Goal: Task Accomplishment & Management: Complete application form

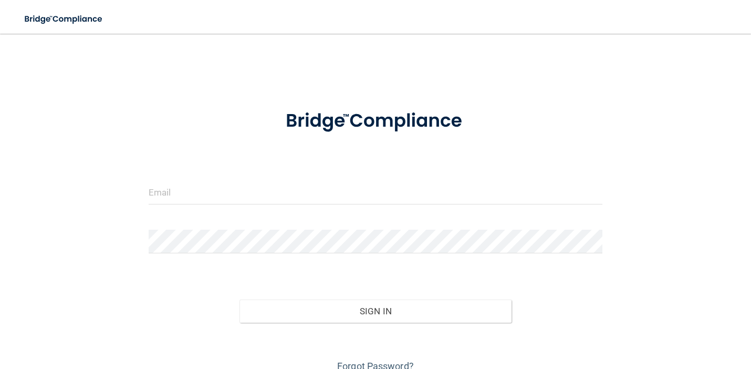
scroll to position [48, 0]
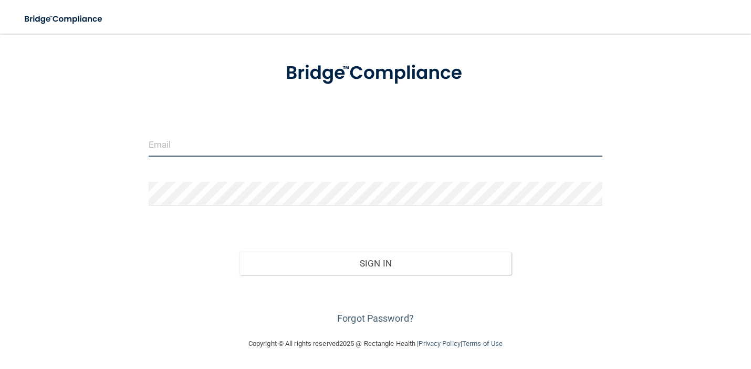
click at [362, 140] on input "email" at bounding box center [376, 145] width 454 height 24
type input "[EMAIL_ADDRESS][PERSON_NAME][DOMAIN_NAME]"
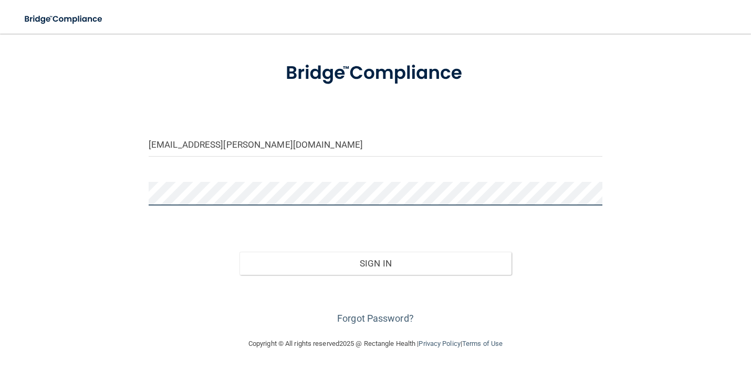
click at [240, 252] on button "Sign In" at bounding box center [376, 263] width 272 height 23
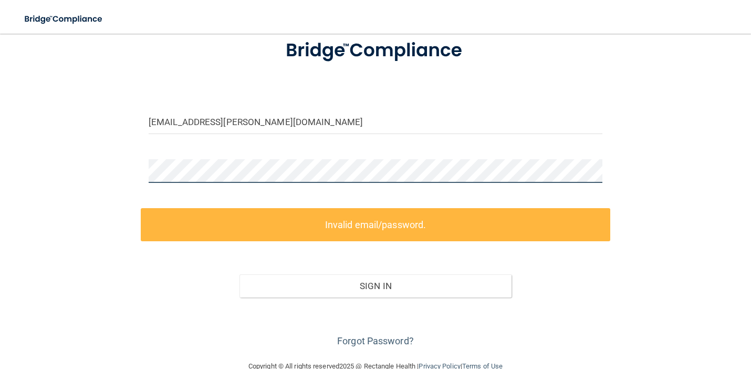
scroll to position [71, 0]
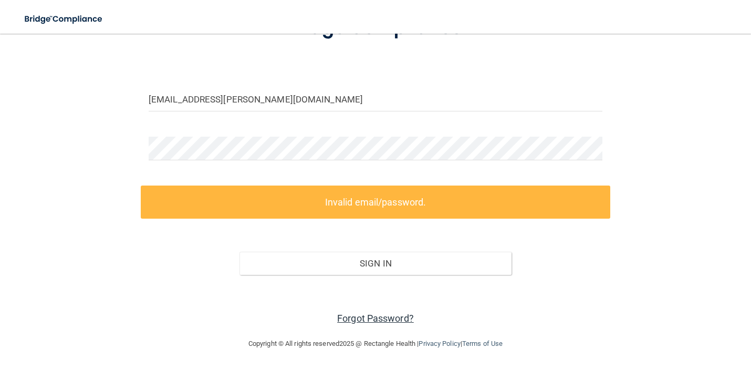
click at [381, 321] on link "Forgot Password?" at bounding box center [375, 318] width 77 height 11
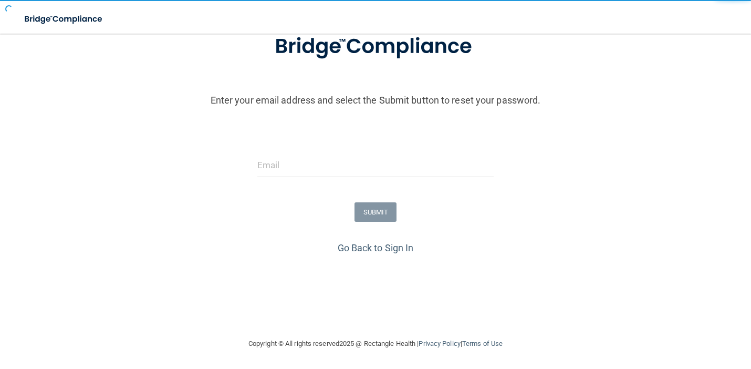
scroll to position [77, 0]
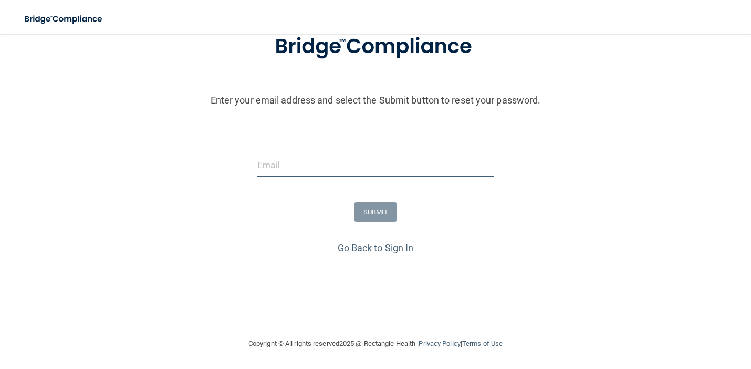
click at [382, 165] on input "email" at bounding box center [375, 165] width 236 height 24
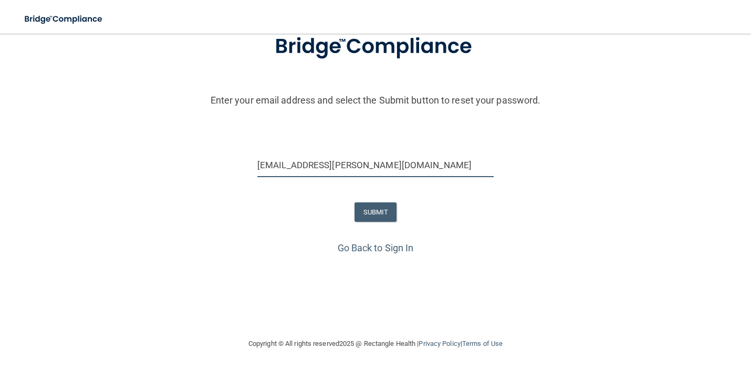
type input "[EMAIL_ADDRESS][PERSON_NAME][DOMAIN_NAME]"
click at [366, 214] on button "SUBMIT" at bounding box center [376, 211] width 43 height 19
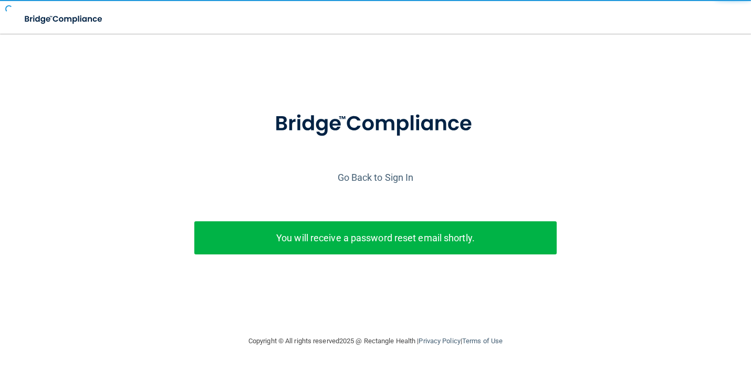
scroll to position [0, 0]
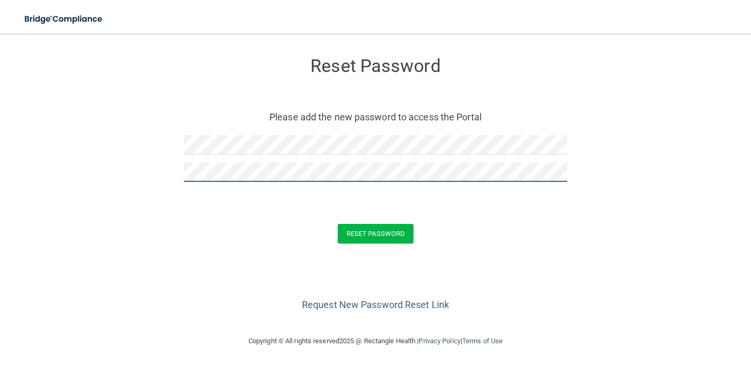
click at [338, 224] on button "Reset Password" at bounding box center [376, 233] width 76 height 19
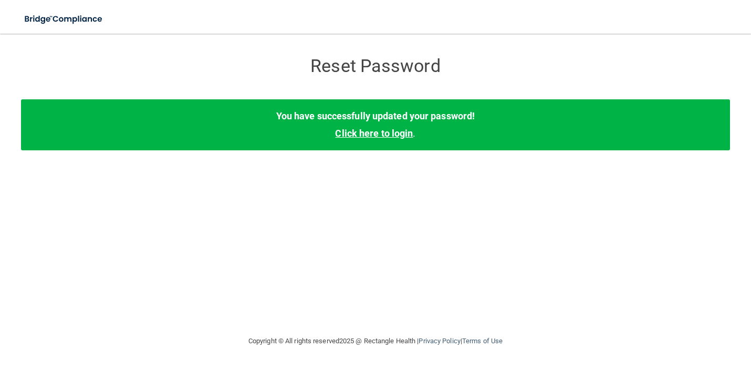
click at [381, 135] on link "Click here to login" at bounding box center [374, 133] width 78 height 11
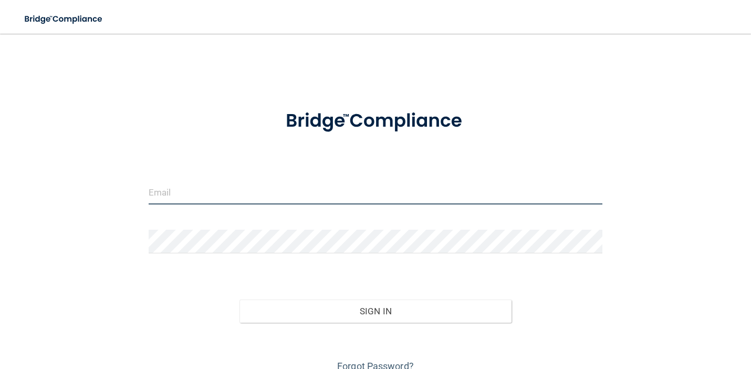
click at [222, 188] on input "email" at bounding box center [376, 193] width 454 height 24
type input "[EMAIL_ADDRESS][PERSON_NAME][DOMAIN_NAME]"
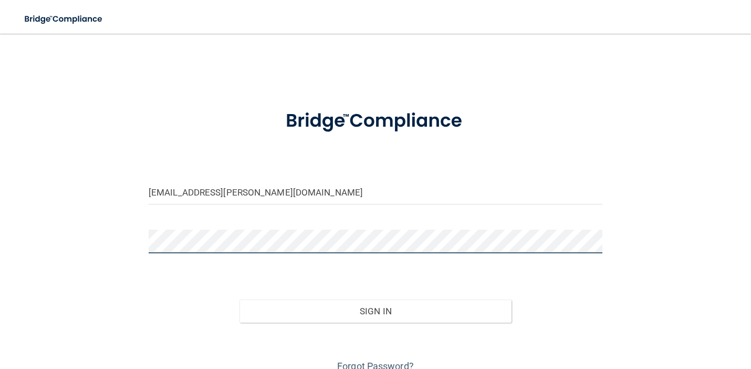
click at [240, 299] on button "Sign In" at bounding box center [376, 310] width 272 height 23
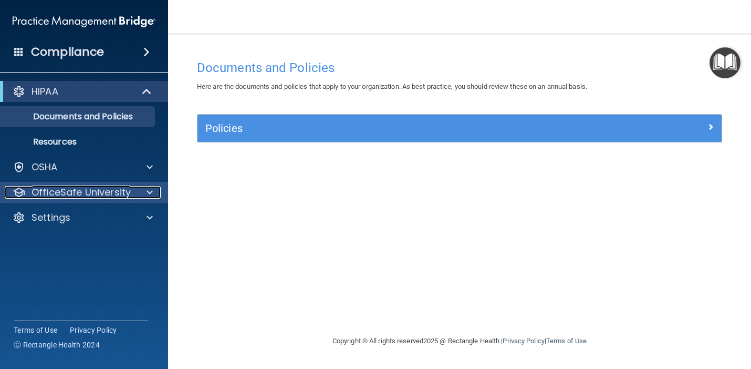
click at [152, 193] on span at bounding box center [150, 192] width 6 height 13
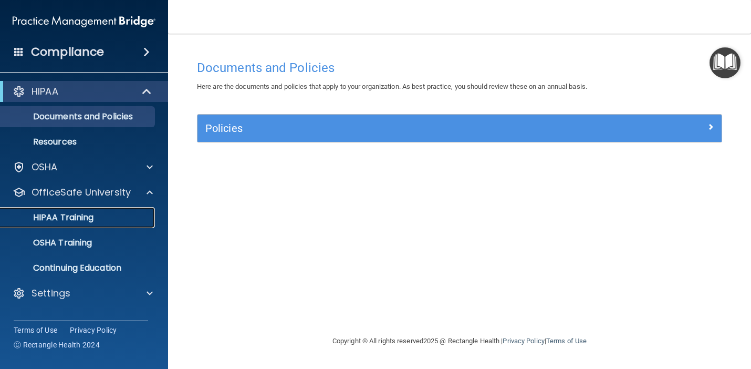
click at [85, 218] on p "HIPAA Training" at bounding box center [50, 217] width 87 height 11
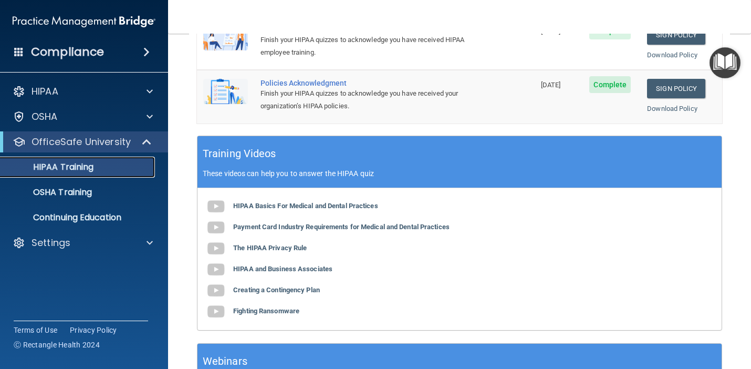
scroll to position [330, 0]
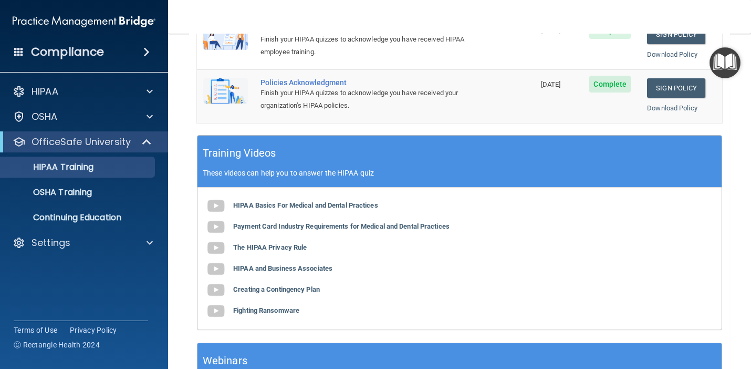
click at [474, 175] on p "These videos can help you to answer the HIPAA quiz" at bounding box center [460, 173] width 514 height 8
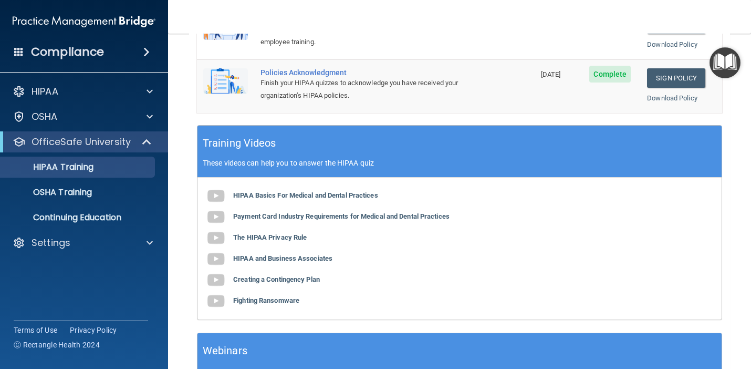
scroll to position [422, 0]
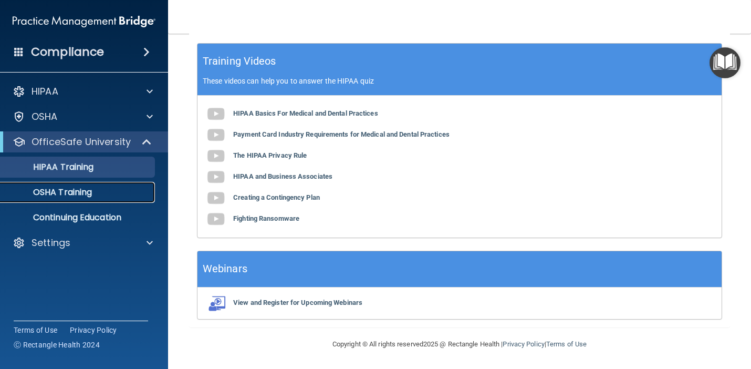
click at [96, 190] on div "OSHA Training" at bounding box center [78, 192] width 143 height 11
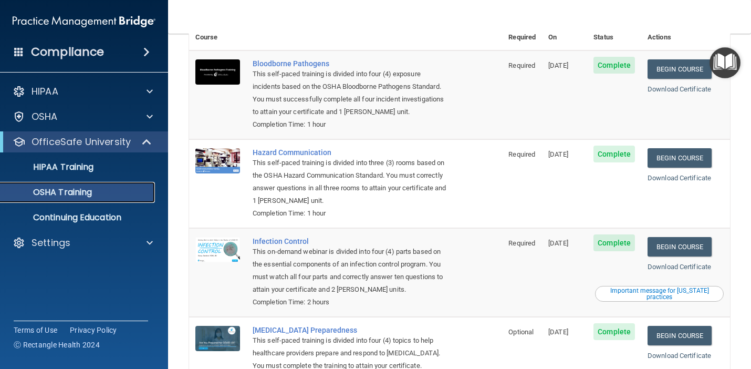
scroll to position [71, 0]
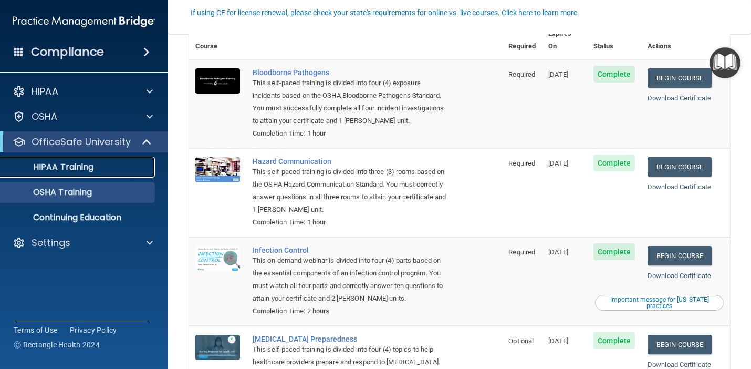
click at [80, 162] on p "HIPAA Training" at bounding box center [50, 167] width 87 height 11
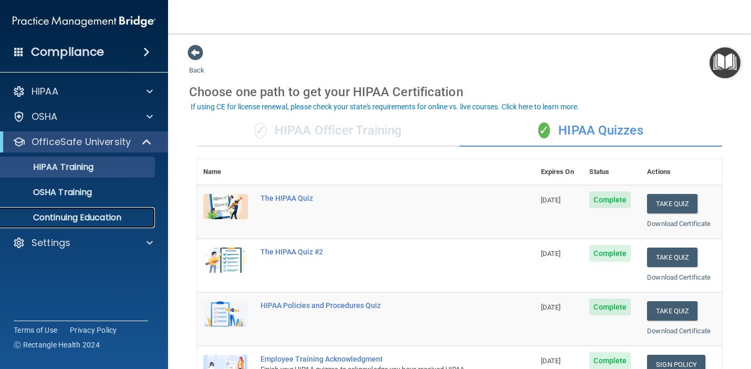
click at [76, 220] on p "Continuing Education" at bounding box center [78, 217] width 143 height 11
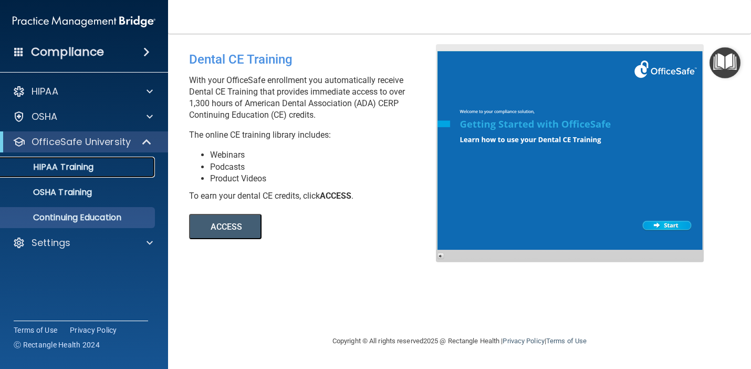
click at [88, 173] on link "HIPAA Training" at bounding box center [71, 167] width 165 height 21
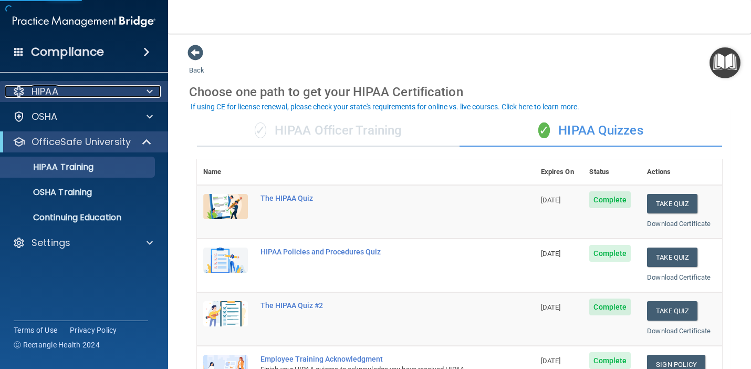
click at [150, 89] on span at bounding box center [150, 91] width 6 height 13
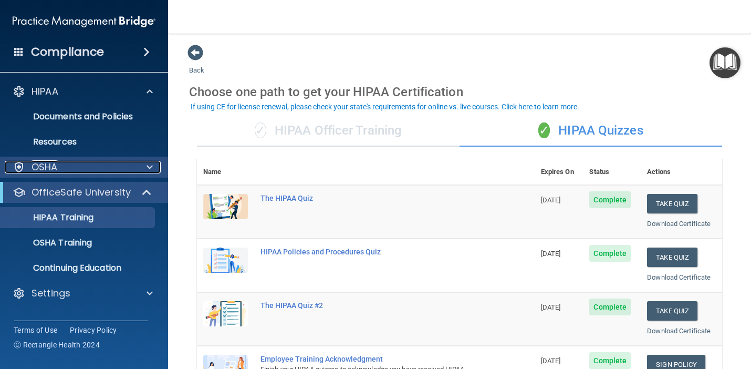
click at [147, 166] on span at bounding box center [150, 167] width 6 height 13
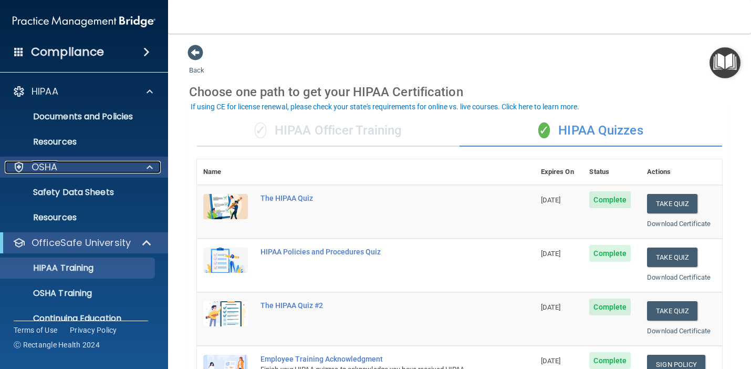
click at [147, 166] on span at bounding box center [150, 167] width 6 height 13
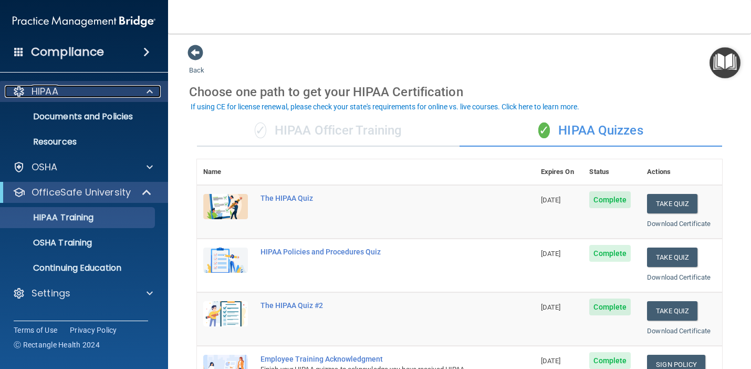
click at [151, 91] on span at bounding box center [150, 91] width 6 height 13
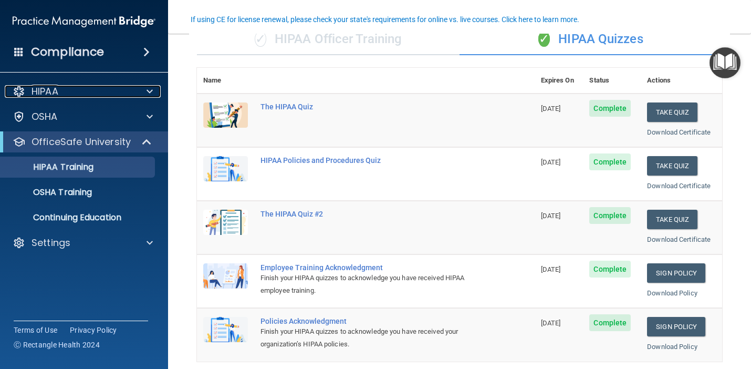
scroll to position [87, 0]
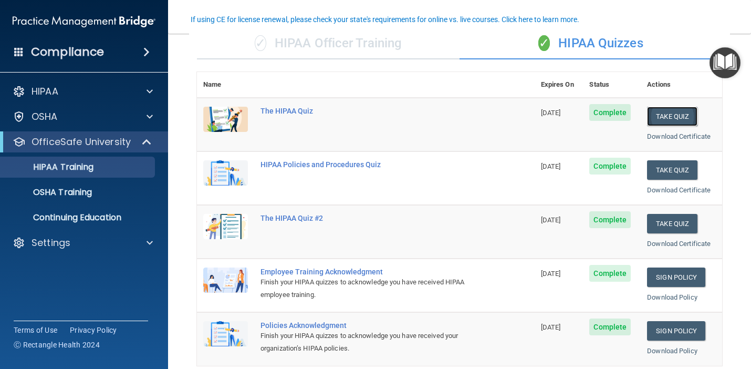
click at [667, 117] on button "Take Quiz" at bounding box center [672, 116] width 50 height 19
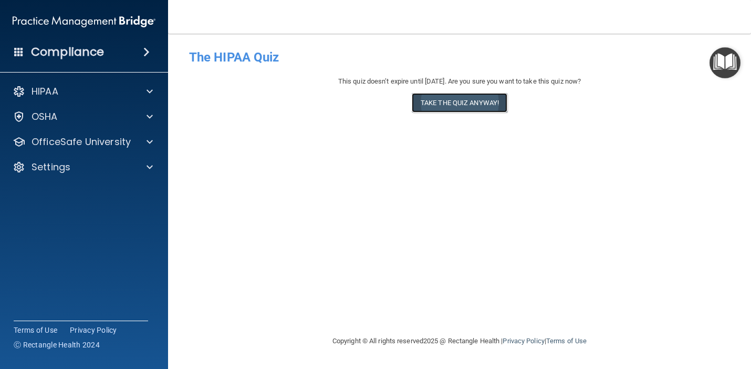
click at [452, 107] on button "Take the quiz anyway!" at bounding box center [460, 102] width 96 height 19
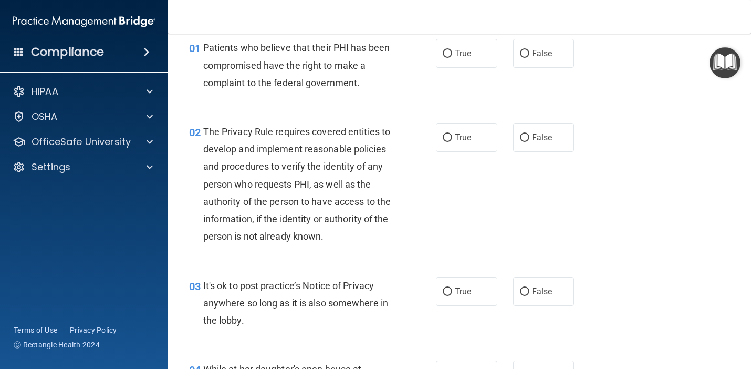
scroll to position [51, 0]
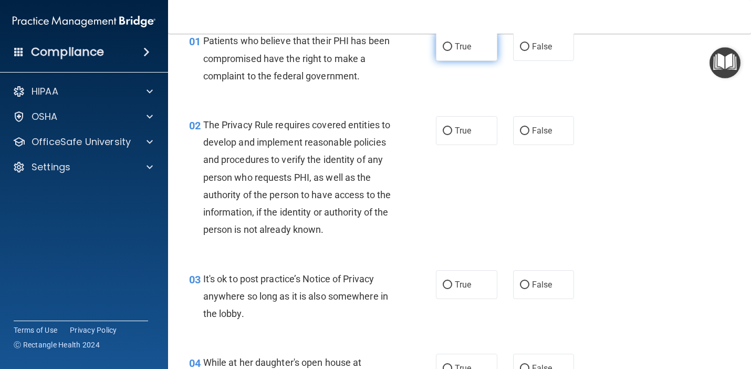
click at [475, 58] on label "True" at bounding box center [466, 46] width 61 height 29
click at [452, 51] on input "True" at bounding box center [447, 47] width 9 height 8
radio input "true"
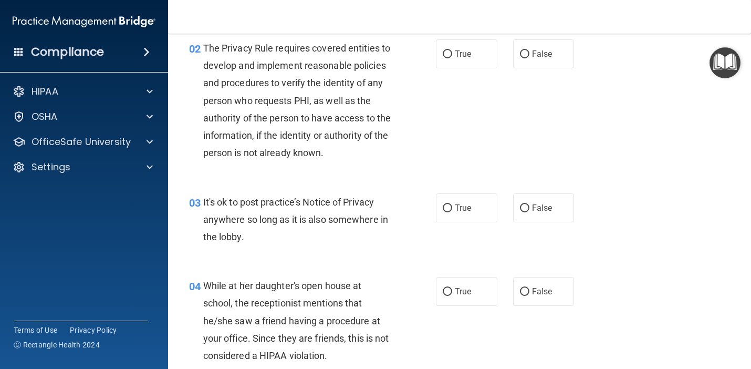
scroll to position [129, 0]
click at [440, 60] on label "True" at bounding box center [466, 52] width 61 height 29
click at [443, 57] on input "True" at bounding box center [447, 53] width 9 height 8
radio input "true"
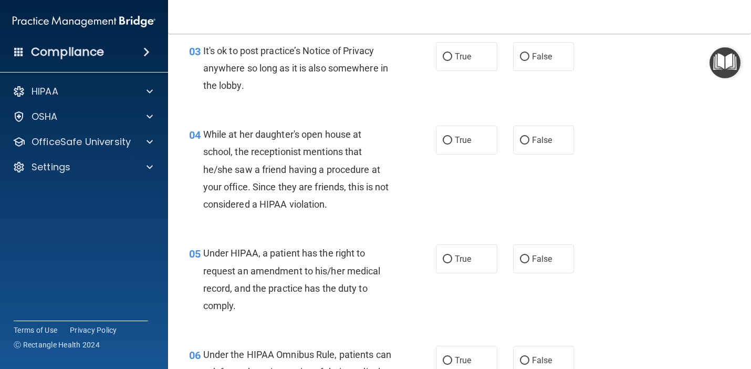
scroll to position [280, 0]
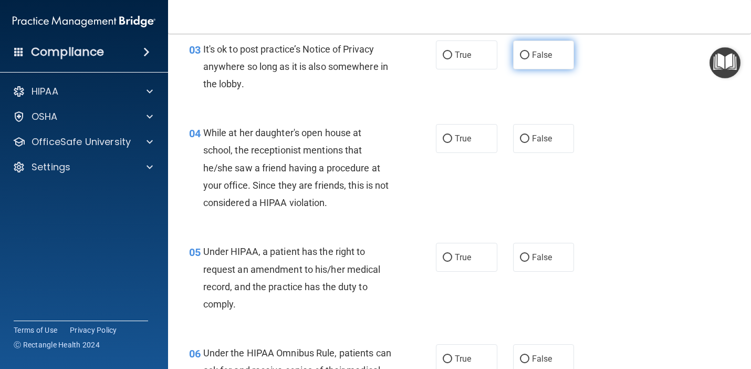
click at [533, 53] on span "False" at bounding box center [542, 55] width 20 height 10
click at [529, 53] on input "False" at bounding box center [524, 55] width 9 height 8
radio input "true"
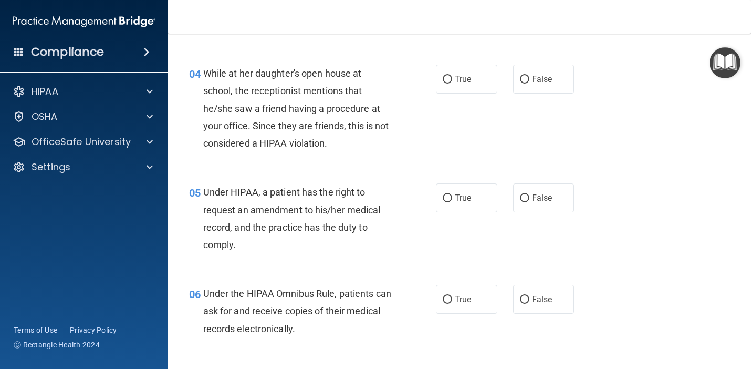
scroll to position [365, 0]
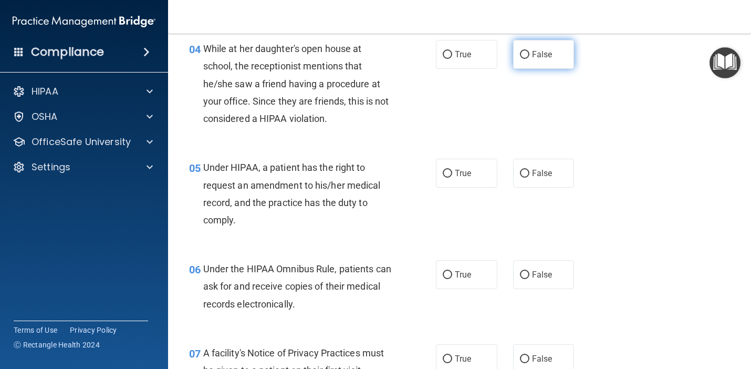
click at [523, 51] on input "False" at bounding box center [524, 55] width 9 height 8
radio input "true"
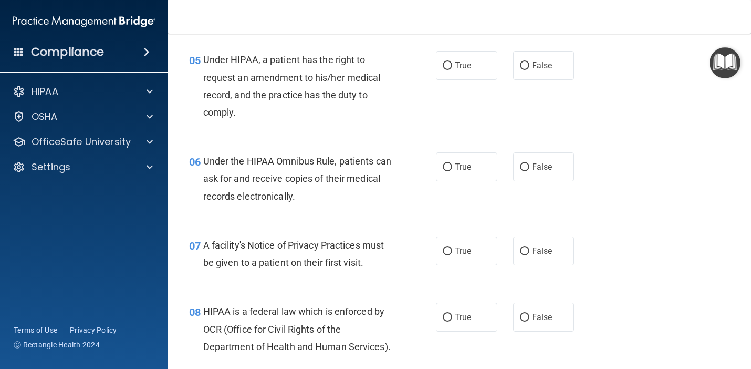
scroll to position [492, 0]
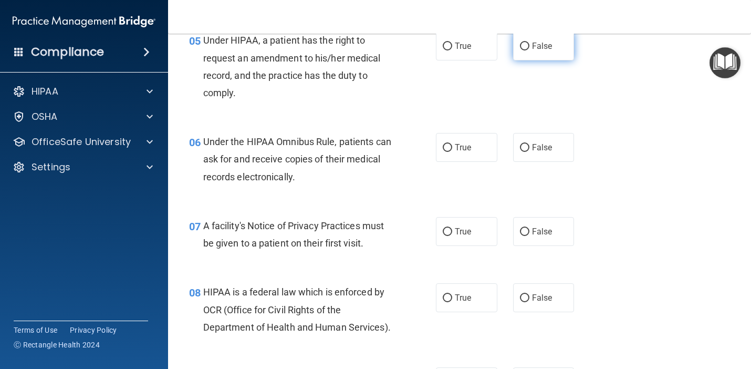
click at [534, 41] on span "False" at bounding box center [542, 46] width 20 height 10
click at [529, 43] on input "False" at bounding box center [524, 47] width 9 height 8
radio input "true"
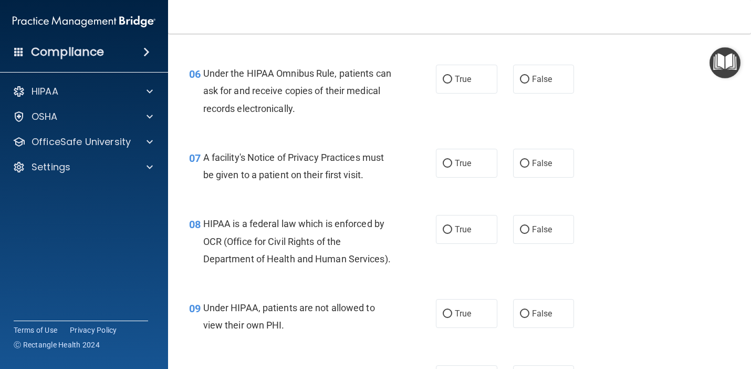
scroll to position [561, 0]
click at [454, 59] on div "06 Under the HIPAA Omnibus Rule, patients can ask for and receive copies of the…" at bounding box center [459, 92] width 557 height 84
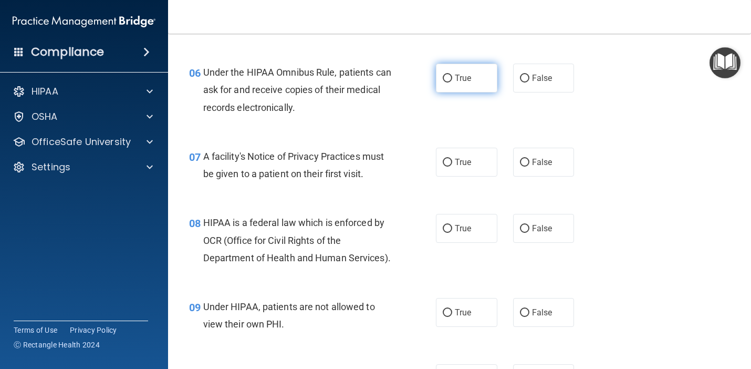
click at [449, 76] on input "True" at bounding box center [447, 79] width 9 height 8
radio input "true"
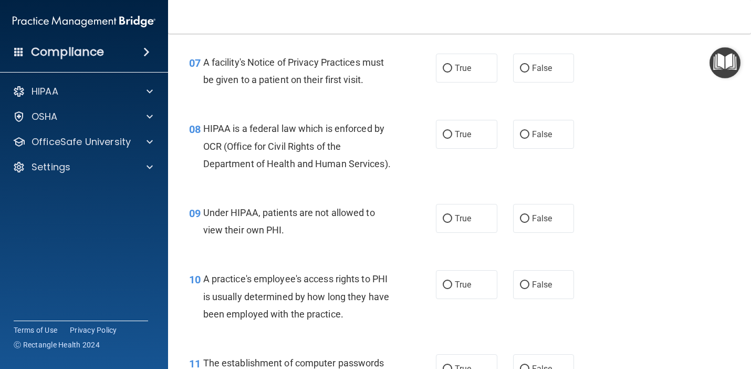
scroll to position [676, 0]
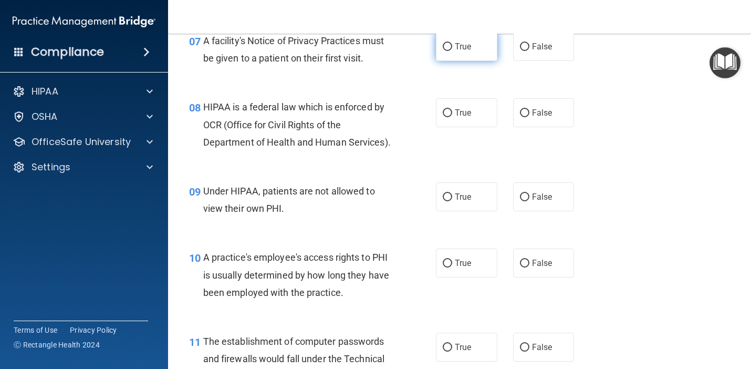
click at [469, 39] on label "True" at bounding box center [466, 46] width 61 height 29
click at [452, 43] on input "True" at bounding box center [447, 47] width 9 height 8
radio input "true"
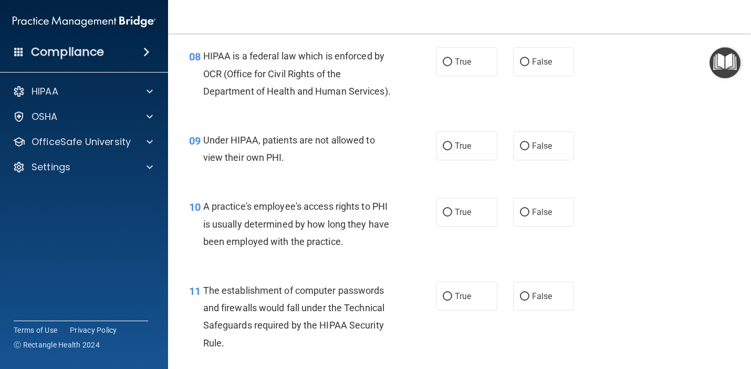
scroll to position [732, 0]
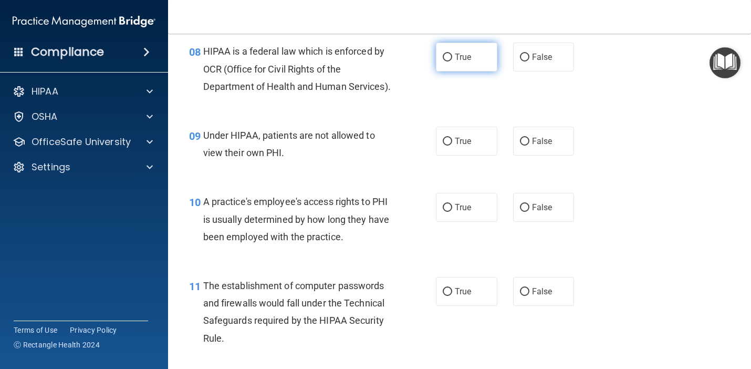
click at [465, 69] on label "True" at bounding box center [466, 57] width 61 height 29
click at [452, 61] on input "True" at bounding box center [447, 58] width 9 height 8
radio input "true"
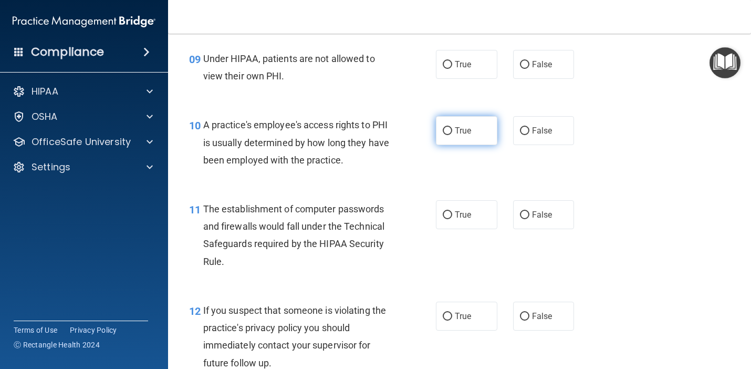
scroll to position [810, 0]
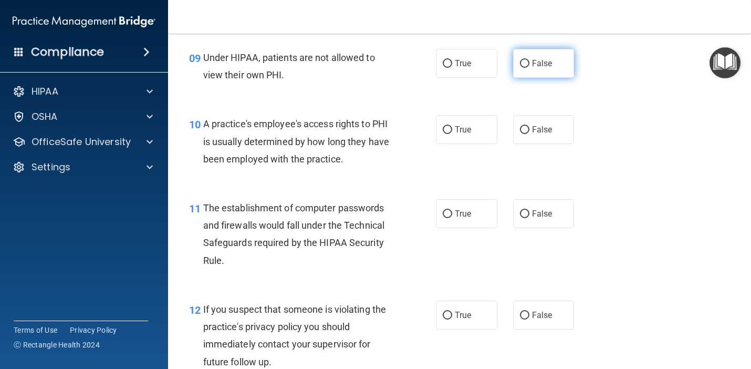
click at [527, 67] on input "False" at bounding box center [524, 64] width 9 height 8
radio input "true"
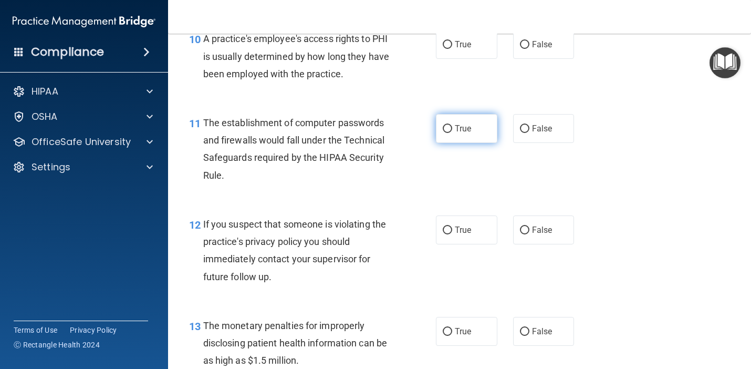
scroll to position [892, 0]
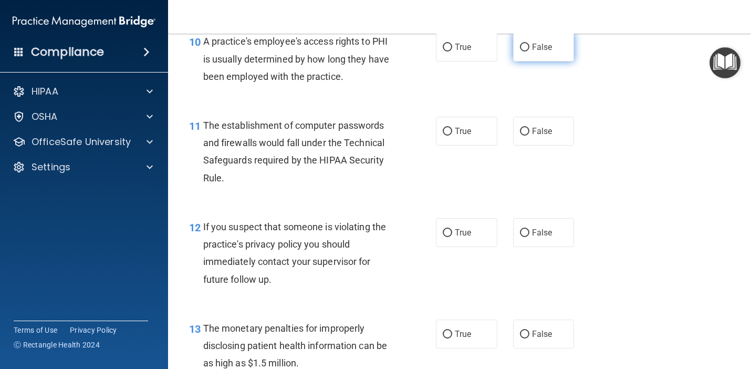
click at [536, 47] on span "False" at bounding box center [542, 47] width 20 height 10
click at [529, 47] on input "False" at bounding box center [524, 48] width 9 height 8
radio input "true"
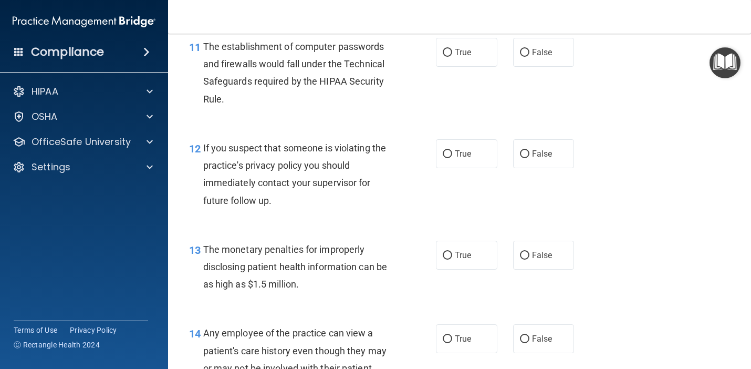
scroll to position [970, 0]
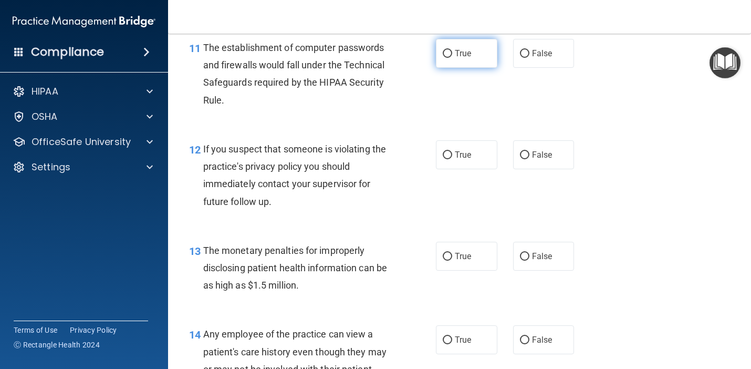
click at [450, 50] on input "True" at bounding box center [447, 54] width 9 height 8
radio input "true"
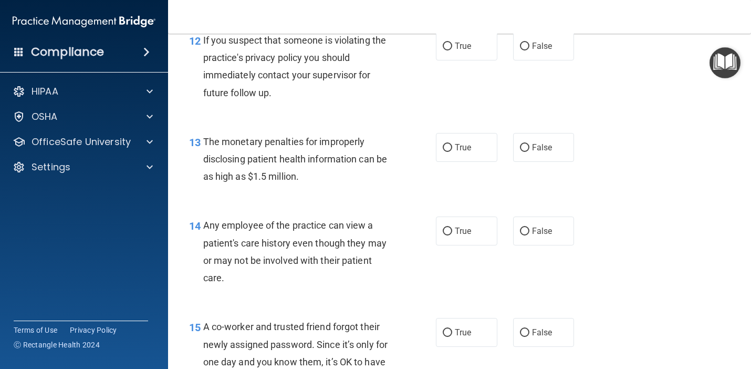
scroll to position [1079, 0]
click at [480, 44] on label "True" at bounding box center [466, 45] width 61 height 29
click at [452, 44] on input "True" at bounding box center [447, 46] width 9 height 8
radio input "true"
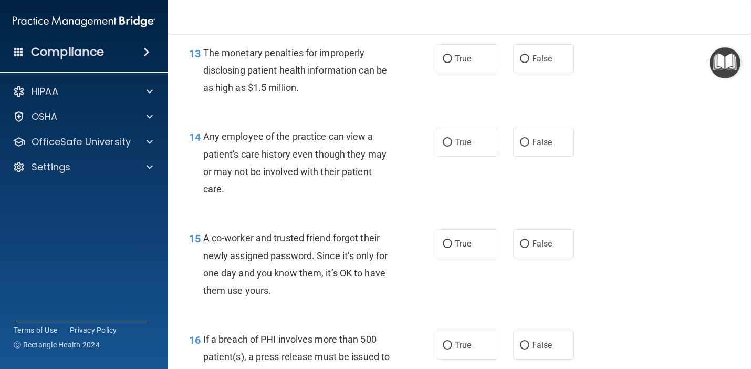
scroll to position [1172, 0]
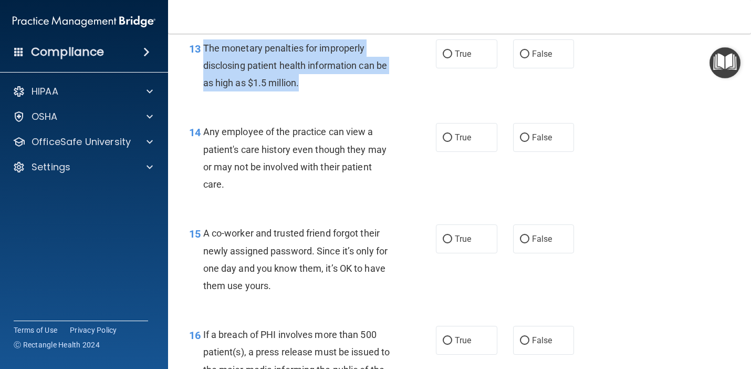
drag, startPoint x: 202, startPoint y: 46, endPoint x: 328, endPoint y: 86, distance: 132.2
click at [328, 86] on div "13 The monetary penalties for improperly disclosing patient health information …" at bounding box center [312, 68] width 278 height 58
copy div "The monetary penalties for improperly disclosing patient health information can…"
click at [483, 59] on label "True" at bounding box center [466, 53] width 61 height 29
click at [452, 58] on input "True" at bounding box center [447, 54] width 9 height 8
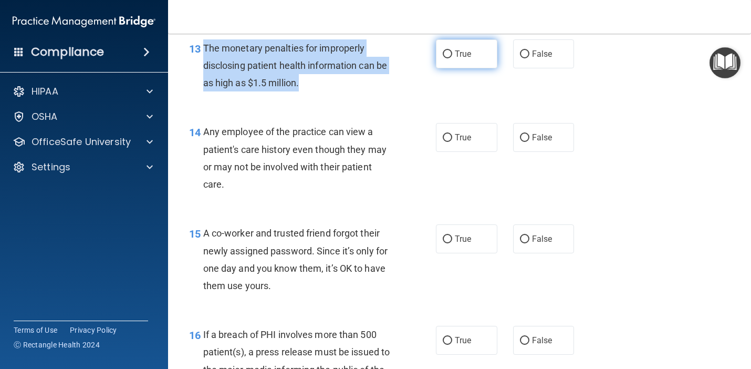
radio input "true"
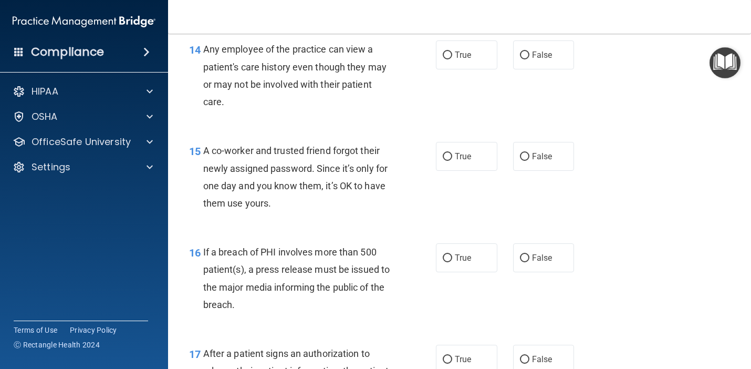
scroll to position [1255, 0]
click at [550, 65] on label "False" at bounding box center [543, 54] width 61 height 29
click at [529, 59] on input "False" at bounding box center [524, 55] width 9 height 8
radio input "true"
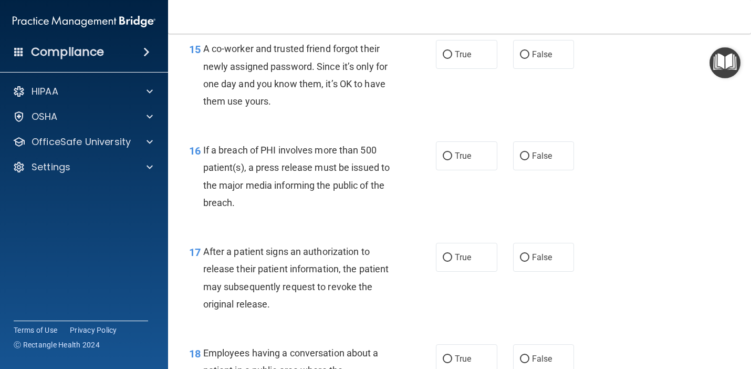
scroll to position [1360, 0]
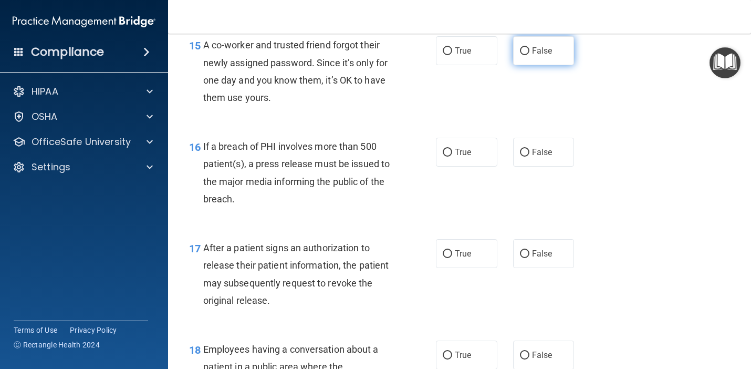
click at [526, 54] on input "False" at bounding box center [524, 51] width 9 height 8
radio input "true"
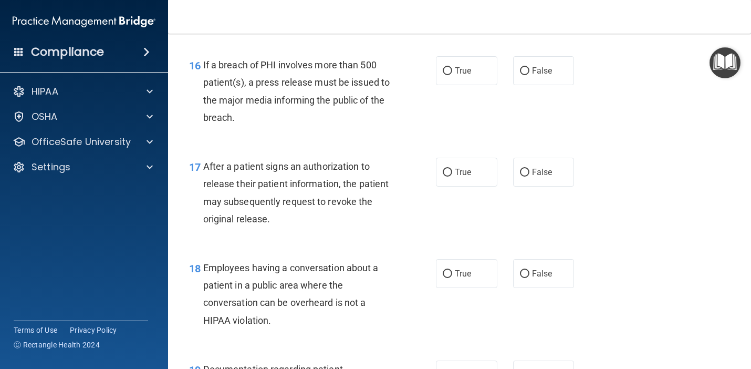
scroll to position [1466, 0]
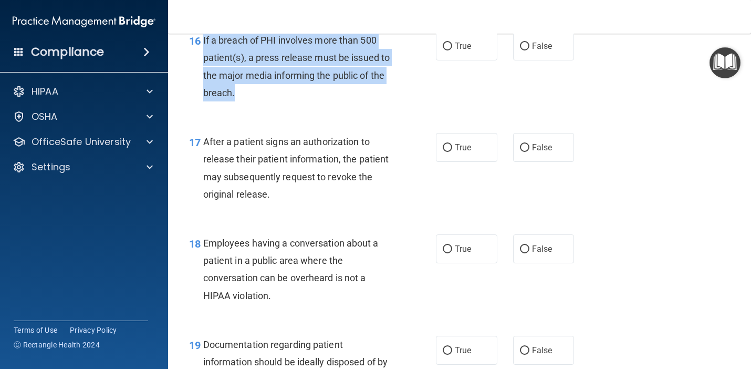
drag, startPoint x: 242, startPoint y: 90, endPoint x: 204, endPoint y: 47, distance: 57.7
click at [204, 47] on div "If a breach of PHI involves more than 500 patient(s), a press release must be i…" at bounding box center [301, 67] width 197 height 70
copy span "f a breach of PHI involves more than 500 patient(s), a press release must be is…"
click at [487, 58] on label "True" at bounding box center [466, 46] width 61 height 29
click at [452, 50] on input "True" at bounding box center [447, 47] width 9 height 8
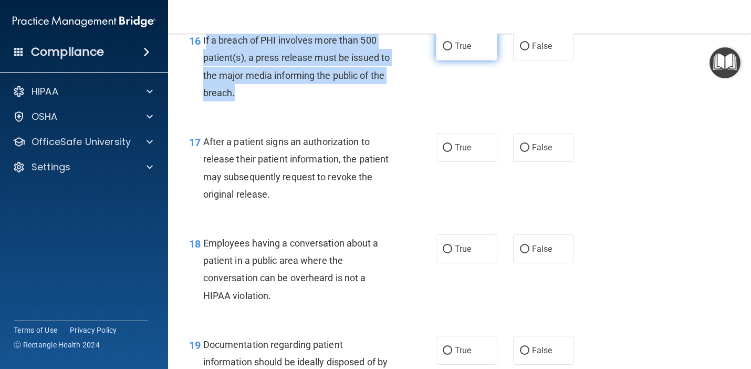
radio input "true"
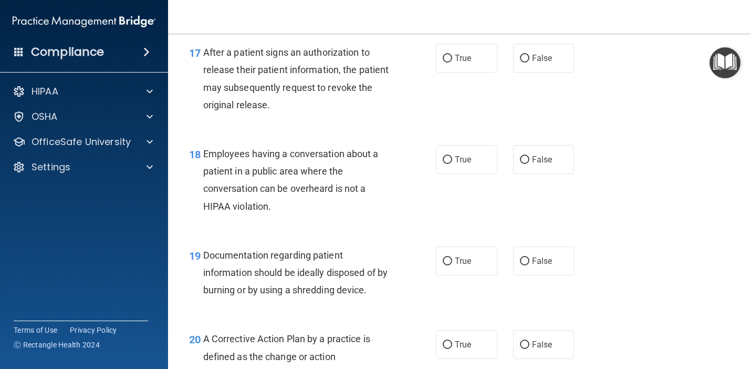
scroll to position [1561, 0]
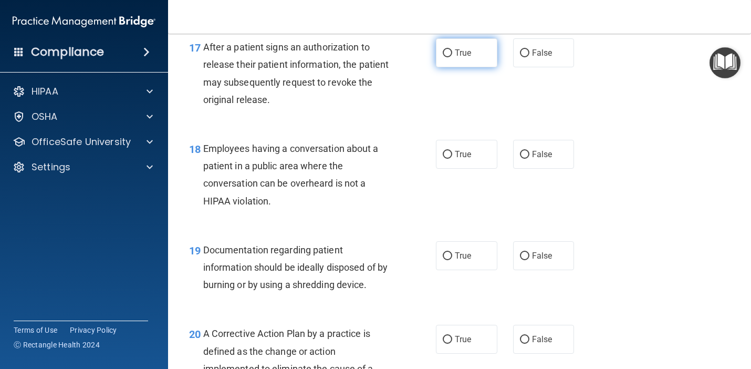
click at [474, 57] on label "True" at bounding box center [466, 52] width 61 height 29
click at [452, 57] on input "True" at bounding box center [447, 53] width 9 height 8
radio input "true"
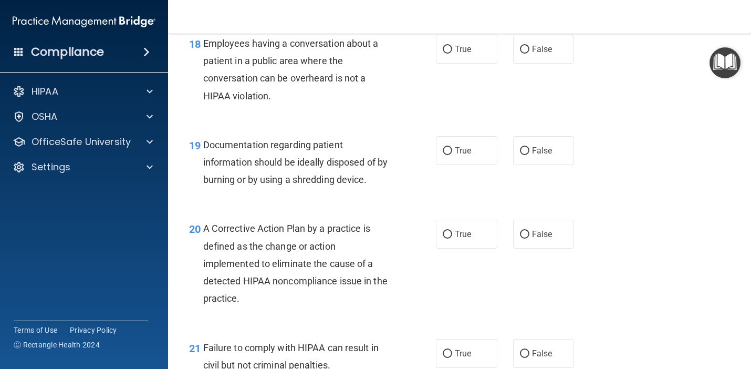
scroll to position [1670, 0]
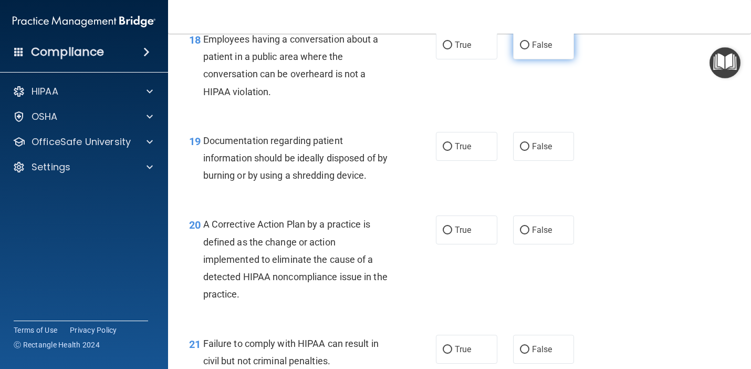
click at [535, 44] on span "False" at bounding box center [542, 45] width 20 height 10
click at [529, 44] on input "False" at bounding box center [524, 45] width 9 height 8
radio input "true"
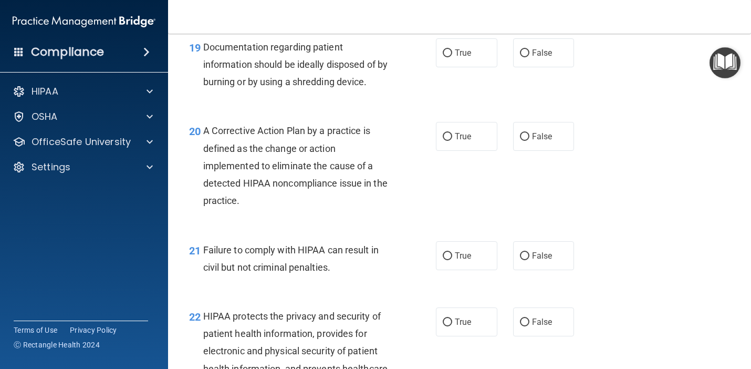
scroll to position [1769, 0]
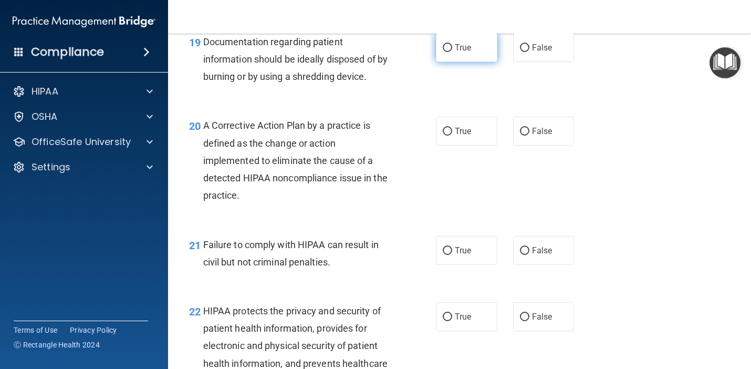
click at [474, 51] on label "True" at bounding box center [466, 47] width 61 height 29
click at [452, 51] on input "True" at bounding box center [447, 48] width 9 height 8
radio input "true"
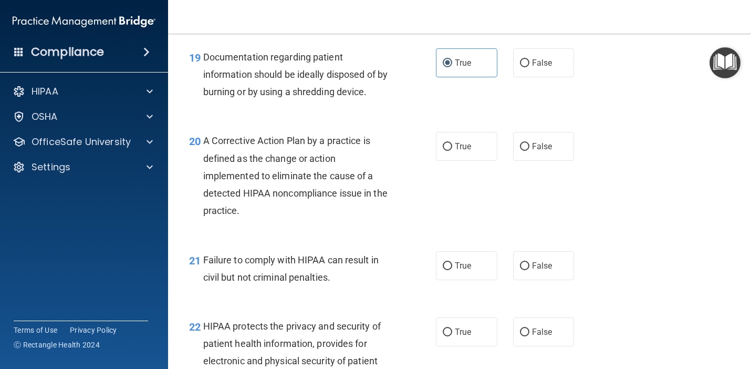
scroll to position [1753, 0]
click at [438, 150] on label "True" at bounding box center [466, 146] width 61 height 29
click at [443, 150] on input "True" at bounding box center [447, 147] width 9 height 8
radio input "true"
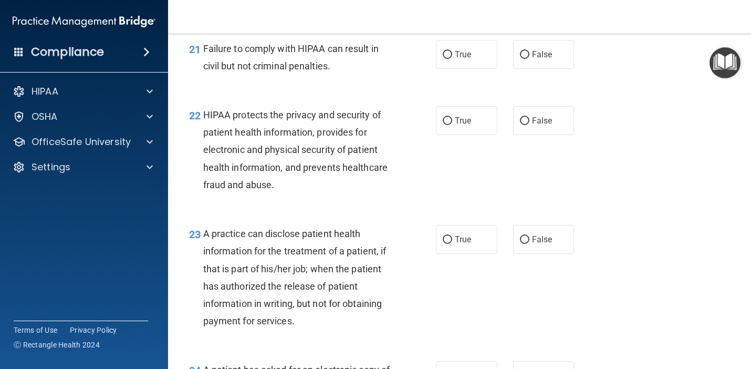
scroll to position [1964, 0]
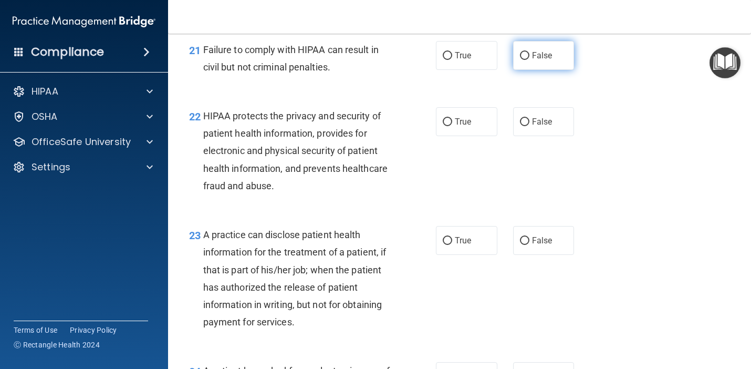
click at [535, 56] on span "False" at bounding box center [542, 55] width 20 height 10
click at [529, 56] on input "False" at bounding box center [524, 56] width 9 height 8
radio input "true"
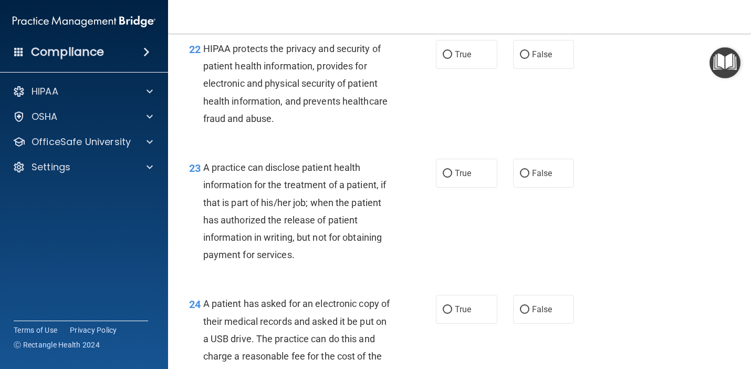
scroll to position [2032, 0]
click at [453, 58] on label "True" at bounding box center [466, 53] width 61 height 29
click at [452, 58] on input "True" at bounding box center [447, 54] width 9 height 8
radio input "true"
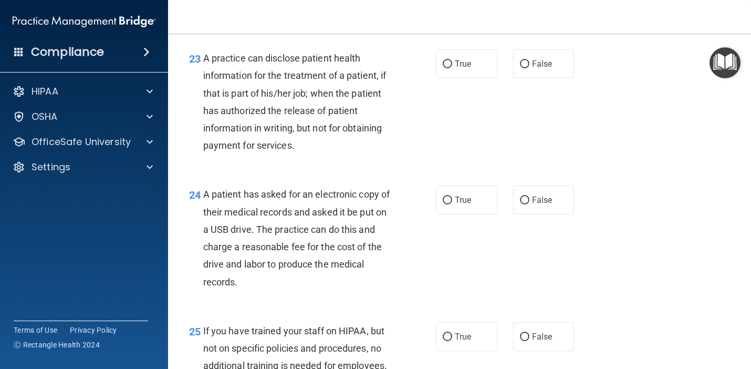
scroll to position [2153, 0]
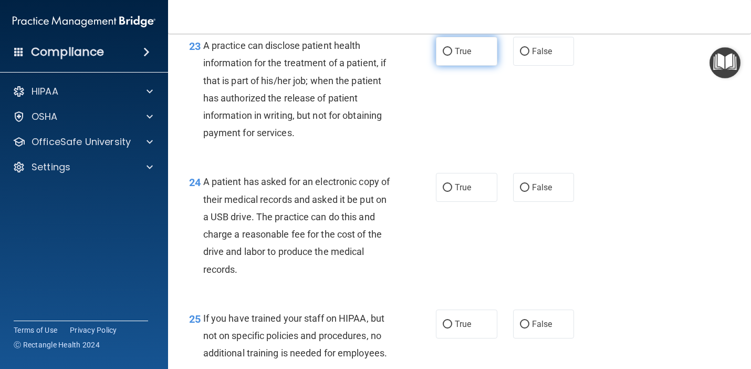
click at [469, 54] on span "True" at bounding box center [463, 51] width 16 height 10
click at [452, 54] on input "True" at bounding box center [447, 52] width 9 height 8
radio input "true"
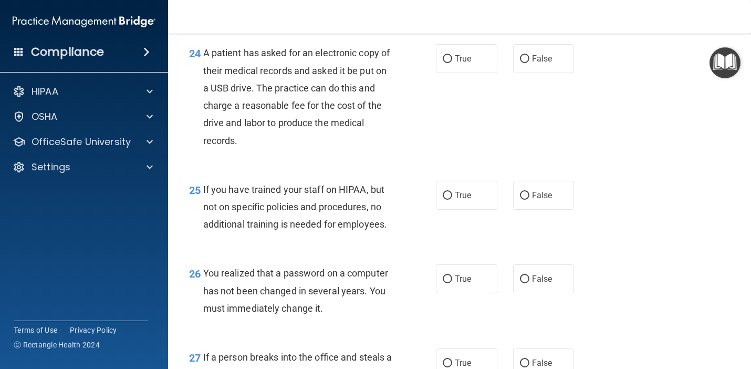
scroll to position [2282, 0]
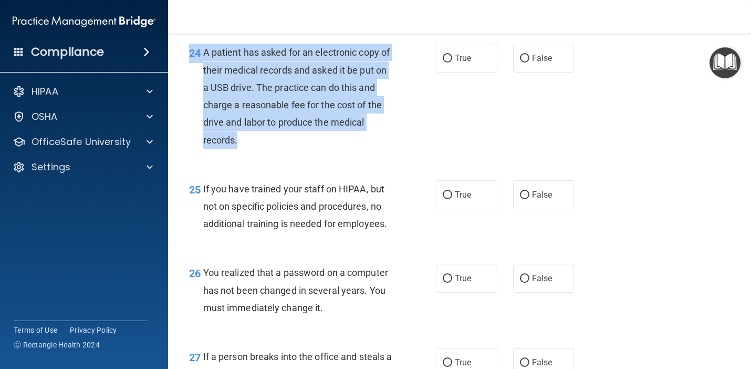
drag, startPoint x: 253, startPoint y: 137, endPoint x: 190, endPoint y: 60, distance: 98.9
click at [190, 60] on div "24 A patient has asked for an electronic copy of their medical records and aske…" at bounding box center [312, 99] width 278 height 110
click at [232, 118] on span "A patient has asked for an electronic copy of their medical records and asked i…" at bounding box center [296, 96] width 187 height 98
drag, startPoint x: 252, startPoint y: 135, endPoint x: 204, endPoint y: 45, distance: 102.2
click at [204, 45] on div "A patient has asked for an electronic copy of their medical records and asked i…" at bounding box center [301, 96] width 197 height 105
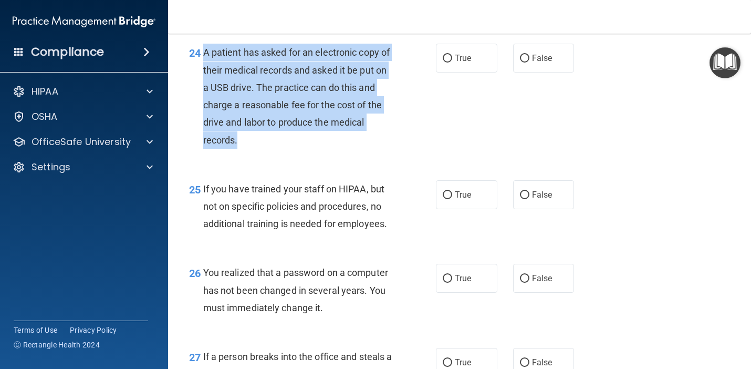
copy span "A patient has asked for an electronic copy of their medical records and asked i…"
click at [480, 45] on label "True" at bounding box center [466, 58] width 61 height 29
click at [452, 55] on input "True" at bounding box center [447, 59] width 9 height 8
radio input "true"
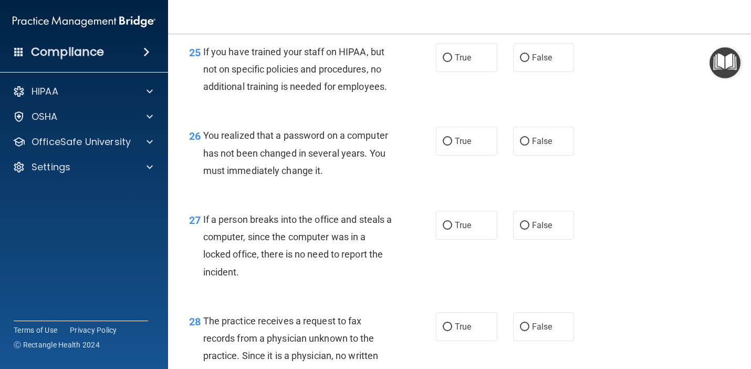
scroll to position [2421, 0]
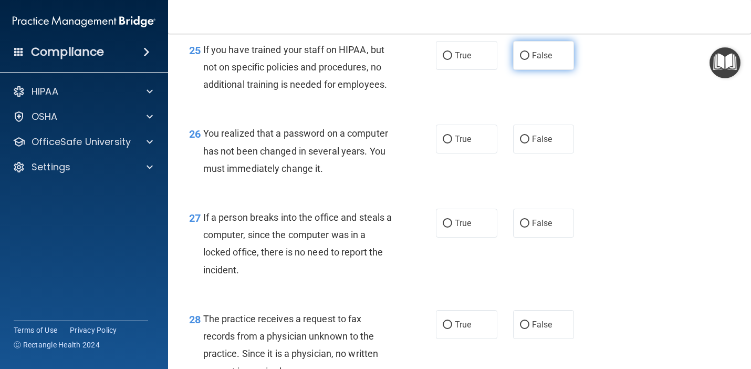
click at [522, 60] on label "False" at bounding box center [543, 55] width 61 height 29
click at [522, 60] on input "False" at bounding box center [524, 56] width 9 height 8
radio input "true"
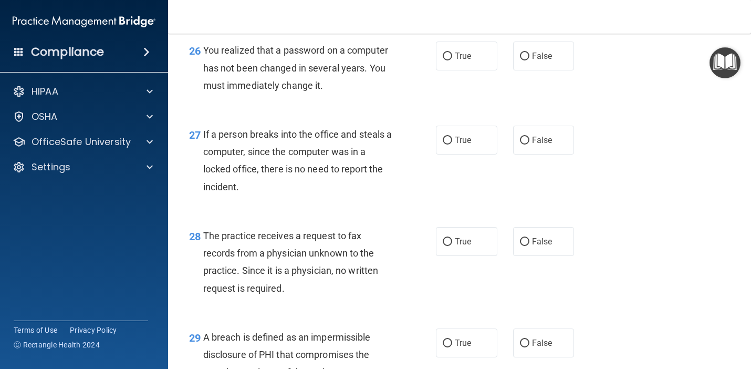
scroll to position [2506, 0]
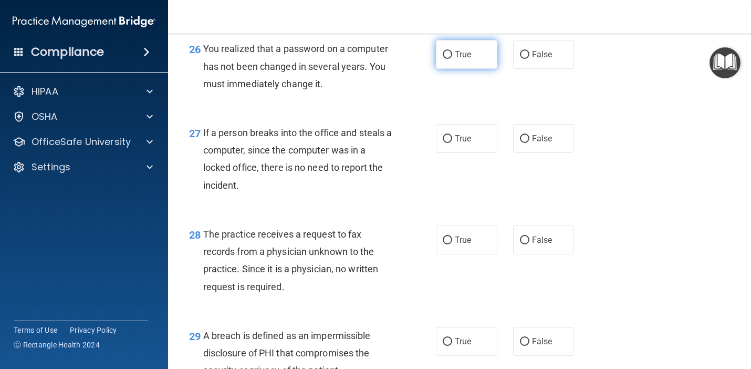
click at [490, 63] on label "True" at bounding box center [466, 54] width 61 height 29
click at [452, 59] on input "True" at bounding box center [447, 55] width 9 height 8
radio input "true"
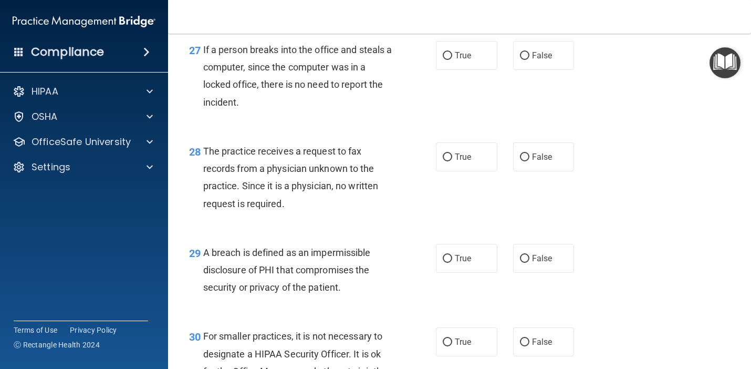
scroll to position [2589, 0]
click at [545, 56] on span "False" at bounding box center [542, 55] width 20 height 10
click at [529, 56] on input "False" at bounding box center [524, 55] width 9 height 8
radio input "true"
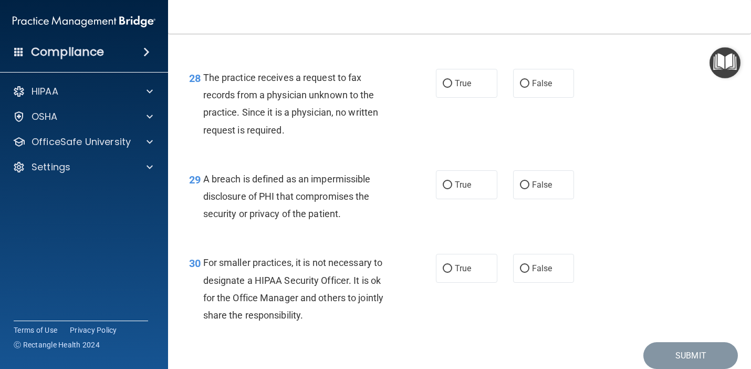
scroll to position [2694, 0]
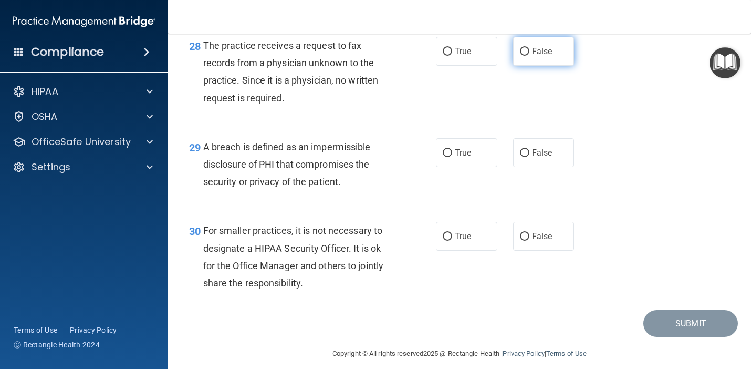
click at [553, 56] on label "False" at bounding box center [543, 51] width 61 height 29
click at [529, 56] on input "False" at bounding box center [524, 52] width 9 height 8
radio input "true"
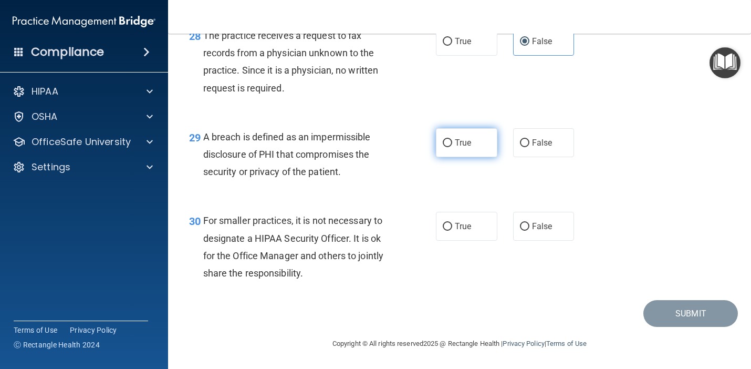
click at [457, 140] on span "True" at bounding box center [463, 143] width 16 height 10
click at [452, 140] on input "True" at bounding box center [447, 143] width 9 height 8
radio input "true"
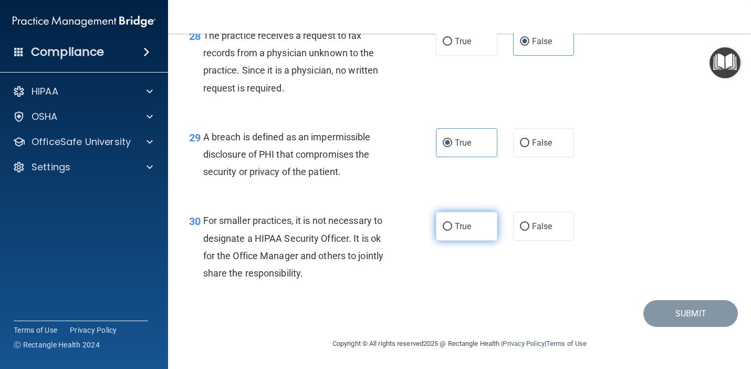
click at [444, 236] on label "True" at bounding box center [466, 226] width 61 height 29
click at [444, 231] on input "True" at bounding box center [447, 227] width 9 height 8
radio input "true"
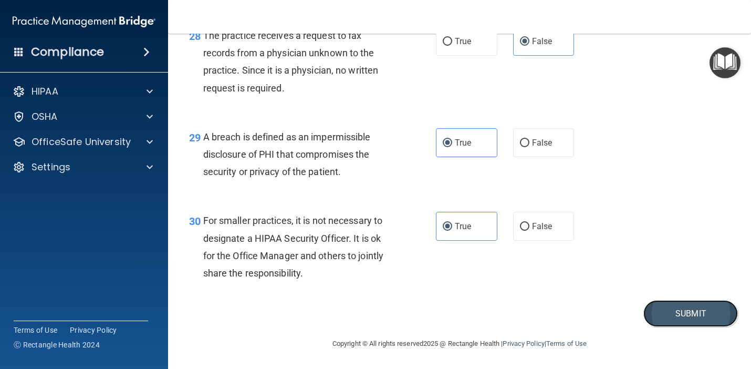
click at [692, 307] on button "Submit" at bounding box center [690, 313] width 95 height 27
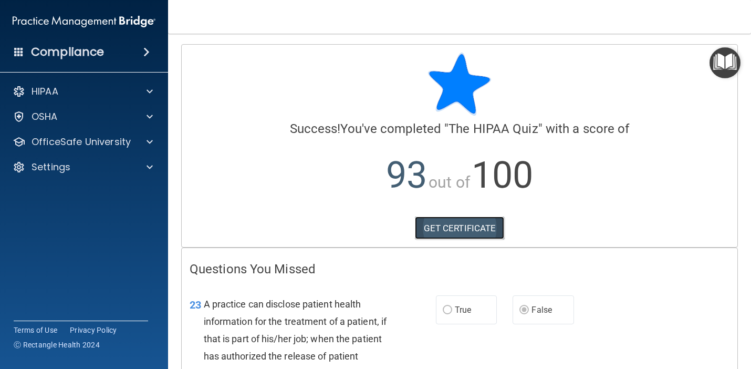
click at [470, 222] on link "GET CERTIFICATE" at bounding box center [460, 227] width 90 height 23
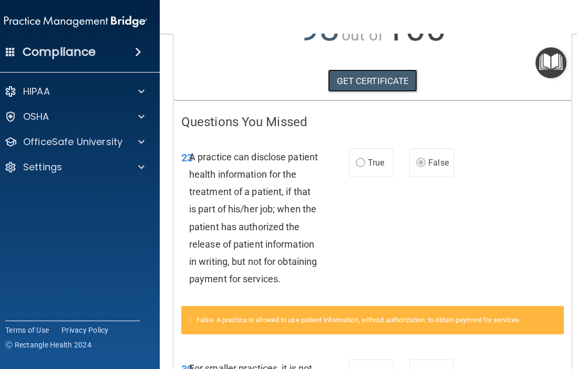
scroll to position [333, 0]
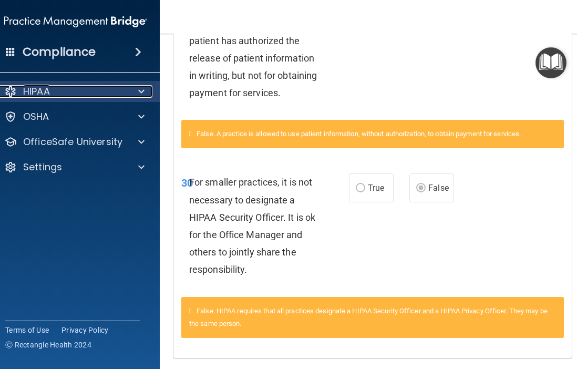
click at [143, 88] on span at bounding box center [141, 91] width 6 height 13
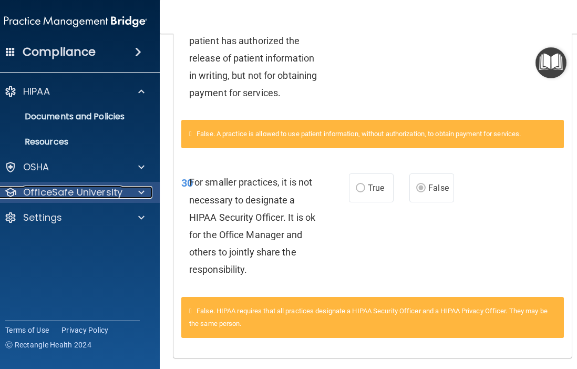
click at [139, 189] on span at bounding box center [141, 192] width 6 height 13
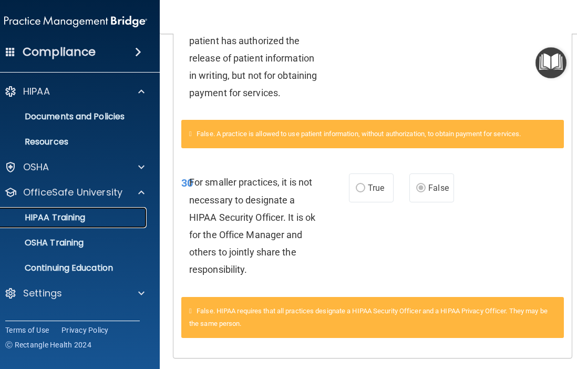
click at [75, 220] on p "HIPAA Training" at bounding box center [41, 217] width 87 height 11
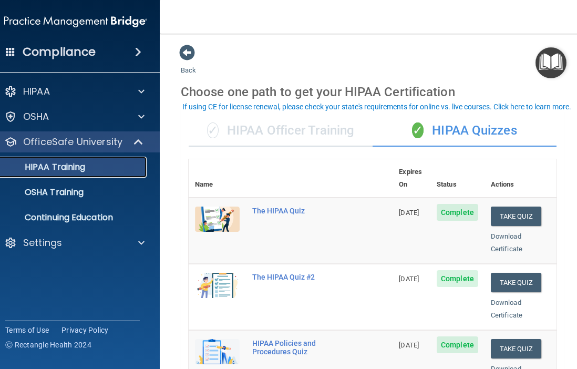
scroll to position [10, 0]
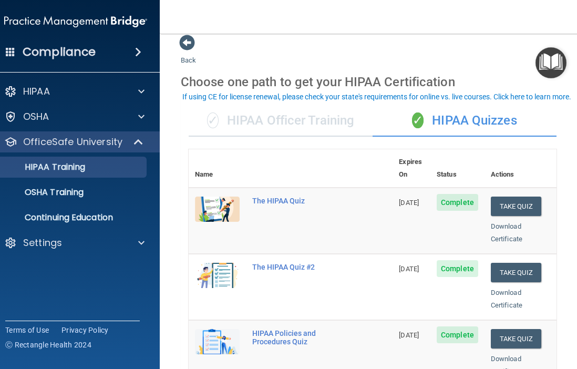
click at [331, 119] on div "✓ HIPAA Officer Training" at bounding box center [281, 121] width 184 height 32
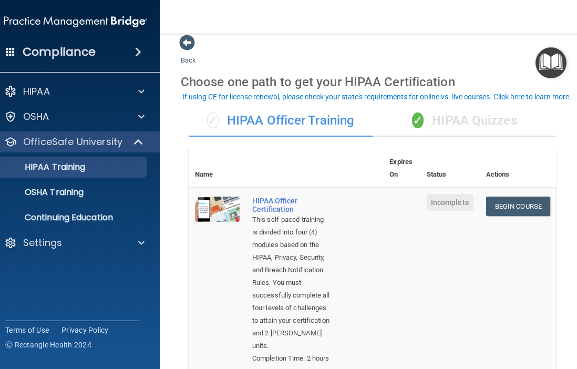
click at [414, 118] on span "✓" at bounding box center [418, 120] width 12 height 16
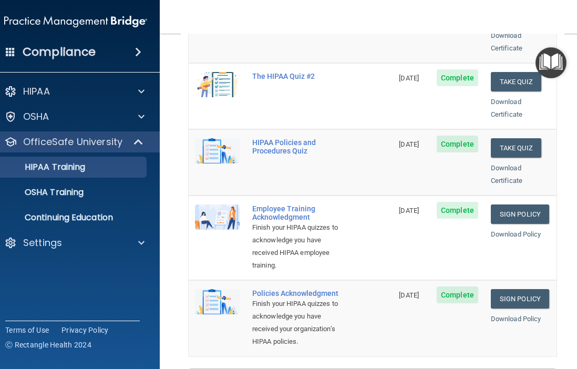
scroll to position [199, 0]
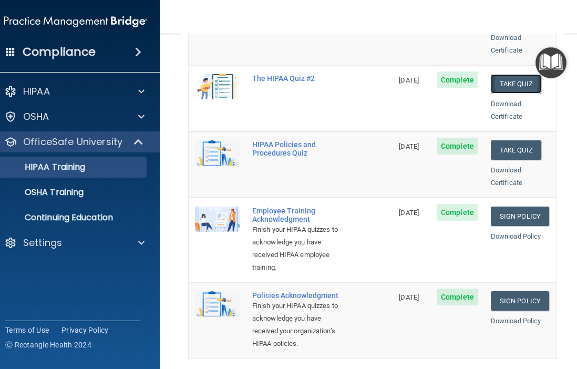
click at [508, 75] on button "Take Quiz" at bounding box center [516, 83] width 50 height 19
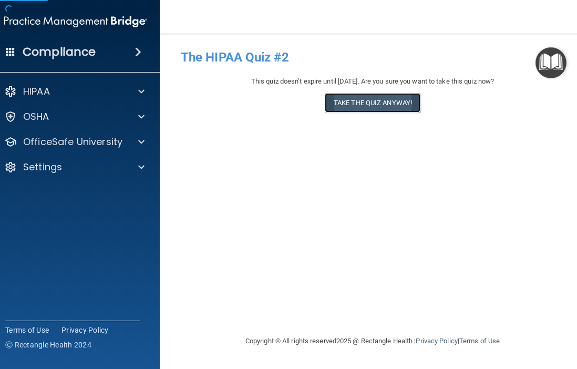
click at [368, 104] on button "Take the quiz anyway!" at bounding box center [373, 102] width 96 height 19
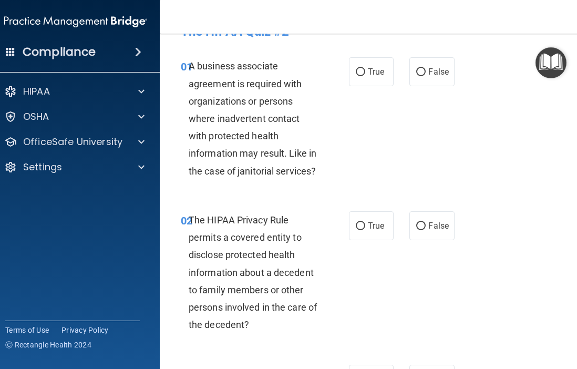
scroll to position [30, 0]
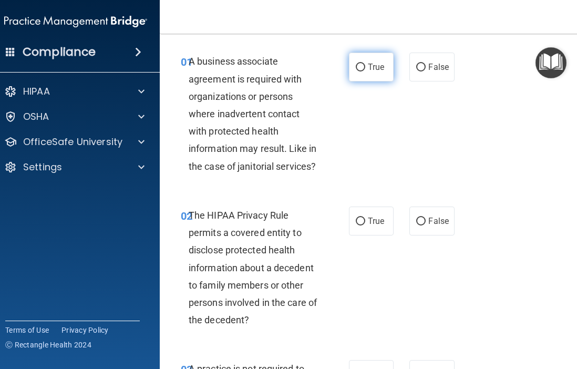
click at [377, 67] on span "True" at bounding box center [376, 67] width 16 height 10
click at [365, 67] on input "True" at bounding box center [360, 68] width 9 height 8
radio input "true"
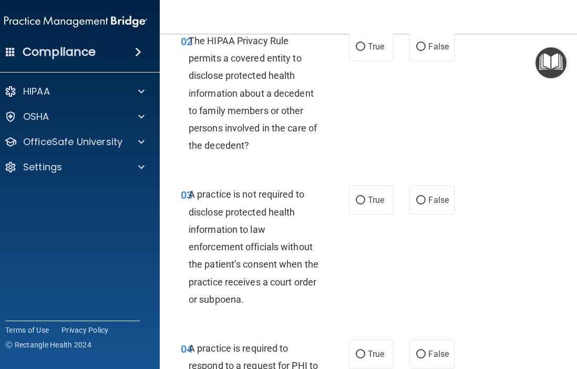
scroll to position [206, 0]
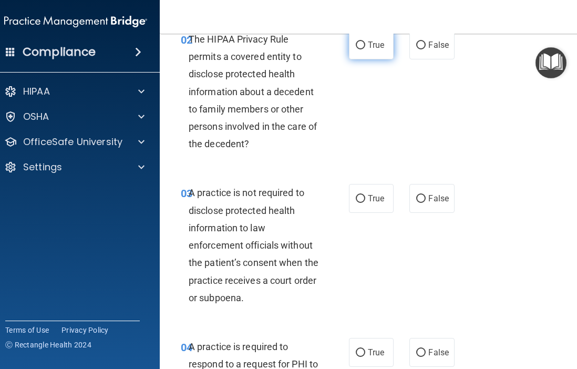
click at [377, 41] on span "True" at bounding box center [376, 45] width 16 height 10
click at [365, 41] on input "True" at bounding box center [360, 45] width 9 height 8
radio input "true"
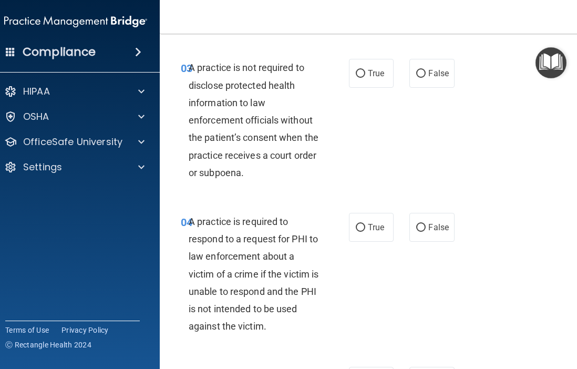
scroll to position [326, 0]
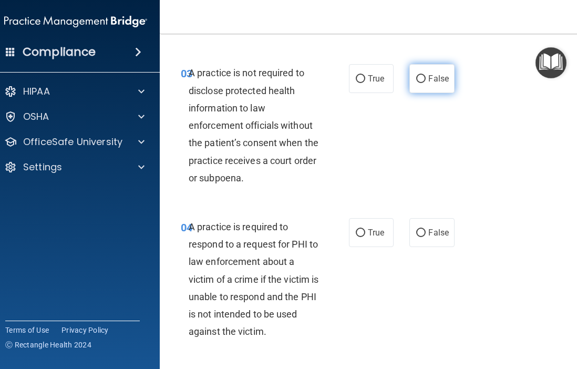
click at [437, 84] on label "False" at bounding box center [431, 78] width 45 height 29
click at [425, 83] on input "False" at bounding box center [420, 79] width 9 height 8
radio input "true"
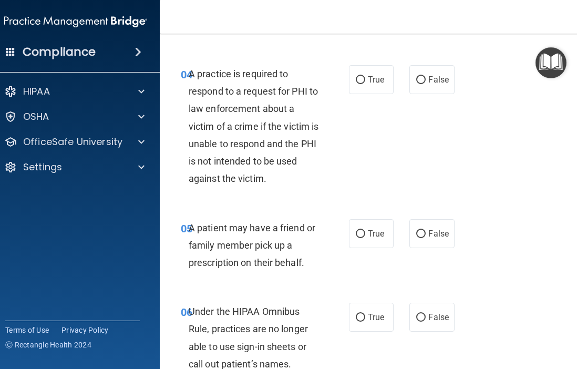
scroll to position [484, 0]
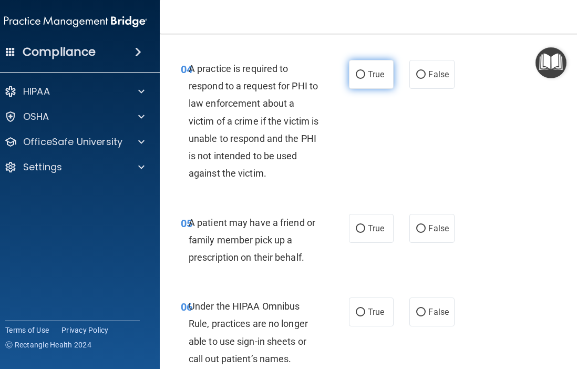
click at [367, 70] on label "True" at bounding box center [371, 74] width 45 height 29
click at [365, 71] on input "True" at bounding box center [360, 75] width 9 height 8
radio input "true"
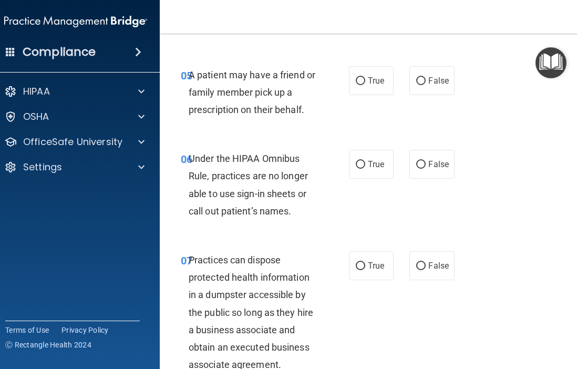
scroll to position [633, 0]
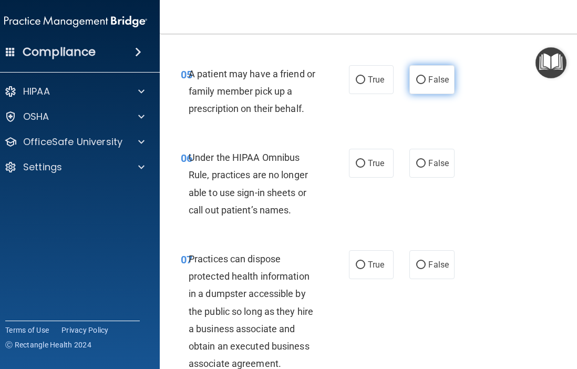
click at [414, 84] on label "False" at bounding box center [431, 79] width 45 height 29
click at [416, 84] on input "False" at bounding box center [420, 80] width 9 height 8
radio input "true"
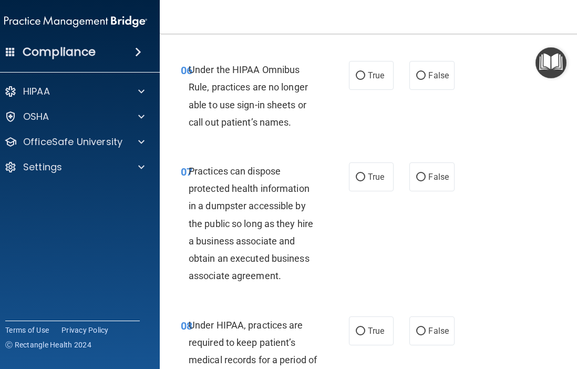
scroll to position [745, 0]
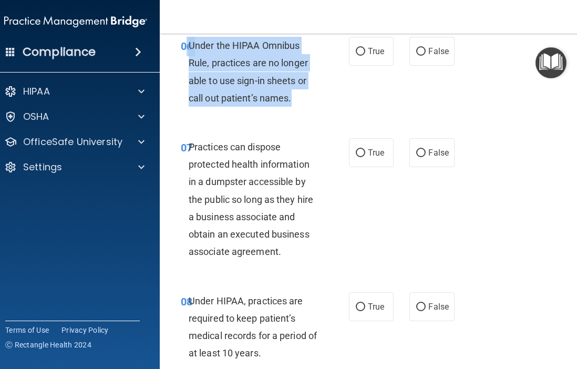
drag, startPoint x: 297, startPoint y: 97, endPoint x: 186, endPoint y: 47, distance: 122.2
click at [186, 47] on div "06 Under the HIPAA Omnibus Rule, practices are no longer able to use sign-in sh…" at bounding box center [265, 74] width 200 height 75
copy div "6 Under the HIPAA Omnibus Rule, practices are no longer able to use sign-in she…"
click at [426, 53] on label "False" at bounding box center [431, 51] width 45 height 29
click at [425, 53] on input "False" at bounding box center [420, 52] width 9 height 8
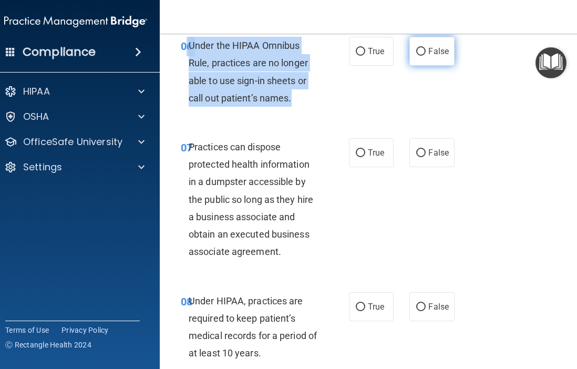
radio input "true"
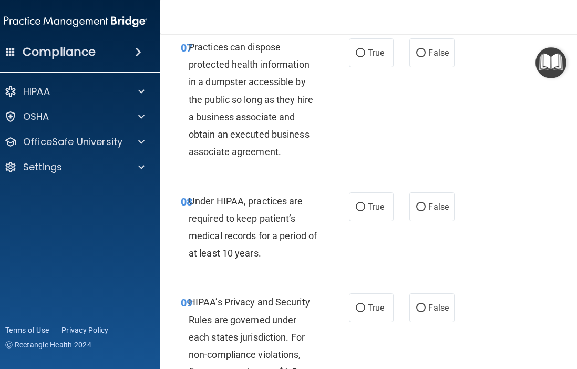
scroll to position [844, 0]
click at [368, 57] on span "True" at bounding box center [376, 53] width 16 height 10
click at [365, 57] on input "True" at bounding box center [360, 54] width 9 height 8
radio input "true"
click at [428, 58] on label "False" at bounding box center [431, 53] width 45 height 29
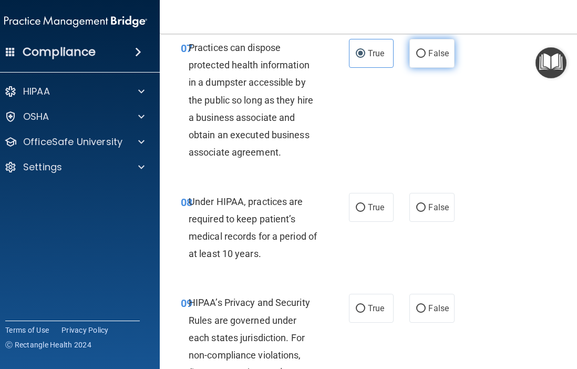
click at [425, 58] on input "False" at bounding box center [420, 54] width 9 height 8
radio input "true"
radio input "false"
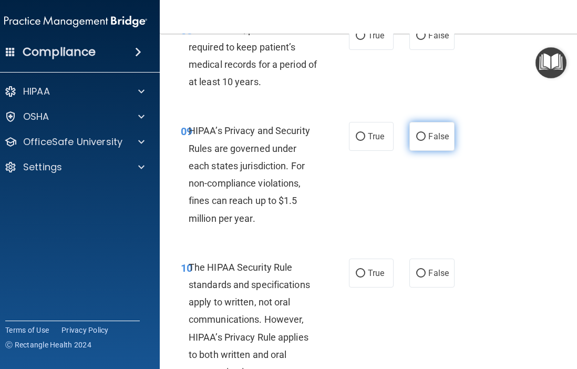
scroll to position [1012, 0]
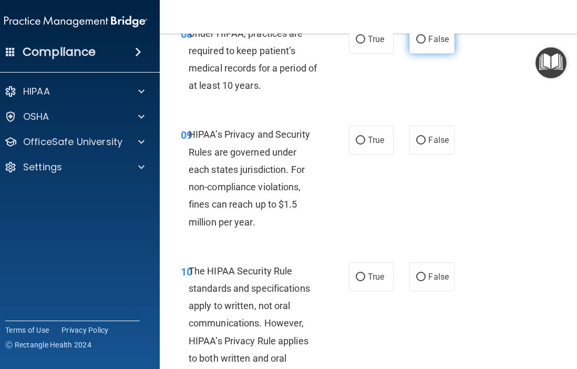
click at [433, 40] on span "False" at bounding box center [438, 39] width 20 height 10
click at [425, 40] on input "False" at bounding box center [420, 40] width 9 height 8
radio input "true"
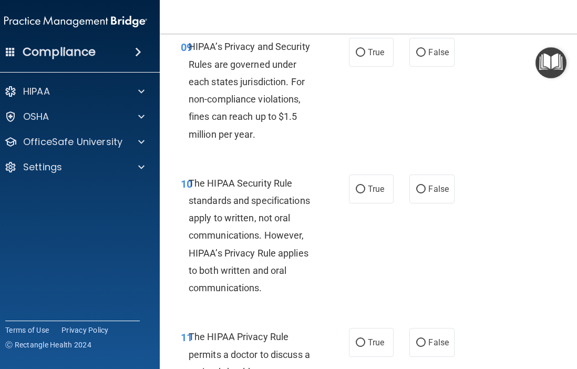
scroll to position [1102, 0]
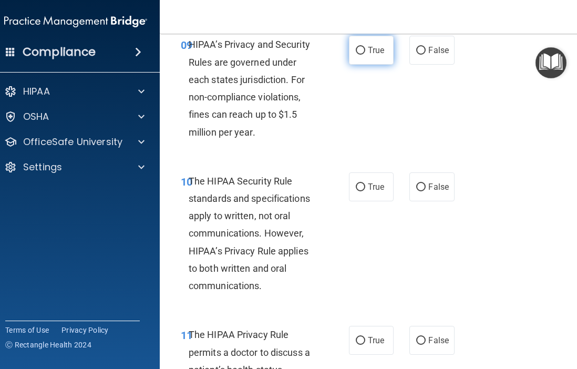
click at [382, 40] on label "True" at bounding box center [371, 50] width 45 height 29
click at [365, 47] on input "True" at bounding box center [360, 51] width 9 height 8
radio input "true"
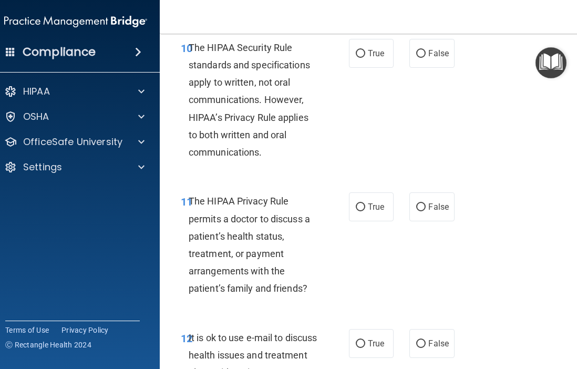
scroll to position [1243, 0]
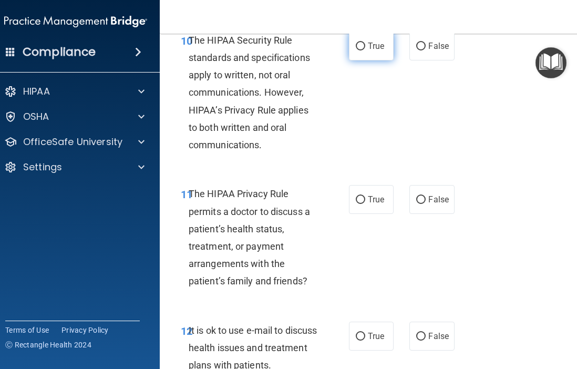
click at [376, 37] on label "True" at bounding box center [371, 46] width 45 height 29
click at [365, 43] on input "True" at bounding box center [360, 47] width 9 height 8
radio input "true"
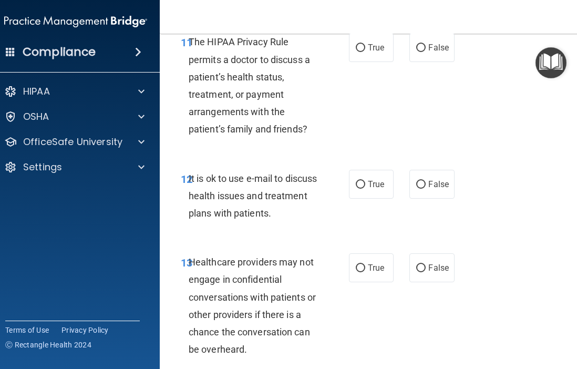
scroll to position [1396, 0]
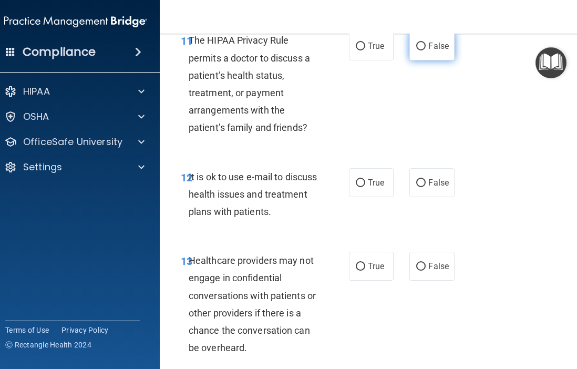
click at [424, 47] on input "False" at bounding box center [420, 47] width 9 height 8
radio input "true"
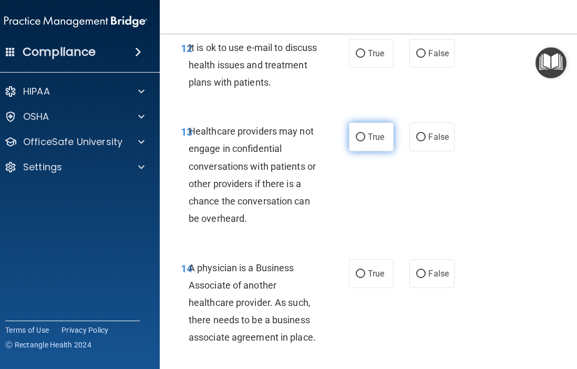
scroll to position [1534, 0]
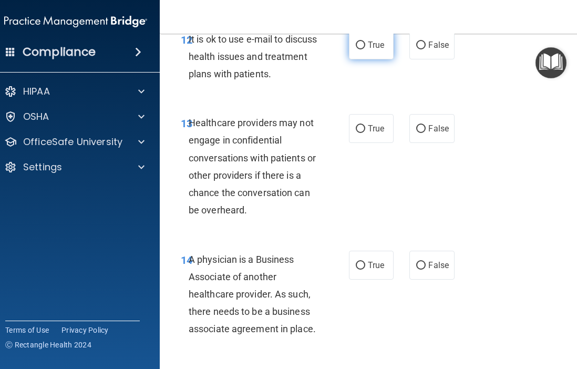
click at [376, 45] on span "True" at bounding box center [376, 45] width 16 height 10
click at [365, 45] on input "True" at bounding box center [360, 45] width 9 height 8
radio input "true"
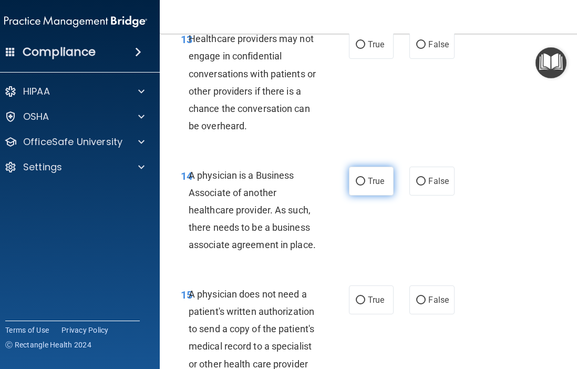
scroll to position [1619, 0]
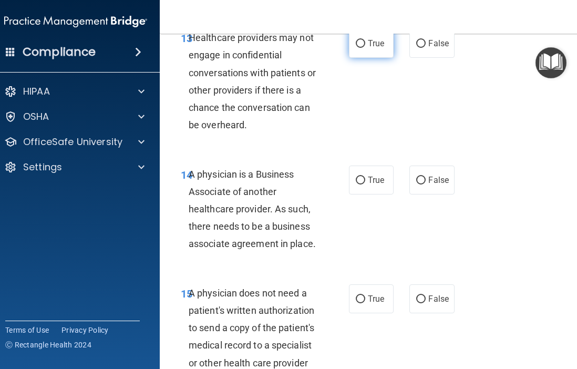
click at [360, 46] on input "True" at bounding box center [360, 44] width 9 height 8
radio input "true"
click at [428, 41] on span "False" at bounding box center [438, 43] width 20 height 10
click at [425, 41] on input "False" at bounding box center [420, 44] width 9 height 8
radio input "true"
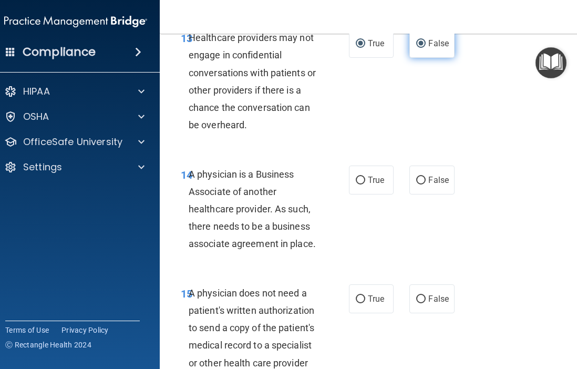
radio input "false"
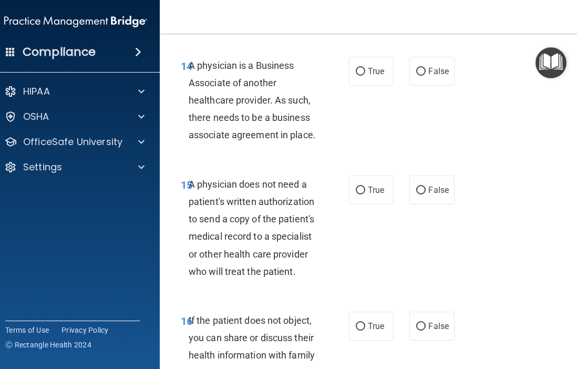
scroll to position [1728, 0]
click at [384, 76] on label "True" at bounding box center [371, 70] width 45 height 29
click at [365, 75] on input "True" at bounding box center [360, 71] width 9 height 8
radio input "true"
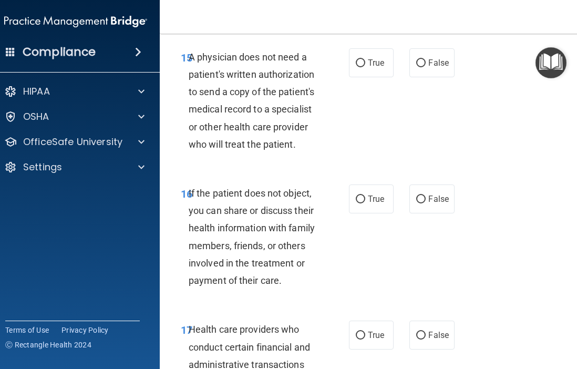
scroll to position [1856, 0]
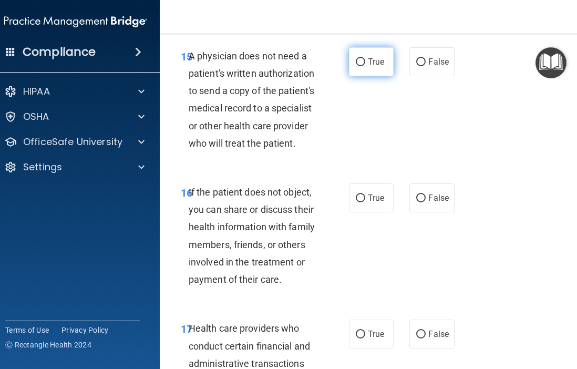
click at [370, 65] on span "True" at bounding box center [376, 62] width 16 height 10
click at [365, 65] on input "True" at bounding box center [360, 62] width 9 height 8
radio input "true"
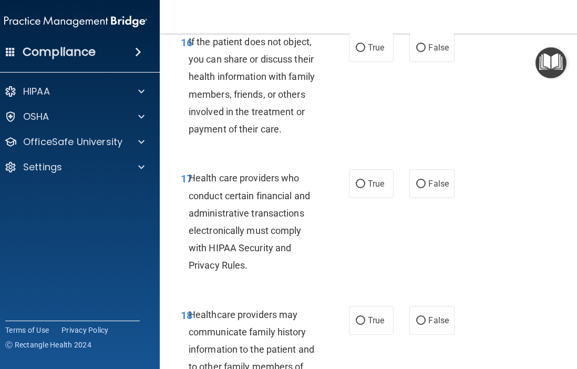
scroll to position [2008, 0]
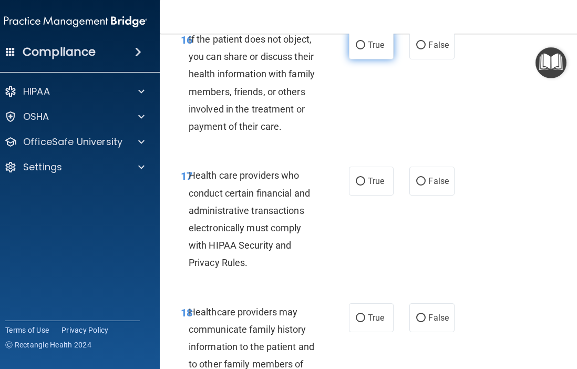
click at [382, 42] on span "True" at bounding box center [376, 45] width 16 height 10
click at [365, 42] on input "True" at bounding box center [360, 45] width 9 height 8
radio input "true"
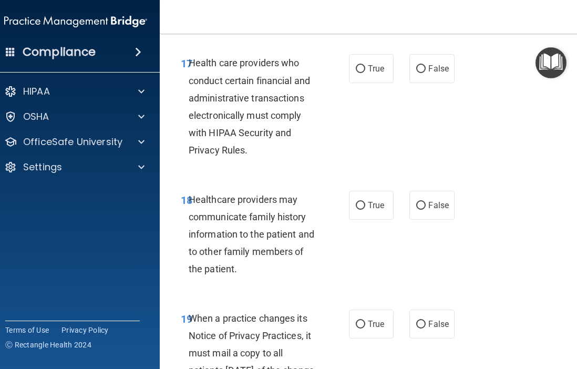
scroll to position [2127, 0]
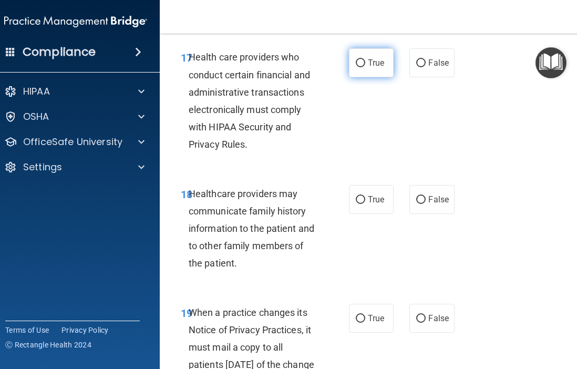
click at [372, 69] on label "True" at bounding box center [371, 62] width 45 height 29
click at [365, 67] on input "True" at bounding box center [360, 63] width 9 height 8
radio input "true"
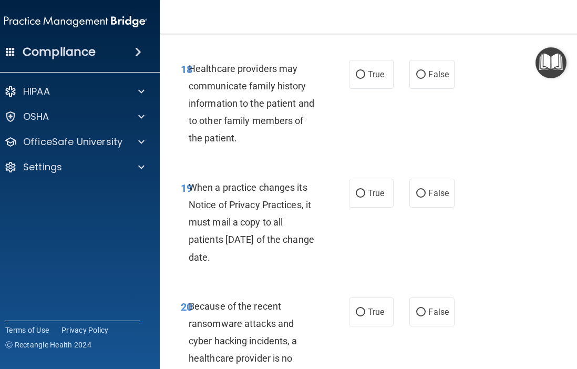
scroll to position [2266, 0]
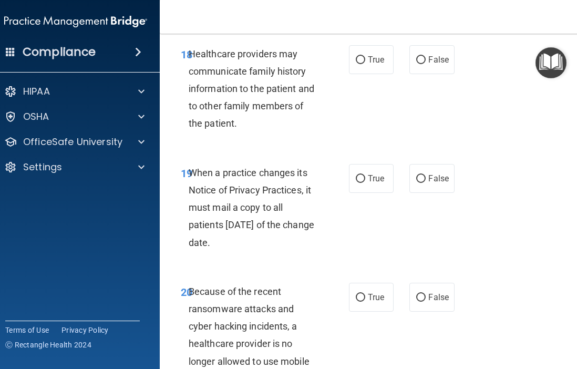
click at [367, 75] on div "18 Healthcare providers may communicate family history information to the patie…" at bounding box center [372, 91] width 399 height 119
click at [369, 67] on label "True" at bounding box center [371, 59] width 45 height 29
click at [365, 64] on input "True" at bounding box center [360, 60] width 9 height 8
radio input "true"
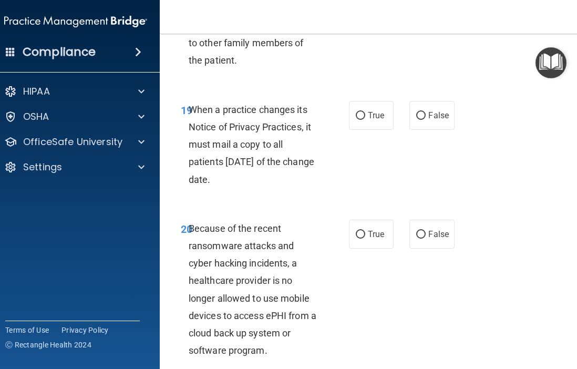
scroll to position [2311, 0]
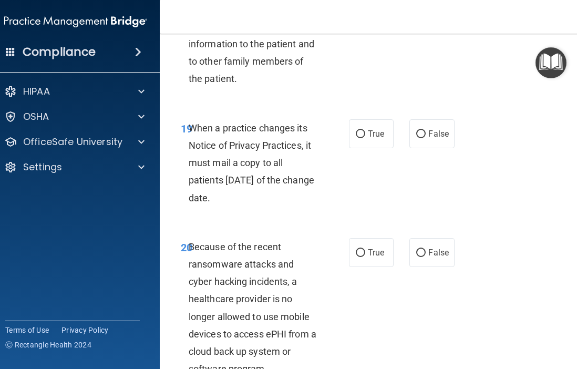
drag, startPoint x: 252, startPoint y: 108, endPoint x: 191, endPoint y: 131, distance: 64.7
click at [191, 131] on div "When a practice changes its Notice of Privacy Practices, it must mail a copy to…" at bounding box center [258, 162] width 138 height 87
copy span "When a practice changes its Notice of Privacy Practices, it must mail a copy to…"
click at [436, 140] on label "False" at bounding box center [431, 133] width 45 height 29
click at [425, 138] on input "False" at bounding box center [420, 134] width 9 height 8
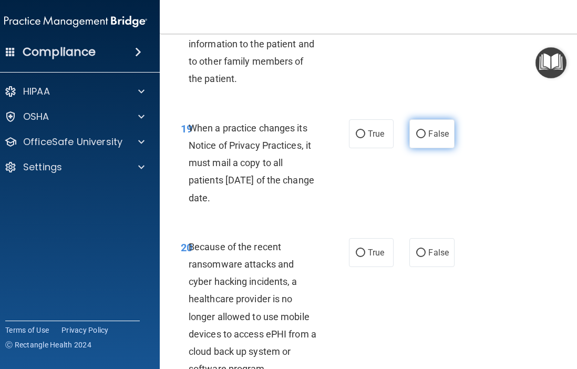
radio input "true"
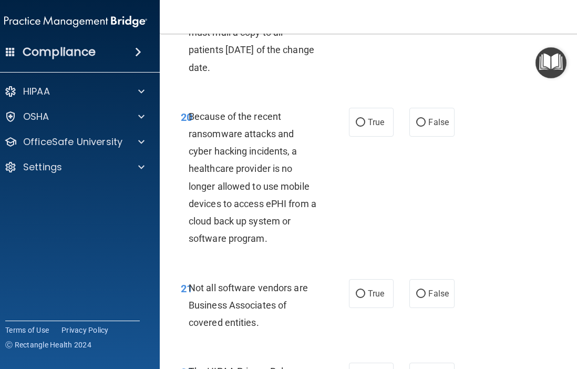
scroll to position [2500, 0]
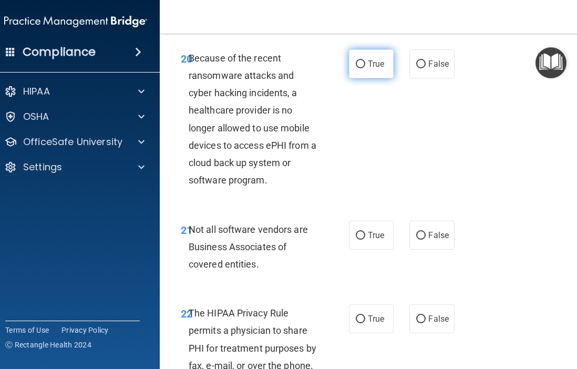
click at [367, 72] on label "True" at bounding box center [371, 63] width 45 height 29
click at [365, 68] on input "True" at bounding box center [360, 64] width 9 height 8
radio input "true"
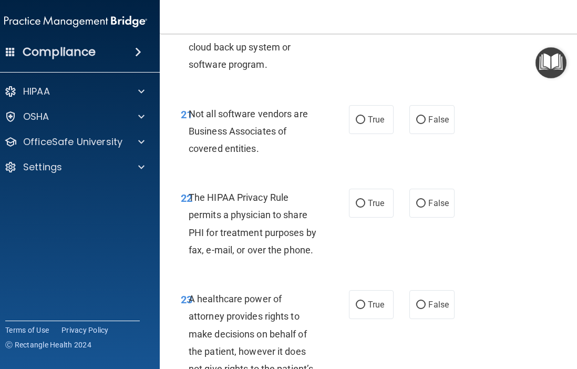
scroll to position [2618, 0]
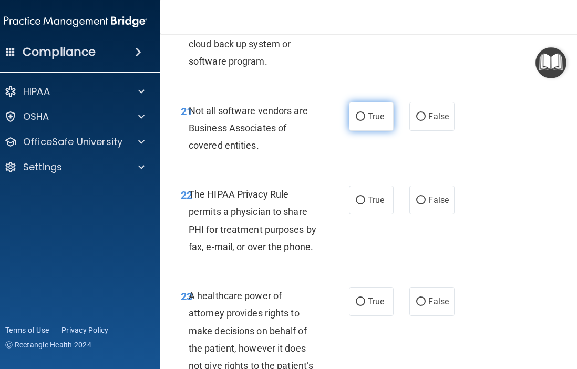
click at [383, 124] on label "True" at bounding box center [371, 116] width 45 height 29
click at [365, 121] on input "True" at bounding box center [360, 117] width 9 height 8
radio input "true"
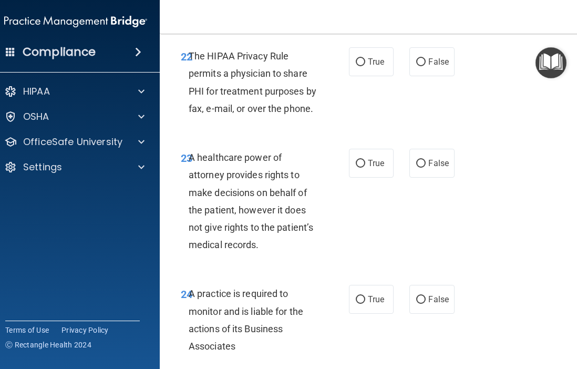
scroll to position [2756, 0]
click at [374, 64] on span "True" at bounding box center [376, 62] width 16 height 10
click at [365, 64] on input "True" at bounding box center [360, 63] width 9 height 8
radio input "true"
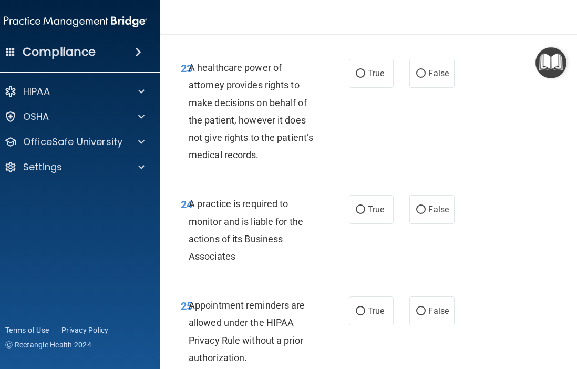
scroll to position [2851, 0]
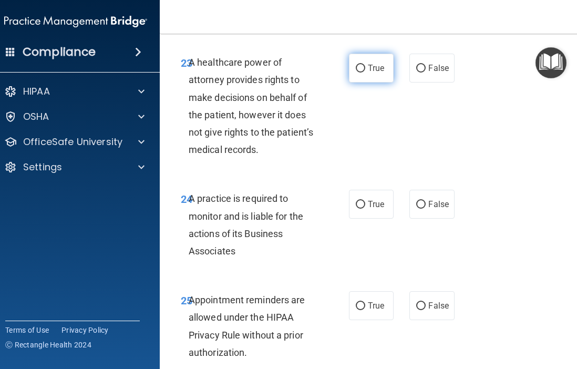
click at [384, 69] on span "True" at bounding box center [376, 68] width 16 height 10
click at [365, 69] on input "True" at bounding box center [360, 69] width 9 height 8
radio input "true"
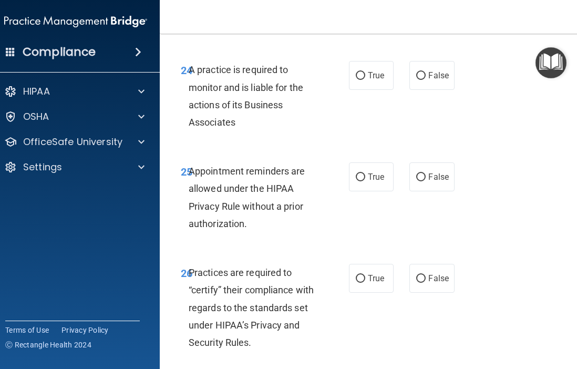
scroll to position [3004, 0]
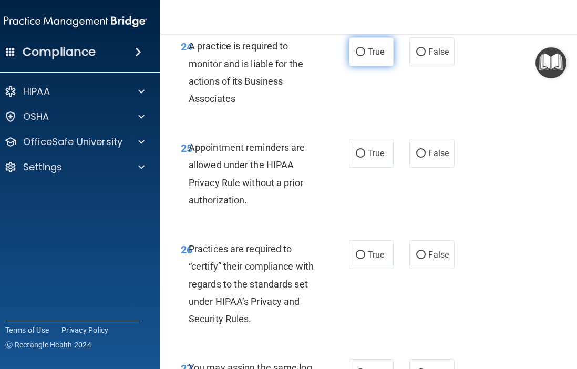
click at [372, 46] on label "True" at bounding box center [371, 51] width 45 height 29
click at [365, 48] on input "True" at bounding box center [360, 52] width 9 height 8
radio input "true"
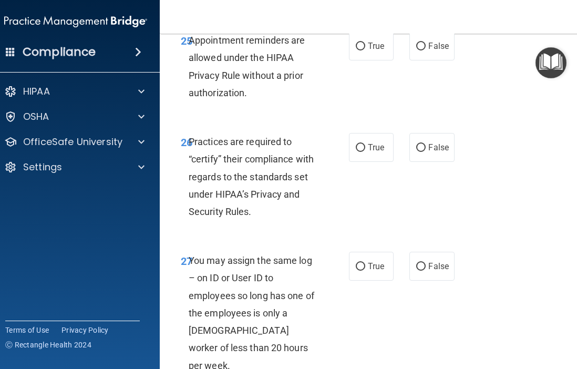
scroll to position [3111, 0]
click at [369, 48] on span "True" at bounding box center [376, 45] width 16 height 10
click at [365, 48] on input "True" at bounding box center [360, 46] width 9 height 8
radio input "true"
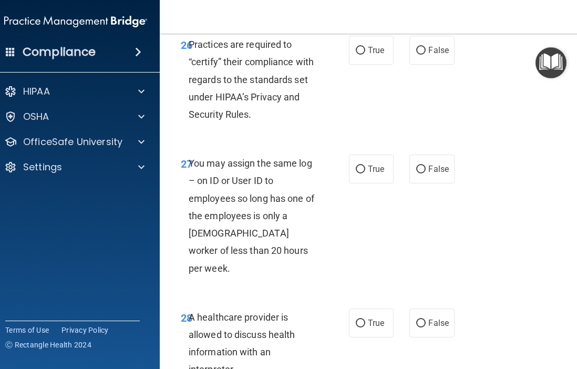
scroll to position [3210, 0]
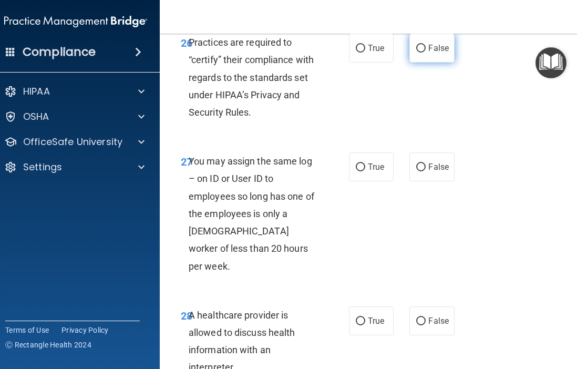
click at [433, 47] on span "False" at bounding box center [438, 48] width 20 height 10
click at [425, 47] on input "False" at bounding box center [420, 49] width 9 height 8
radio input "true"
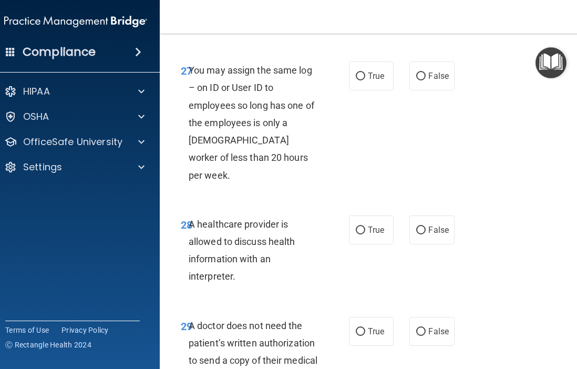
scroll to position [3303, 0]
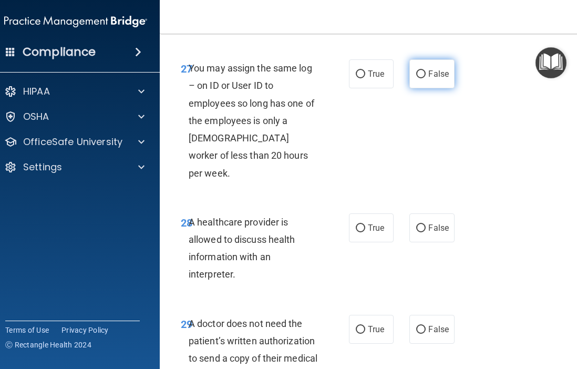
click at [437, 79] on label "False" at bounding box center [431, 73] width 45 height 29
click at [425, 78] on input "False" at bounding box center [420, 74] width 9 height 8
radio input "true"
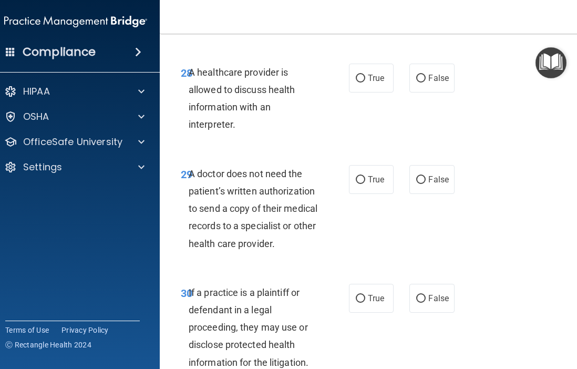
scroll to position [3456, 0]
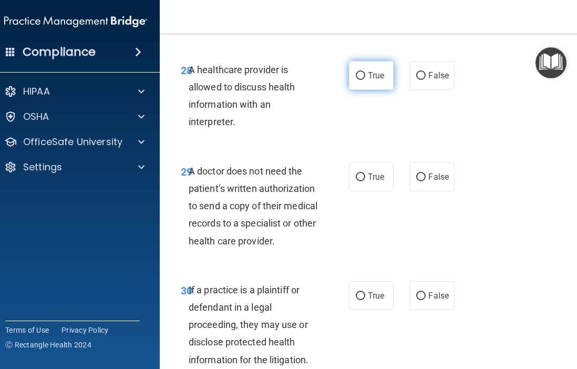
click at [375, 70] on span "True" at bounding box center [376, 75] width 16 height 10
click at [365, 72] on input "True" at bounding box center [360, 76] width 9 height 8
radio input "true"
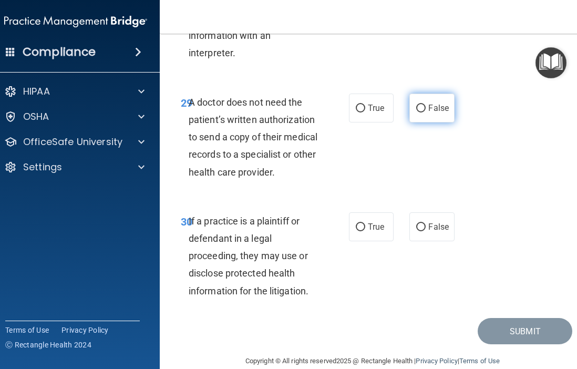
click at [428, 103] on span "False" at bounding box center [438, 108] width 20 height 10
click at [425, 105] on input "False" at bounding box center [420, 109] width 9 height 8
radio input "true"
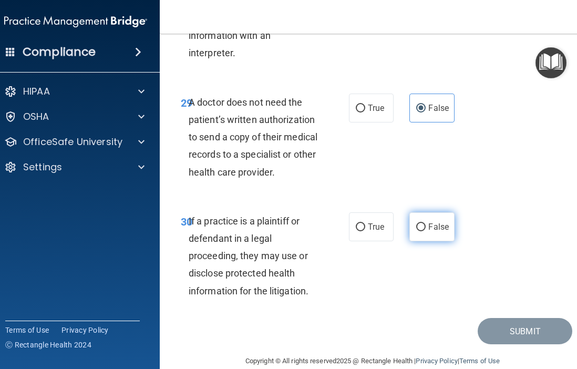
click at [432, 217] on label "False" at bounding box center [431, 226] width 45 height 29
click at [425, 223] on input "False" at bounding box center [420, 227] width 9 height 8
radio input "true"
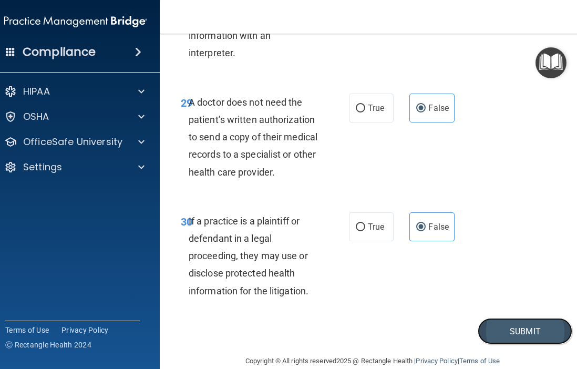
click at [515, 320] on button "Submit" at bounding box center [524, 331] width 95 height 27
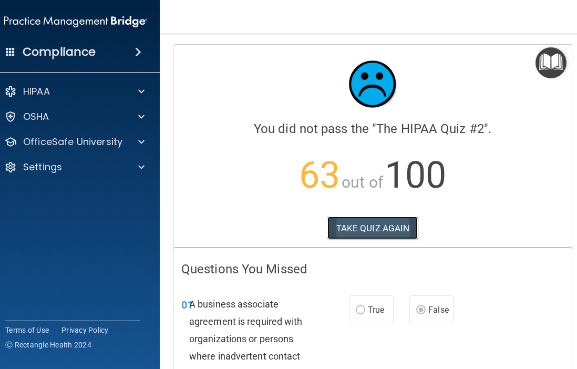
click at [377, 235] on button "TAKE QUIZ AGAIN" at bounding box center [372, 227] width 91 height 23
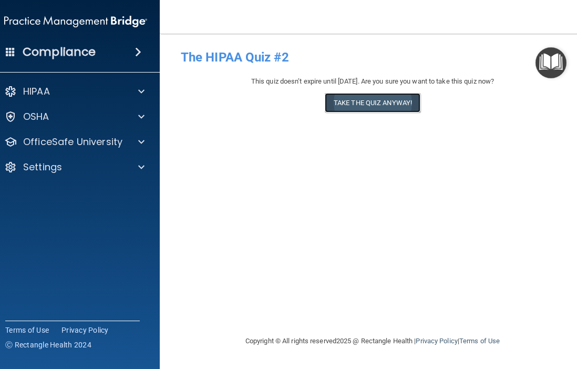
click at [367, 99] on button "Take the quiz anyway!" at bounding box center [373, 102] width 96 height 19
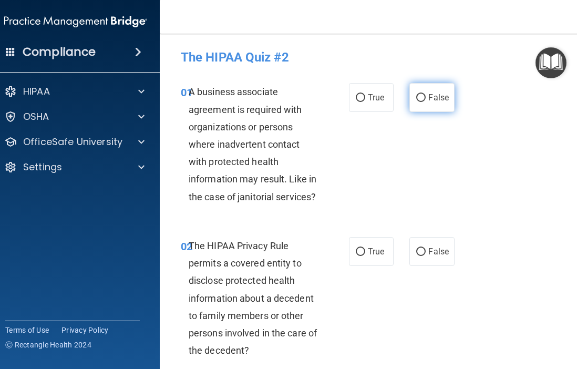
click at [434, 99] on span "False" at bounding box center [438, 97] width 20 height 10
click at [425, 99] on input "False" at bounding box center [420, 98] width 9 height 8
radio input "true"
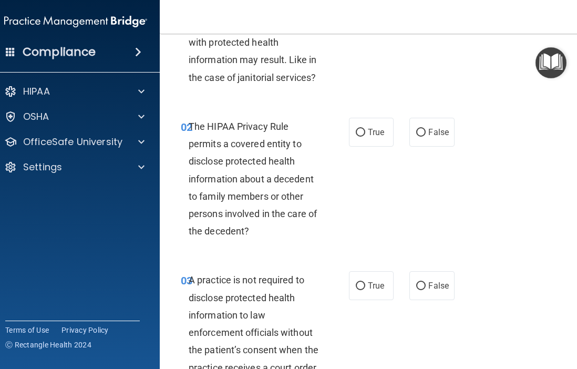
scroll to position [118, 0]
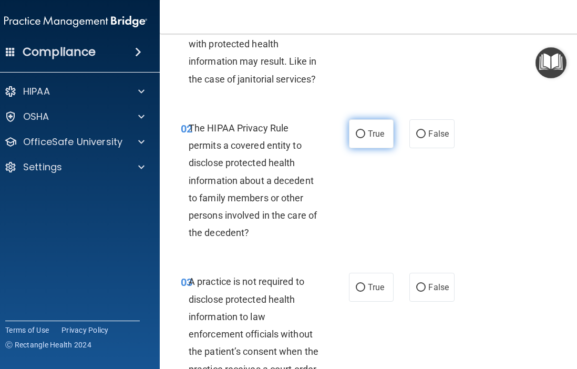
click at [356, 134] on input "True" at bounding box center [360, 134] width 9 height 8
radio input "true"
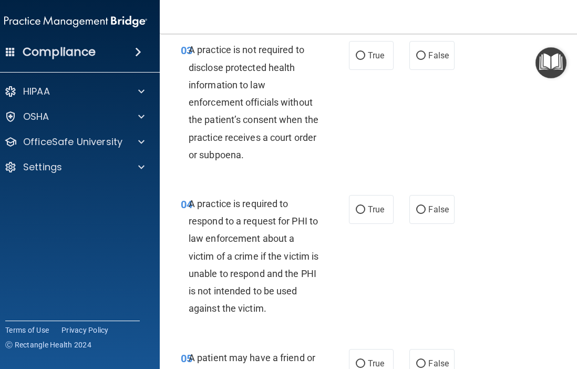
scroll to position [351, 0]
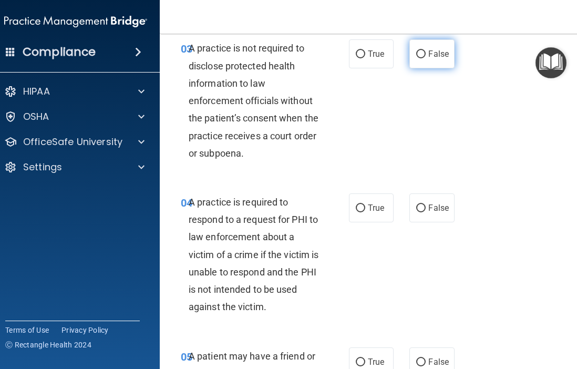
click at [421, 47] on label "False" at bounding box center [431, 53] width 45 height 29
click at [421, 50] on input "False" at bounding box center [420, 54] width 9 height 8
radio input "true"
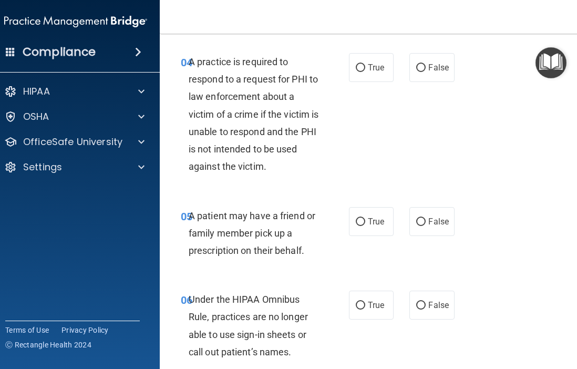
scroll to position [495, 0]
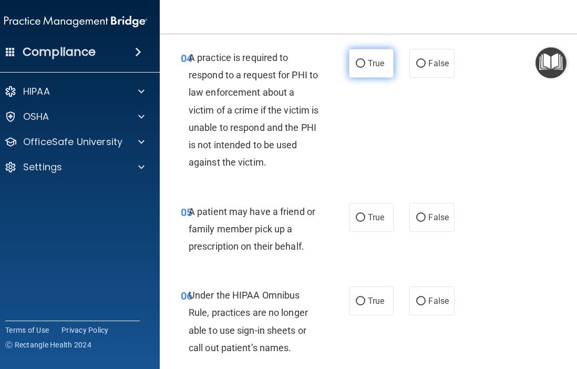
click at [376, 49] on label "True" at bounding box center [371, 63] width 45 height 29
click at [365, 60] on input "True" at bounding box center [360, 64] width 9 height 8
radio input "true"
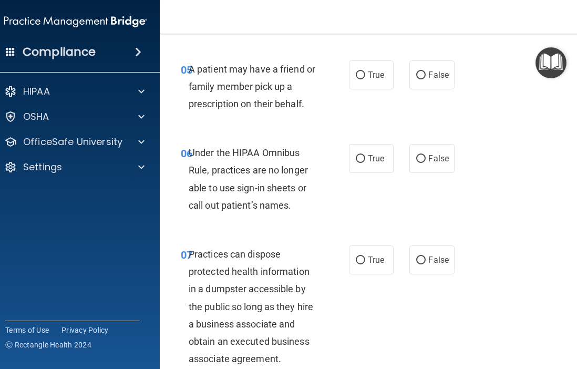
scroll to position [642, 0]
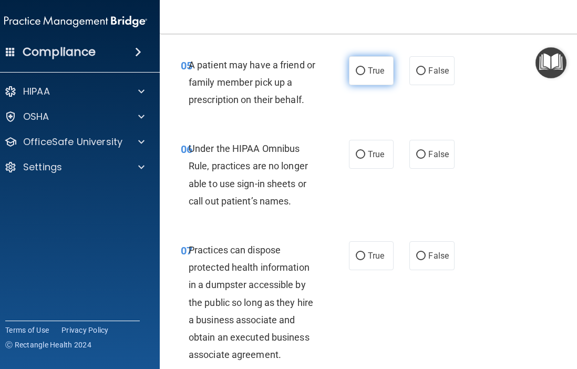
click at [369, 60] on label "True" at bounding box center [371, 70] width 45 height 29
click at [365, 67] on input "True" at bounding box center [360, 71] width 9 height 8
radio input "true"
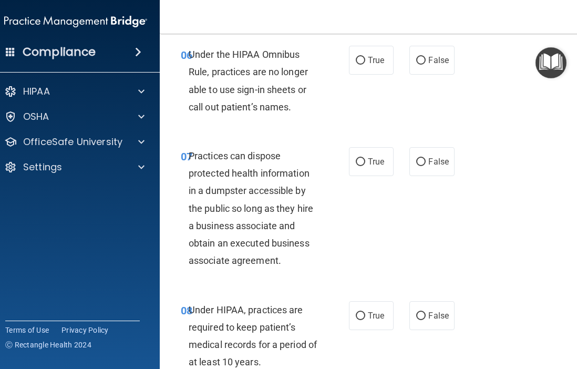
scroll to position [742, 0]
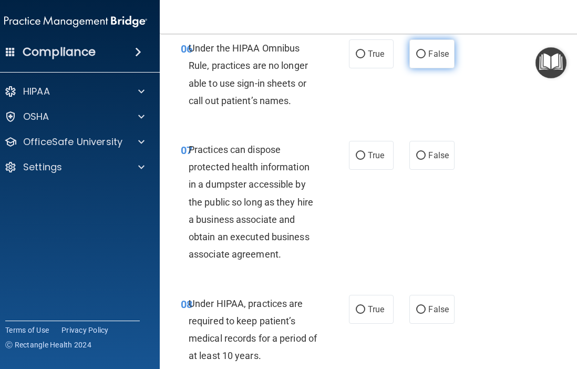
click at [414, 48] on label "False" at bounding box center [431, 53] width 45 height 29
click at [416, 50] on input "False" at bounding box center [420, 54] width 9 height 8
radio input "true"
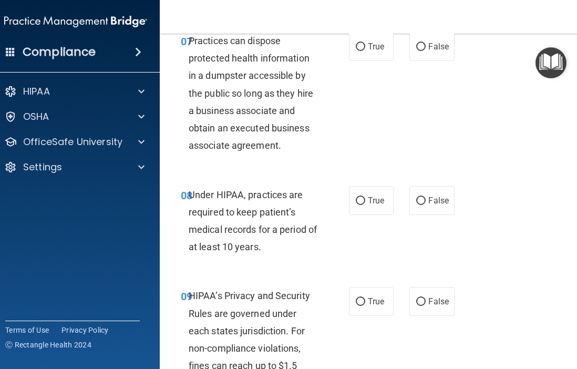
scroll to position [852, 0]
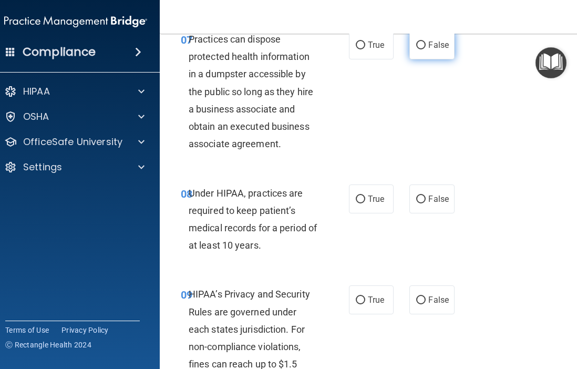
click at [421, 46] on input "False" at bounding box center [420, 45] width 9 height 8
radio input "true"
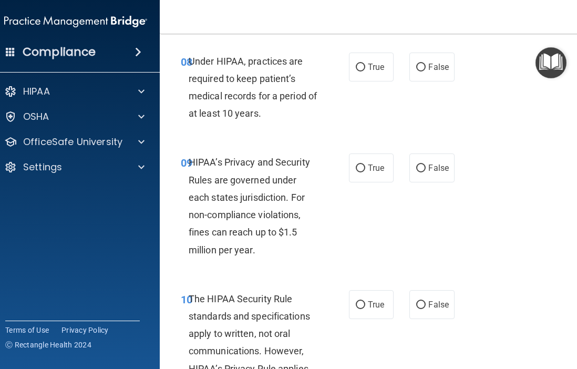
scroll to position [992, 0]
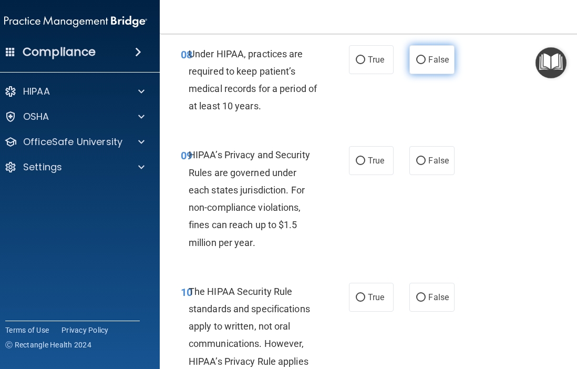
click at [438, 68] on label "False" at bounding box center [431, 59] width 45 height 29
click at [425, 64] on input "False" at bounding box center [420, 60] width 9 height 8
radio input "true"
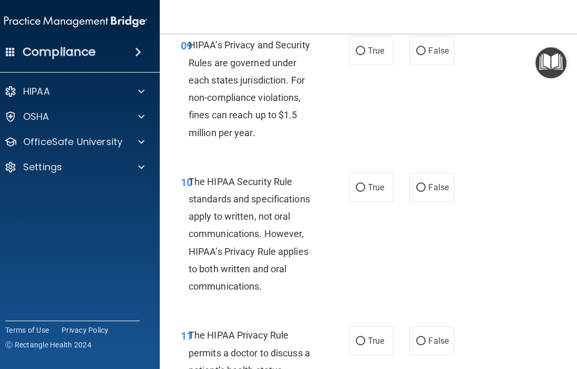
scroll to position [1103, 0]
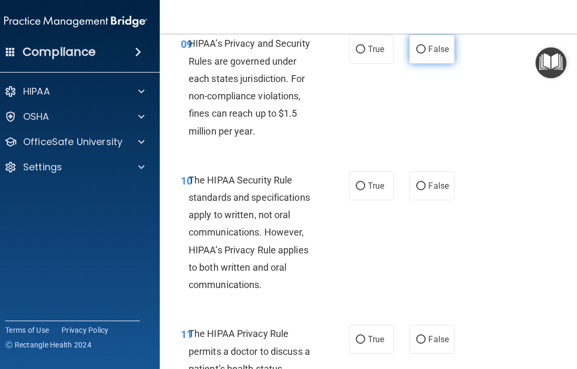
click at [439, 48] on span "False" at bounding box center [438, 49] width 20 height 10
click at [425, 48] on input "False" at bounding box center [420, 50] width 9 height 8
radio input "true"
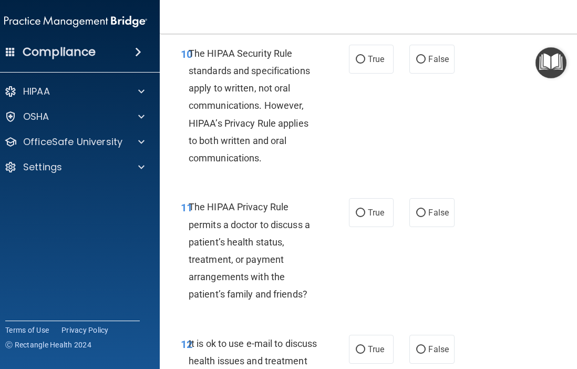
scroll to position [1232, 0]
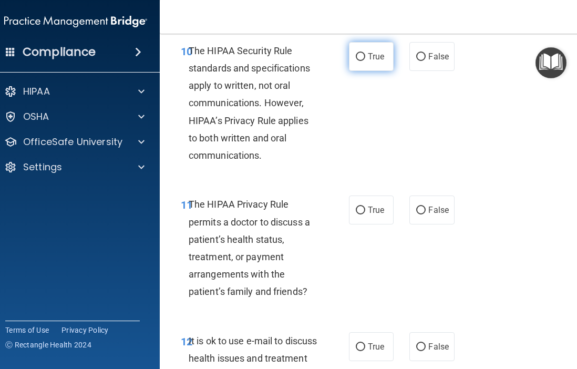
click at [360, 57] on input "True" at bounding box center [360, 57] width 9 height 8
radio input "true"
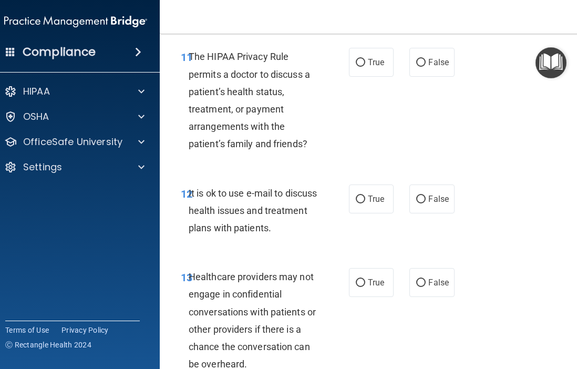
scroll to position [1380, 0]
click at [390, 68] on label "True" at bounding box center [371, 61] width 45 height 29
click at [365, 66] on input "True" at bounding box center [360, 62] width 9 height 8
radio input "true"
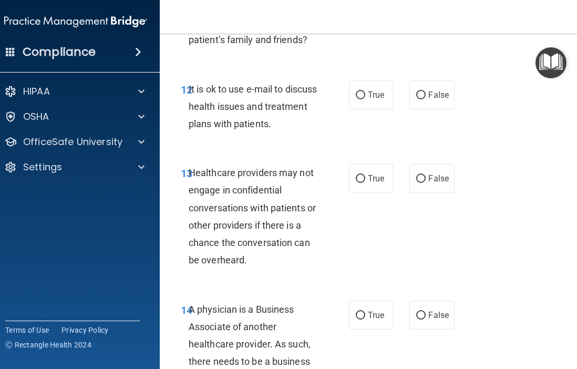
scroll to position [1508, 0]
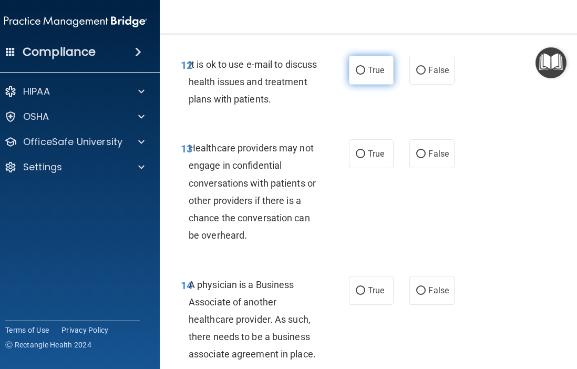
click at [380, 79] on label "True" at bounding box center [371, 70] width 45 height 29
click at [365, 75] on input "True" at bounding box center [360, 71] width 9 height 8
radio input "true"
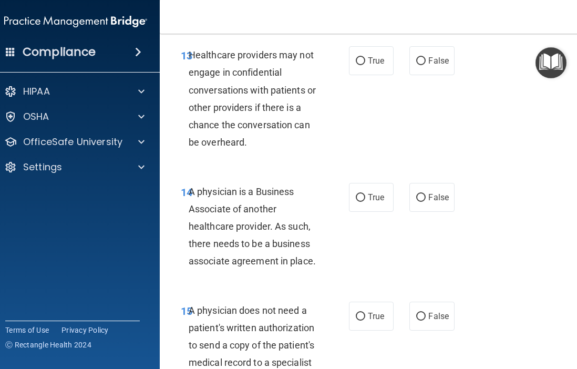
scroll to position [1609, 0]
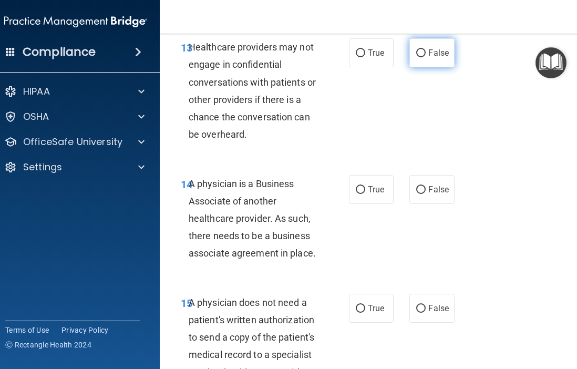
click at [424, 61] on label "False" at bounding box center [431, 52] width 45 height 29
click at [424, 57] on input "False" at bounding box center [420, 53] width 9 height 8
radio input "true"
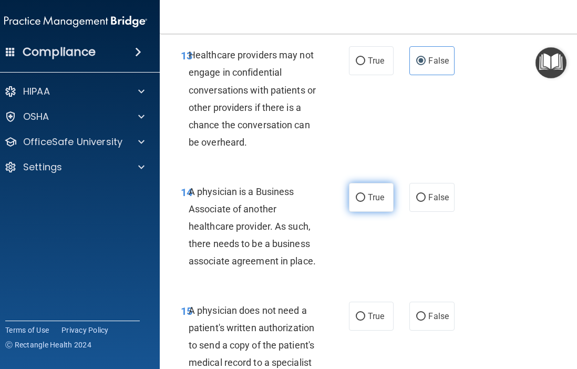
scroll to position [1599, 0]
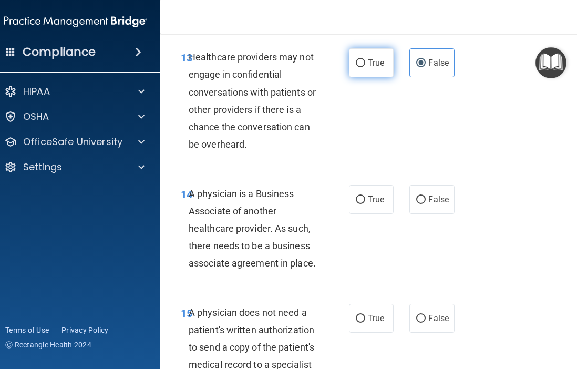
click at [369, 58] on span "True" at bounding box center [376, 63] width 16 height 10
click at [365, 59] on input "True" at bounding box center [360, 63] width 9 height 8
radio input "true"
radio input "false"
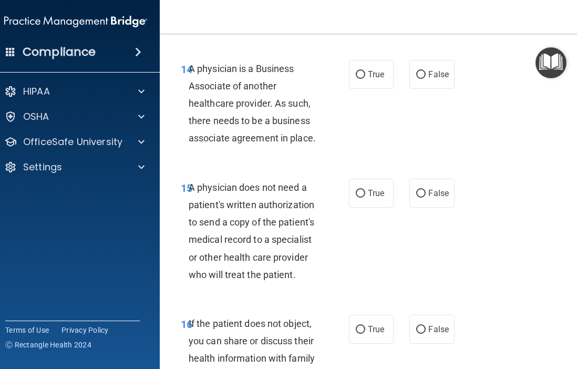
scroll to position [1724, 0]
click at [435, 67] on label "False" at bounding box center [431, 74] width 45 height 29
click at [425, 71] on input "False" at bounding box center [420, 75] width 9 height 8
radio input "true"
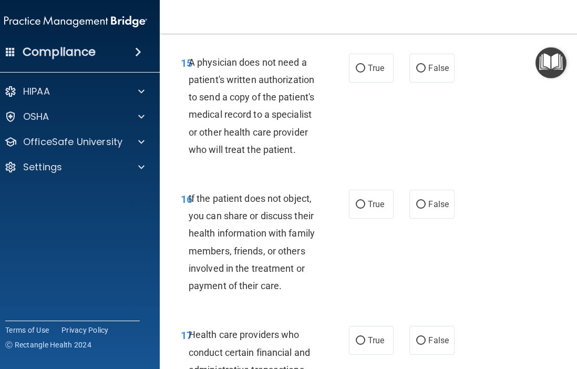
scroll to position [1855, 0]
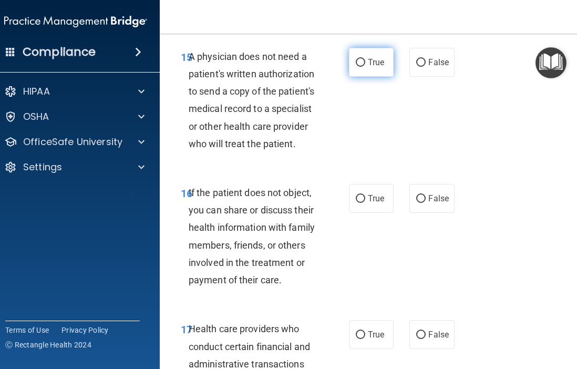
click at [359, 68] on label "True" at bounding box center [371, 62] width 45 height 29
click at [359, 67] on input "True" at bounding box center [360, 63] width 9 height 8
radio input "true"
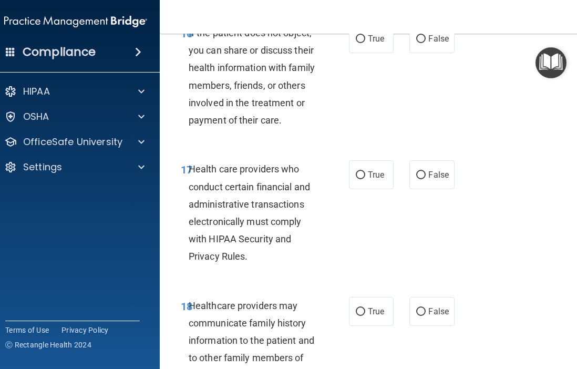
scroll to position [1994, 0]
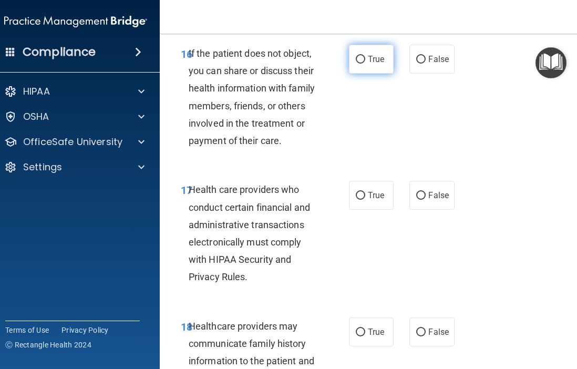
click at [389, 57] on label "True" at bounding box center [371, 59] width 45 height 29
click at [365, 57] on input "True" at bounding box center [360, 60] width 9 height 8
radio input "true"
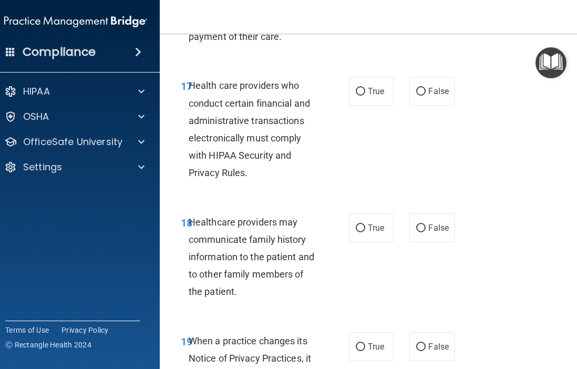
scroll to position [2118, 0]
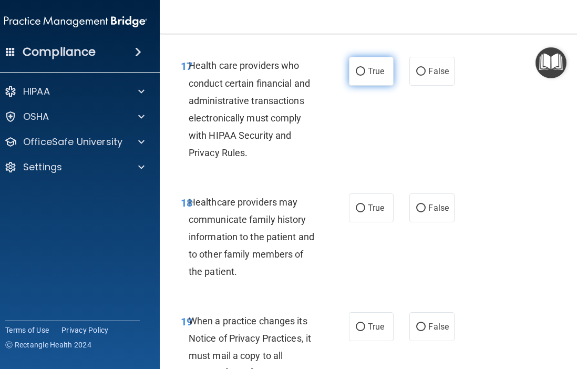
click at [374, 65] on label "True" at bounding box center [371, 71] width 45 height 29
click at [365, 68] on input "True" at bounding box center [360, 72] width 9 height 8
radio input "true"
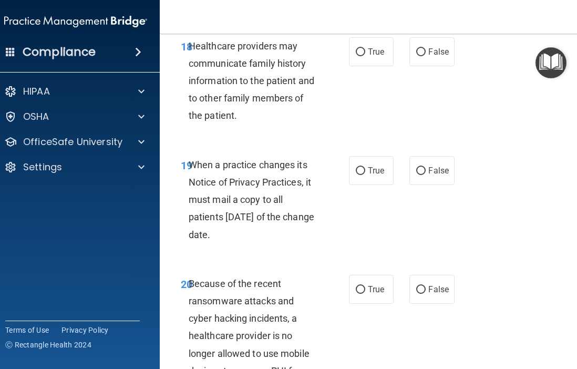
scroll to position [2275, 0]
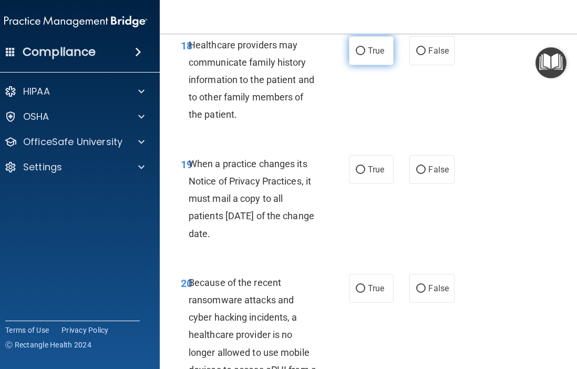
click at [376, 47] on span "True" at bounding box center [376, 51] width 16 height 10
click at [365, 47] on input "True" at bounding box center [360, 51] width 9 height 8
radio input "true"
click at [429, 54] on span "False" at bounding box center [438, 51] width 20 height 10
click at [425, 54] on input "False" at bounding box center [420, 51] width 9 height 8
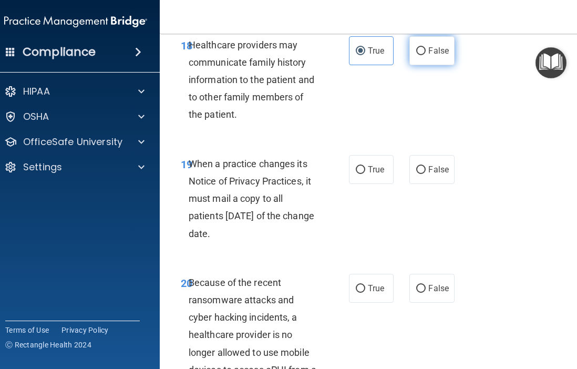
radio input "true"
radio input "false"
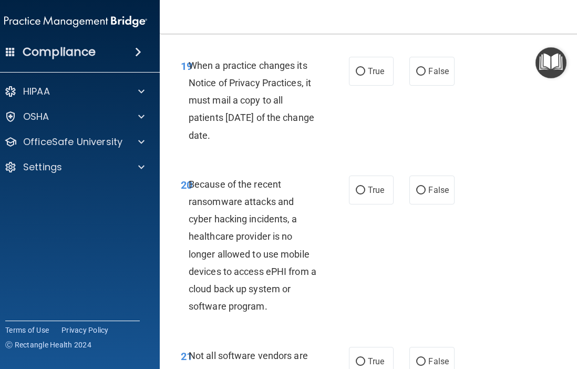
scroll to position [2376, 0]
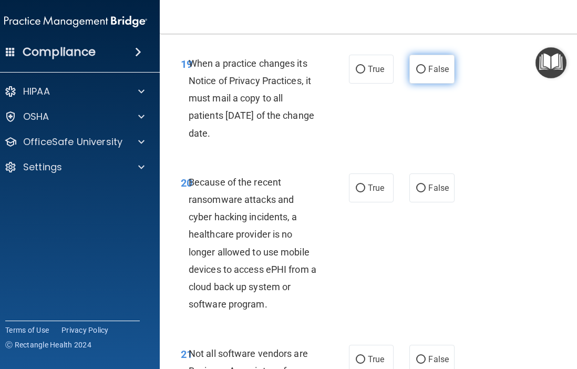
click at [432, 64] on span "False" at bounding box center [438, 69] width 20 height 10
click at [425, 66] on input "False" at bounding box center [420, 70] width 9 height 8
radio input "true"
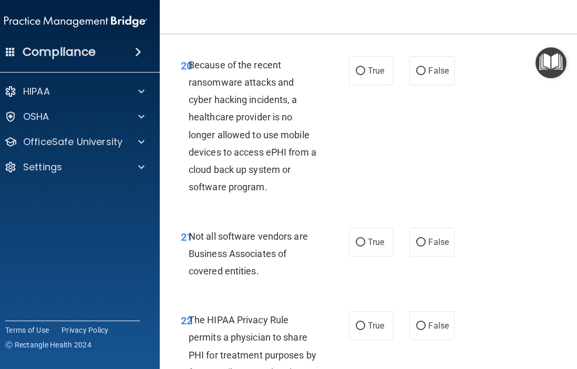
scroll to position [2494, 0]
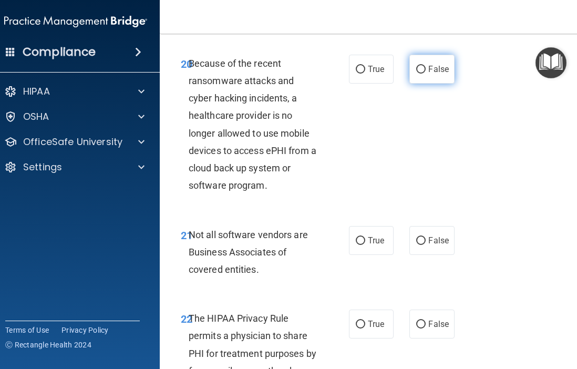
click at [419, 70] on input "False" at bounding box center [420, 70] width 9 height 8
radio input "true"
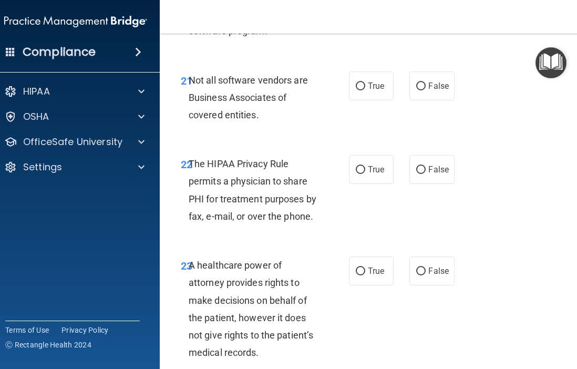
scroll to position [2650, 0]
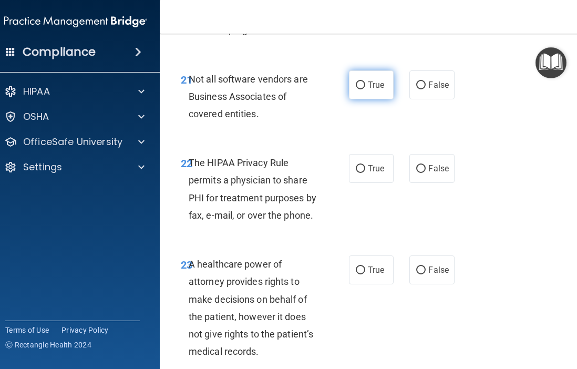
click at [380, 96] on label "True" at bounding box center [371, 84] width 45 height 29
click at [365, 89] on input "True" at bounding box center [360, 85] width 9 height 8
radio input "true"
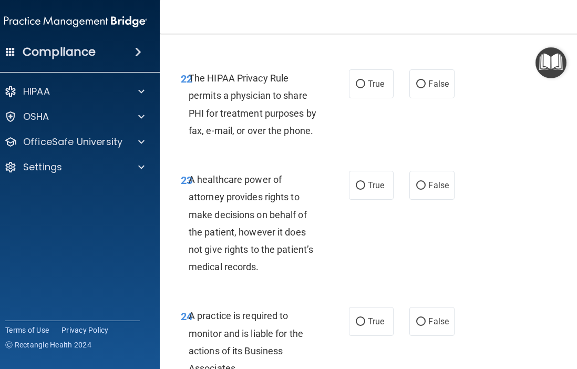
scroll to position [2743, 0]
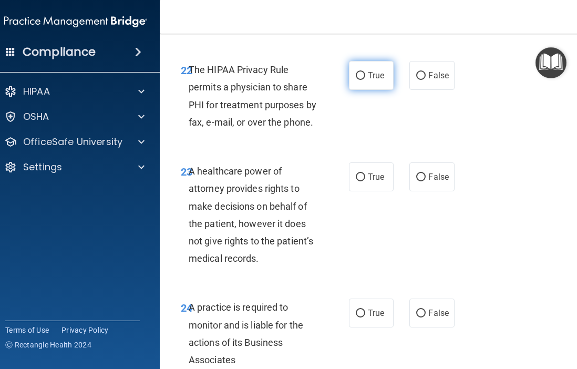
click at [377, 74] on span "True" at bounding box center [376, 75] width 16 height 10
click at [365, 74] on input "True" at bounding box center [360, 76] width 9 height 8
radio input "true"
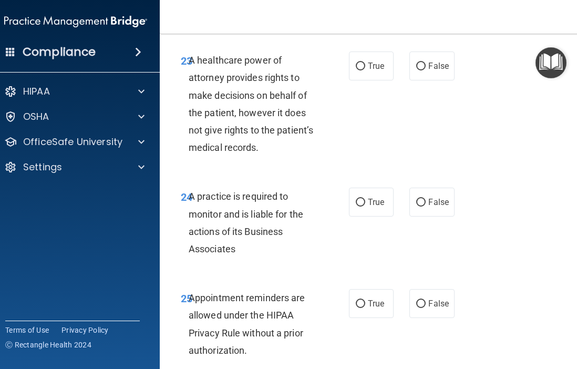
scroll to position [2859, 0]
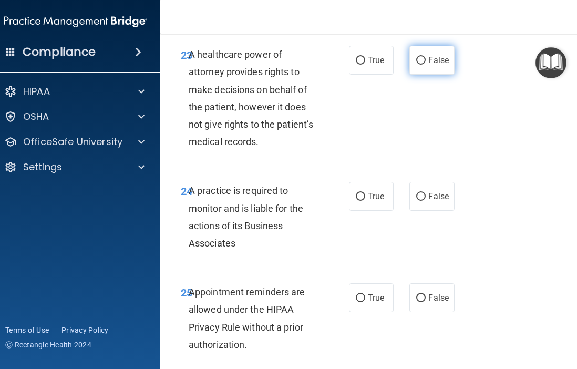
click at [442, 46] on label "False" at bounding box center [431, 60] width 45 height 29
click at [425, 57] on input "False" at bounding box center [420, 61] width 9 height 8
radio input "true"
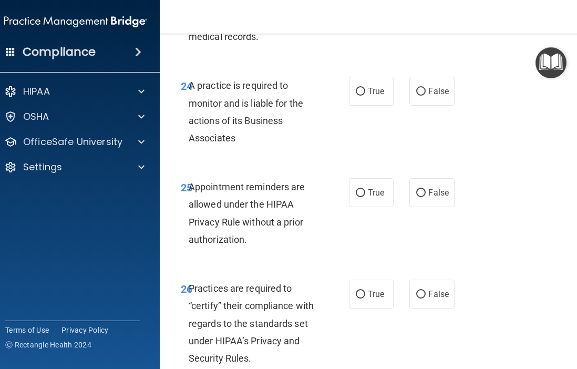
scroll to position [2967, 0]
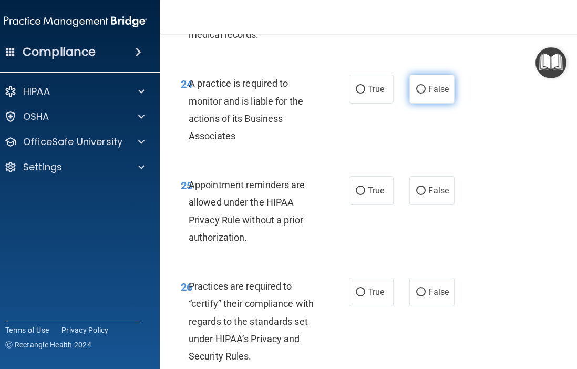
click at [436, 96] on label "False" at bounding box center [431, 89] width 45 height 29
click at [425, 93] on input "False" at bounding box center [420, 90] width 9 height 8
radio input "true"
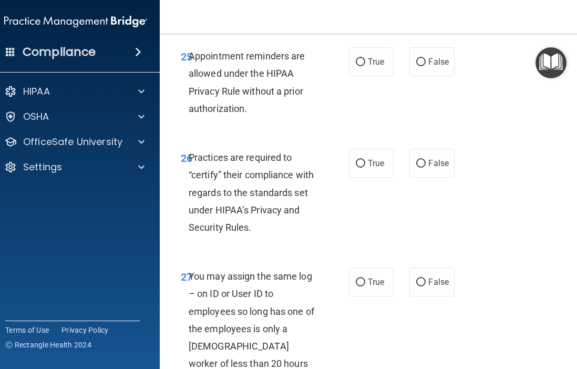
scroll to position [3096, 0]
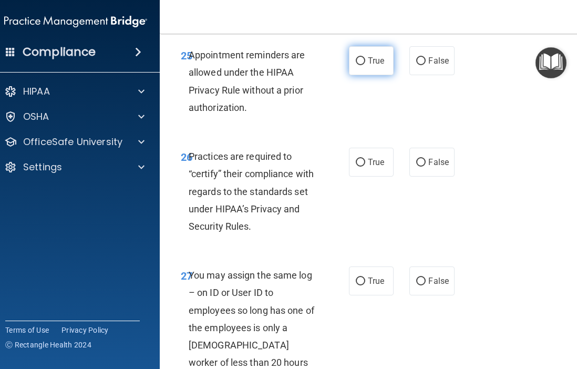
click at [371, 69] on label "True" at bounding box center [371, 60] width 45 height 29
click at [365, 65] on input "True" at bounding box center [360, 61] width 9 height 8
radio input "true"
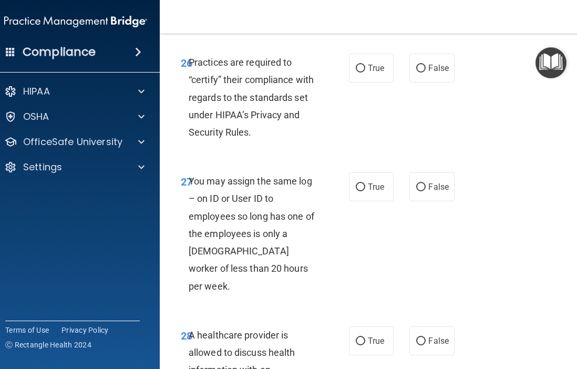
scroll to position [3199, 0]
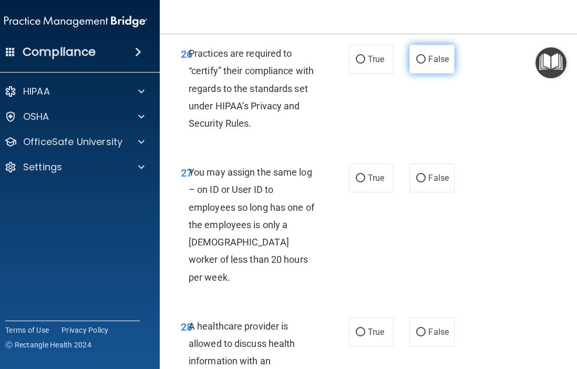
click at [442, 56] on span "False" at bounding box center [438, 59] width 20 height 10
click at [425, 56] on input "False" at bounding box center [420, 60] width 9 height 8
radio input "true"
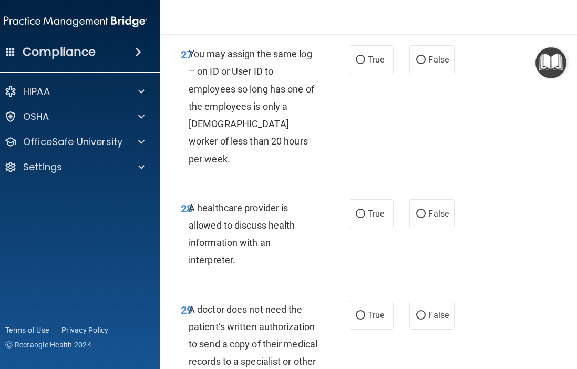
scroll to position [3318, 0]
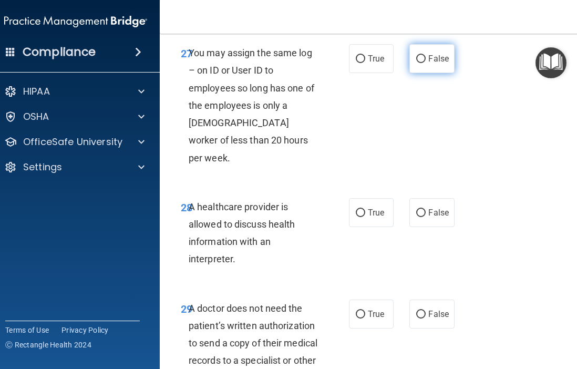
click at [447, 61] on span "False" at bounding box center [438, 59] width 20 height 10
click at [425, 61] on input "False" at bounding box center [420, 59] width 9 height 8
radio input "true"
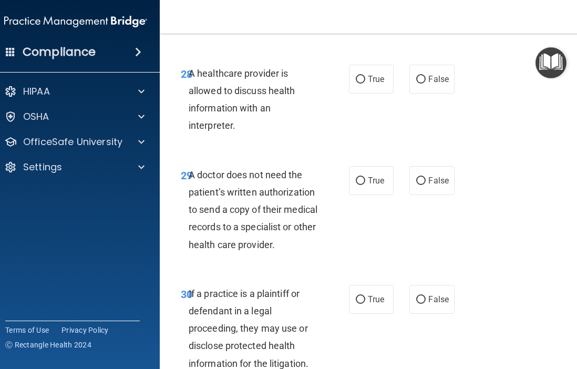
scroll to position [3452, 0]
click at [373, 74] on span "True" at bounding box center [376, 79] width 16 height 10
click at [365, 75] on input "True" at bounding box center [360, 79] width 9 height 8
radio input "true"
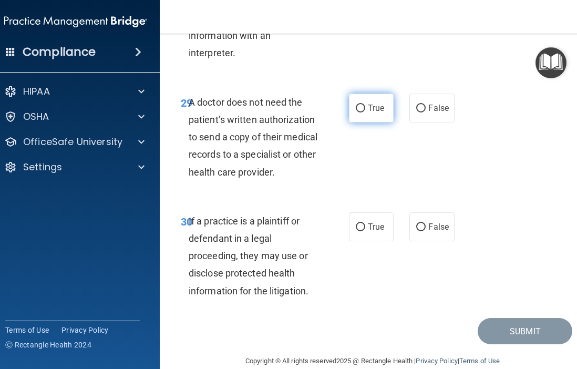
click at [374, 103] on span "True" at bounding box center [376, 108] width 16 height 10
click at [365, 105] on input "True" at bounding box center [360, 109] width 9 height 8
radio input "true"
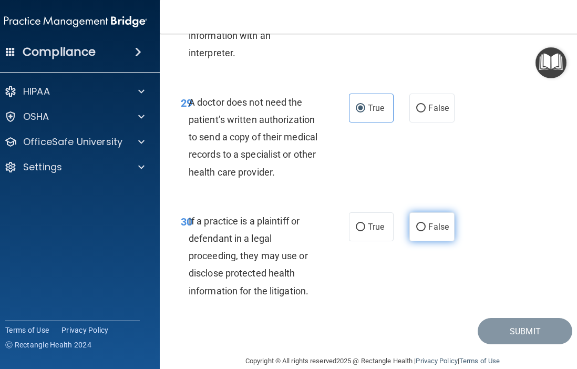
click at [439, 212] on label "False" at bounding box center [431, 226] width 45 height 29
click at [425, 223] on input "False" at bounding box center [420, 227] width 9 height 8
radio input "true"
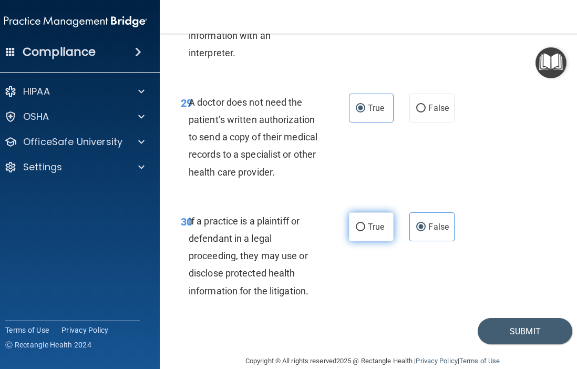
click at [371, 222] on span "True" at bounding box center [376, 227] width 16 height 10
click at [365, 223] on input "True" at bounding box center [360, 227] width 9 height 8
radio input "true"
radio input "false"
click at [499, 321] on button "Submit" at bounding box center [524, 331] width 95 height 27
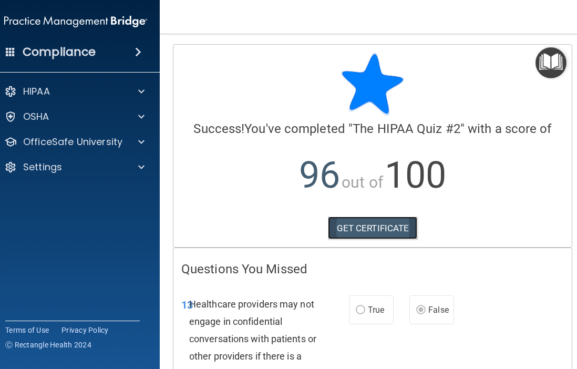
click at [374, 223] on link "GET CERTIFICATE" at bounding box center [373, 227] width 90 height 23
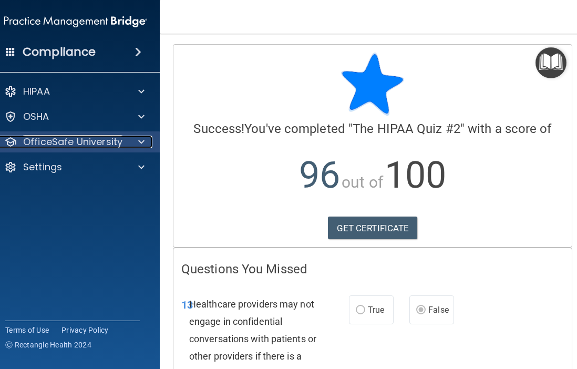
click at [145, 148] on div at bounding box center [140, 142] width 26 height 13
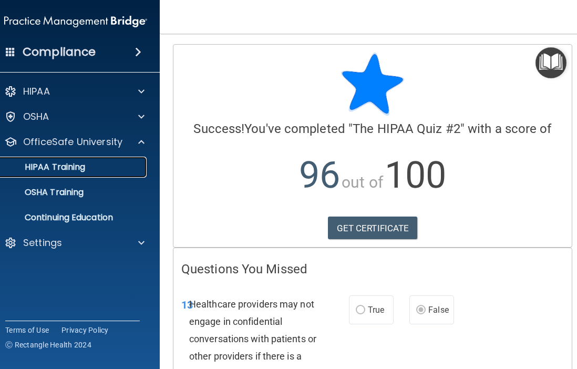
click at [137, 167] on div "HIPAA Training" at bounding box center [69, 167] width 143 height 11
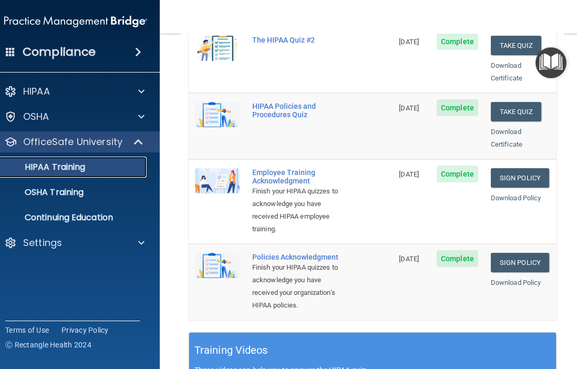
scroll to position [258, 0]
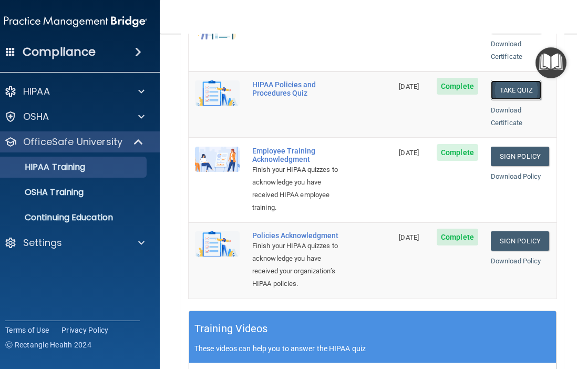
click at [498, 82] on button "Take Quiz" at bounding box center [516, 89] width 50 height 19
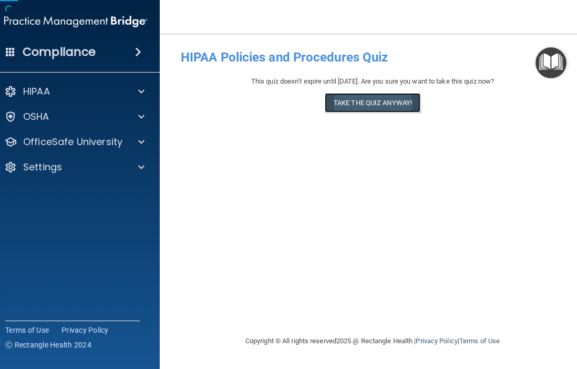
click at [380, 109] on button "Take the quiz anyway!" at bounding box center [373, 102] width 96 height 19
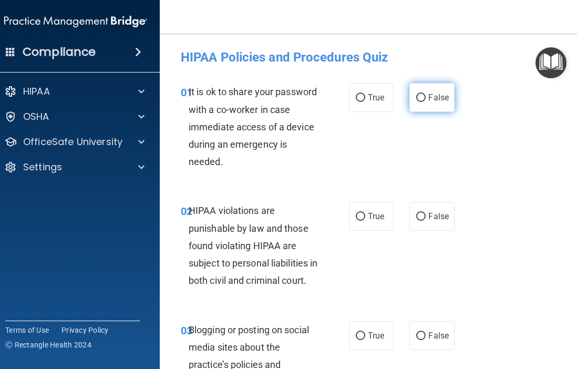
click at [434, 87] on label "False" at bounding box center [431, 97] width 45 height 29
click at [425, 94] on input "False" at bounding box center [420, 98] width 9 height 8
radio input "true"
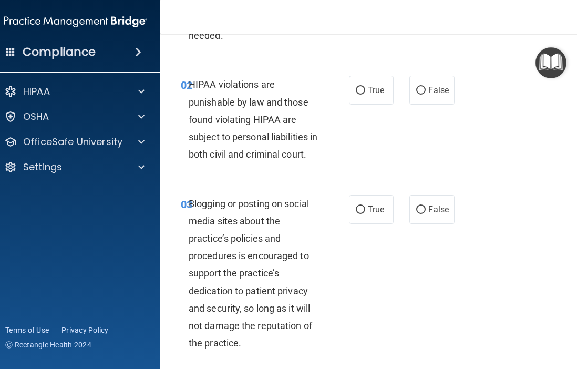
scroll to position [152, 0]
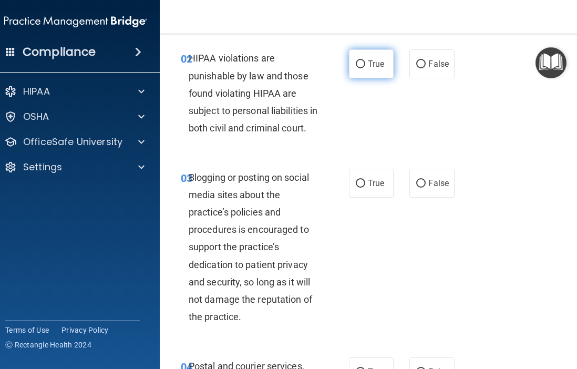
click at [359, 62] on input "True" at bounding box center [360, 64] width 9 height 8
radio input "true"
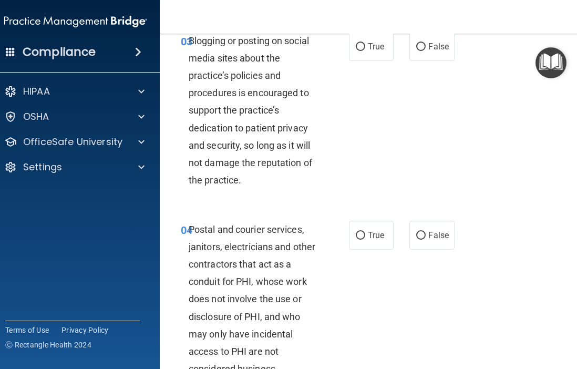
scroll to position [298, 0]
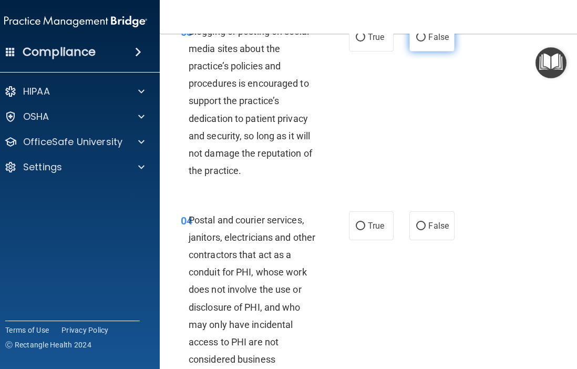
click at [415, 51] on label "False" at bounding box center [431, 37] width 45 height 29
click at [416, 41] on input "False" at bounding box center [420, 38] width 9 height 8
radio input "true"
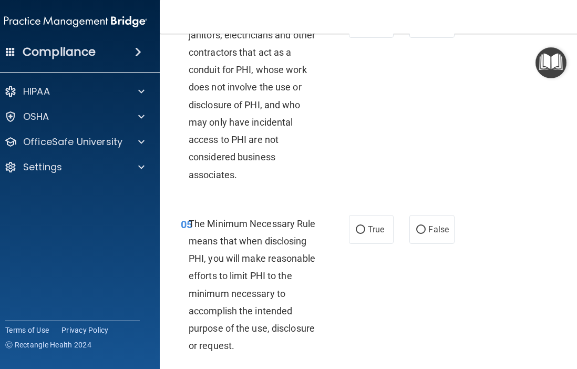
scroll to position [501, 0]
click at [379, 37] on label "True" at bounding box center [371, 22] width 45 height 29
click at [365, 27] on input "True" at bounding box center [360, 23] width 9 height 8
radio input "true"
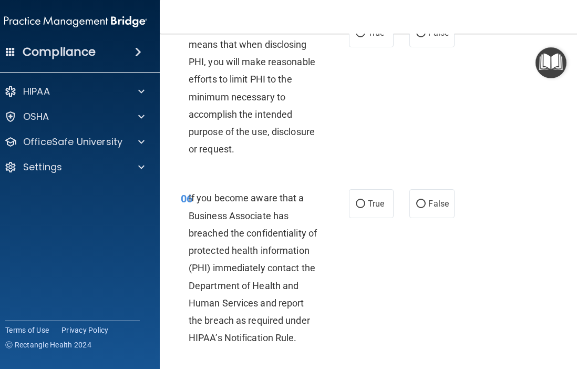
scroll to position [698, 0]
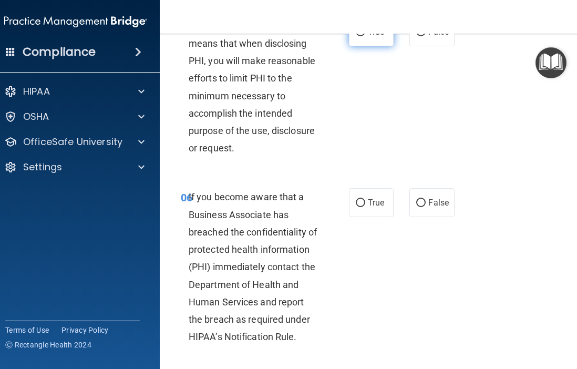
click at [363, 36] on input "True" at bounding box center [360, 32] width 9 height 8
radio input "true"
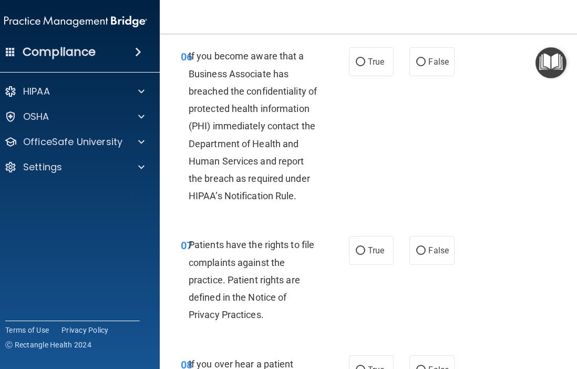
scroll to position [835, 0]
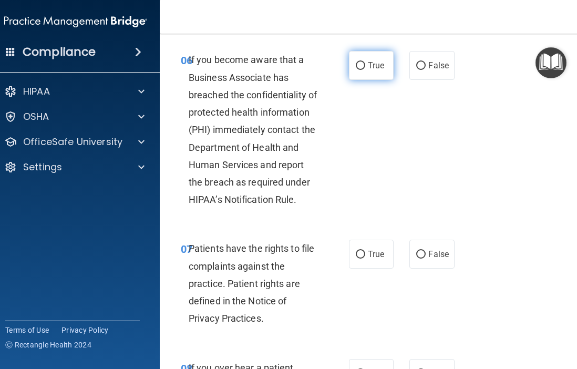
click at [368, 70] on span "True" at bounding box center [376, 65] width 16 height 10
click at [365, 70] on input "True" at bounding box center [360, 66] width 9 height 8
radio input "true"
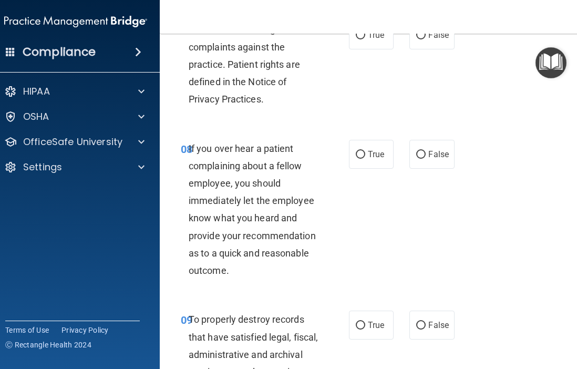
scroll to position [1056, 0]
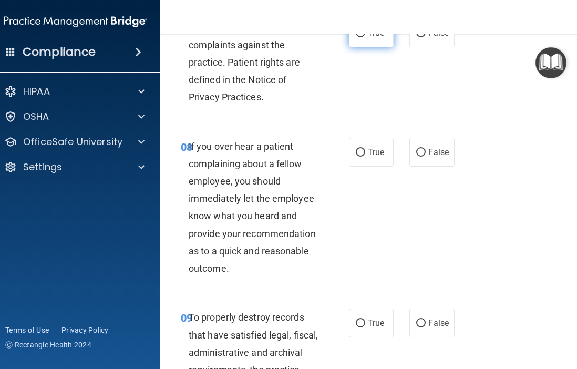
click at [356, 45] on label "True" at bounding box center [371, 32] width 45 height 29
click at [356, 37] on input "True" at bounding box center [360, 33] width 9 height 8
radio input "true"
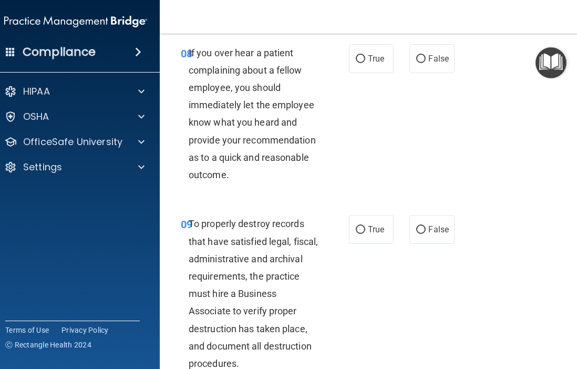
scroll to position [1179, 0]
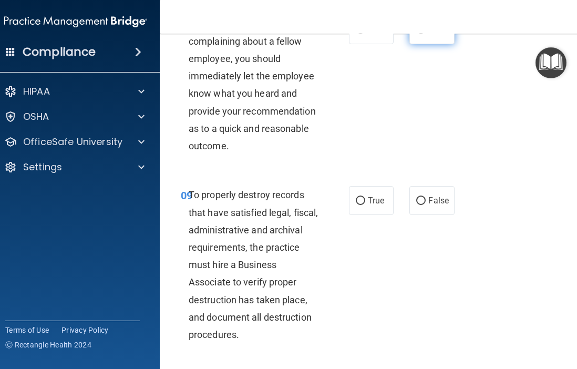
click at [425, 44] on label "False" at bounding box center [431, 29] width 45 height 29
click at [425, 34] on input "False" at bounding box center [420, 30] width 9 height 8
radio input "true"
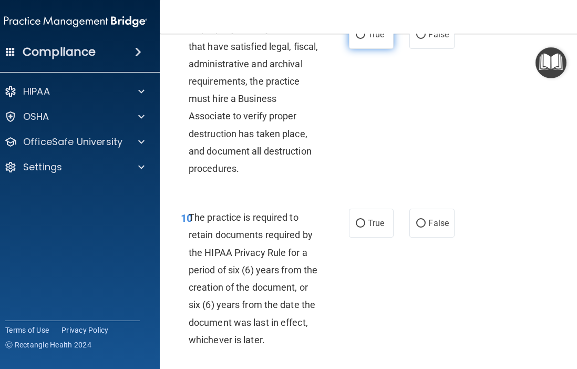
scroll to position [1346, 0]
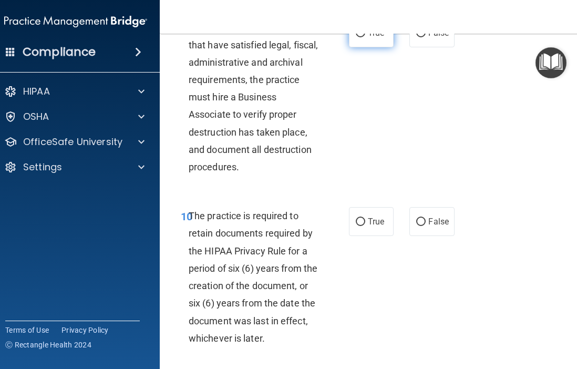
click at [369, 44] on label "True" at bounding box center [371, 32] width 45 height 29
click at [365, 37] on input "True" at bounding box center [360, 33] width 9 height 8
radio input "true"
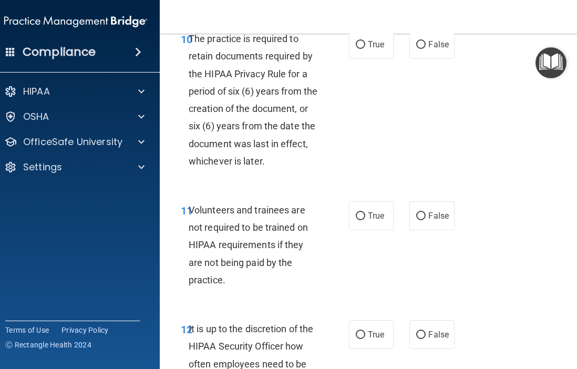
scroll to position [1524, 0]
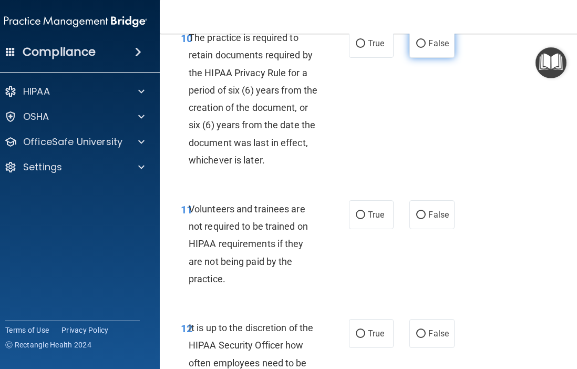
click at [443, 48] on span "False" at bounding box center [438, 43] width 20 height 10
click at [425, 48] on input "False" at bounding box center [420, 44] width 9 height 8
radio input "true"
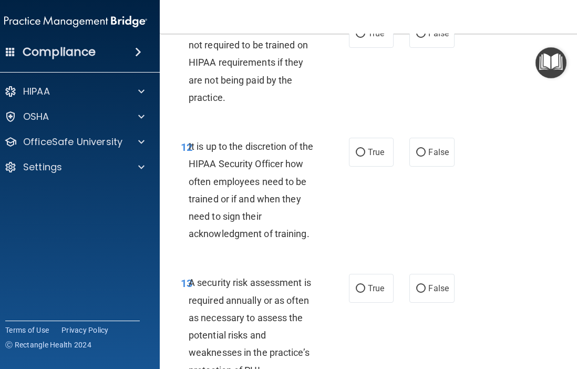
scroll to position [1706, 0]
click at [455, 34] on div "11 Volunteers and trainees are not required to be trained on HIPAA requirements…" at bounding box center [372, 64] width 399 height 119
click at [440, 38] on span "False" at bounding box center [438, 33] width 20 height 10
click at [425, 37] on input "False" at bounding box center [420, 33] width 9 height 8
radio input "true"
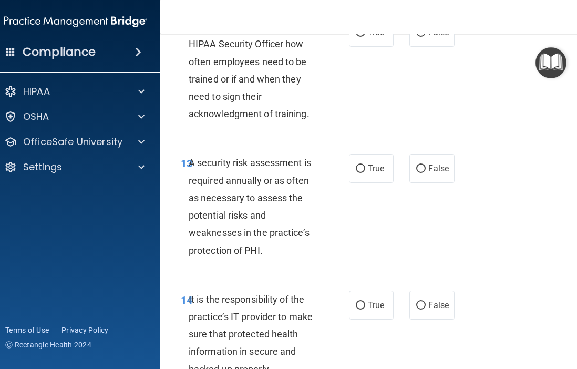
scroll to position [1824, 0]
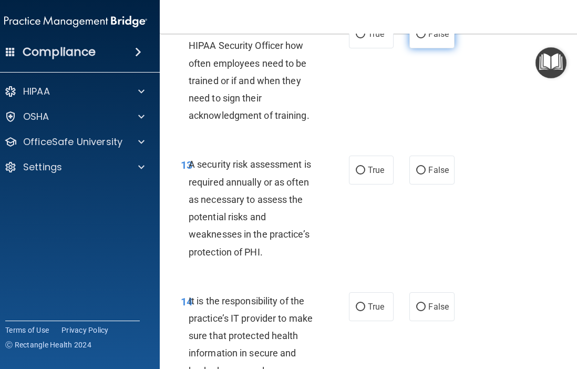
click at [419, 43] on label "False" at bounding box center [431, 33] width 45 height 29
click at [419, 38] on input "False" at bounding box center [420, 34] width 9 height 8
radio input "true"
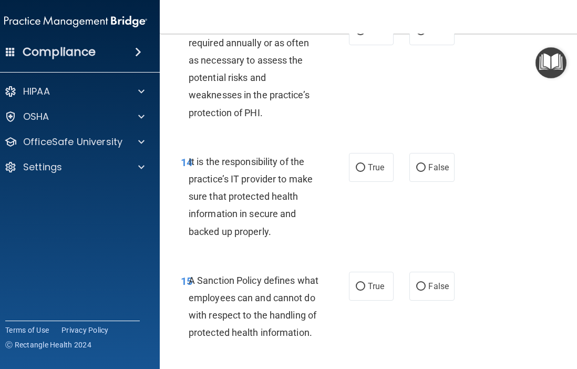
scroll to position [1962, 0]
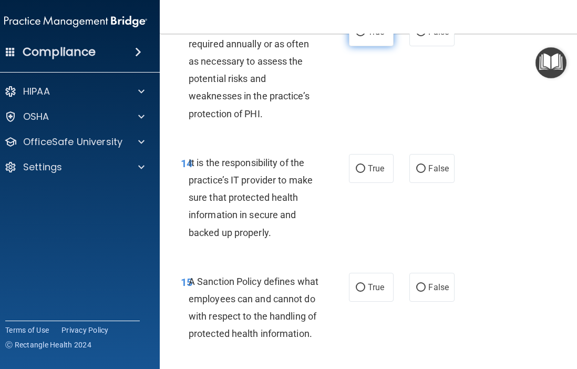
click at [370, 39] on label "True" at bounding box center [371, 31] width 45 height 29
click at [365, 36] on input "True" at bounding box center [360, 32] width 9 height 8
radio input "true"
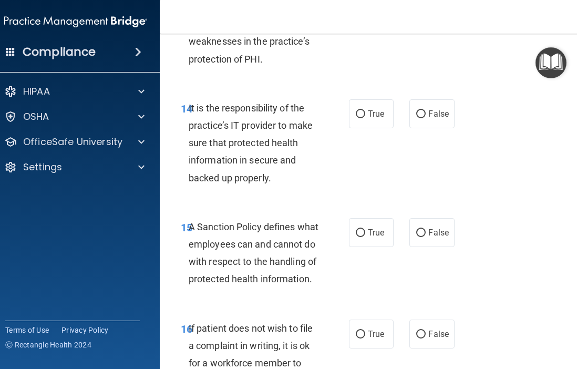
scroll to position [2073, 0]
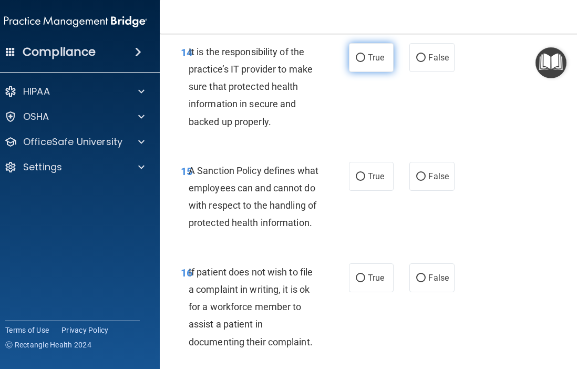
click at [374, 72] on label "True" at bounding box center [371, 57] width 45 height 29
click at [365, 62] on input "True" at bounding box center [360, 58] width 9 height 8
radio input "true"
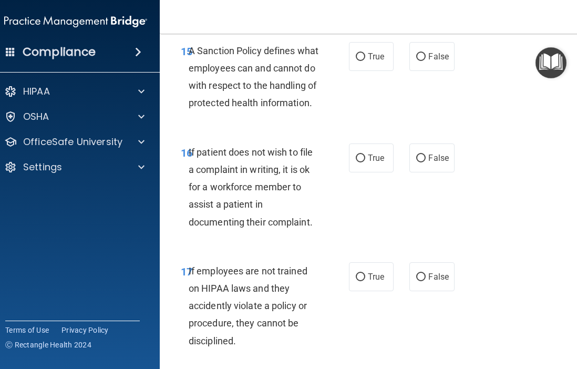
scroll to position [2203, 0]
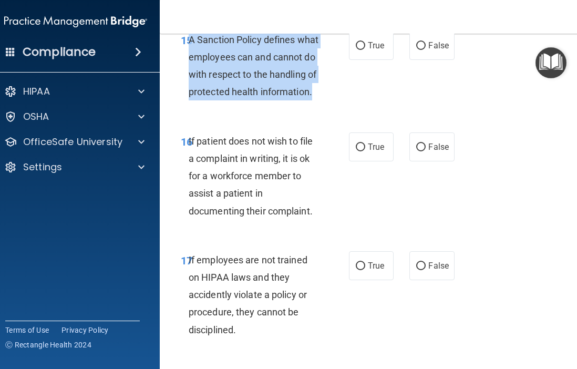
drag, startPoint x: 251, startPoint y: 128, endPoint x: 191, endPoint y: 53, distance: 96.8
click at [191, 53] on div "A Sanction Policy defines what employees can and cannot do with respect to the …" at bounding box center [258, 66] width 138 height 70
copy span "A Sanction Policy defines what employees can and cannot do with respect to the …"
click at [387, 60] on label "True" at bounding box center [371, 45] width 45 height 29
click at [365, 50] on input "True" at bounding box center [360, 46] width 9 height 8
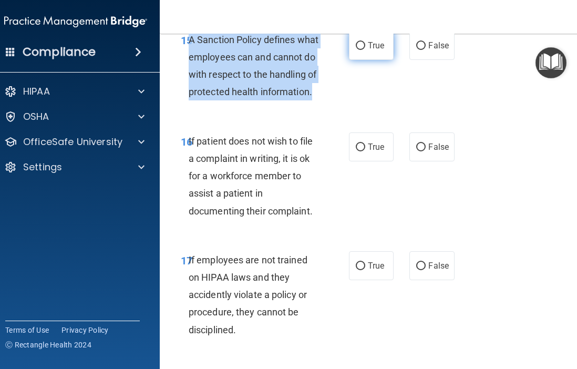
radio input "true"
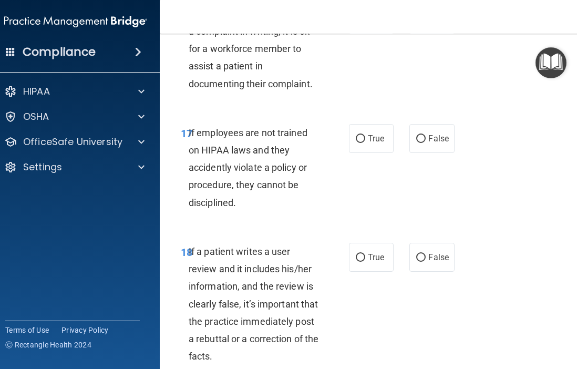
scroll to position [2332, 0]
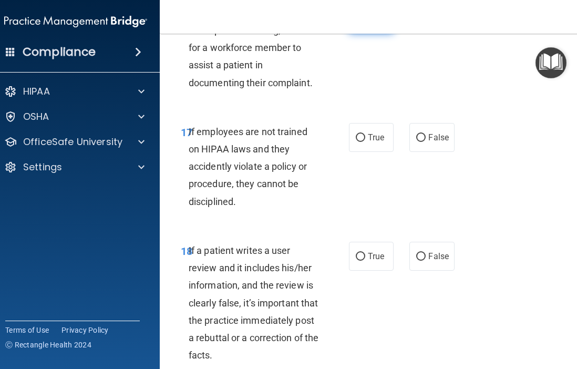
click at [365, 33] on label "True" at bounding box center [371, 18] width 45 height 29
click at [365, 23] on input "True" at bounding box center [360, 19] width 9 height 8
radio input "true"
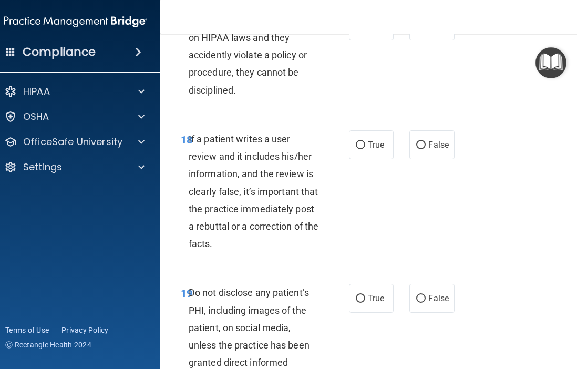
scroll to position [2442, 0]
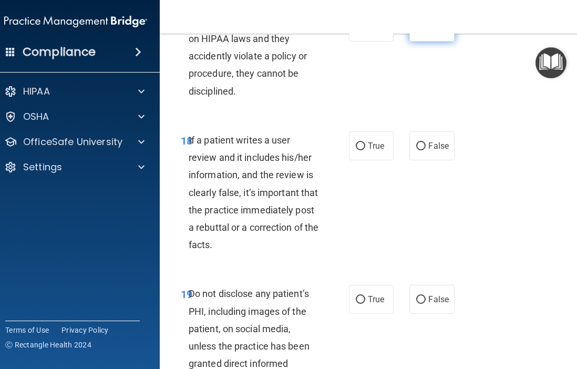
click at [428, 32] on span "False" at bounding box center [438, 27] width 20 height 10
click at [425, 32] on input "False" at bounding box center [420, 28] width 9 height 8
radio input "true"
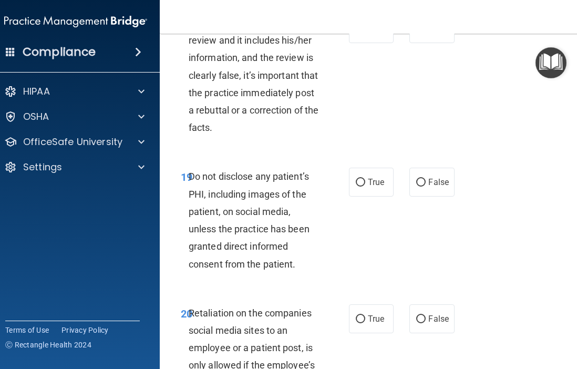
scroll to position [2563, 0]
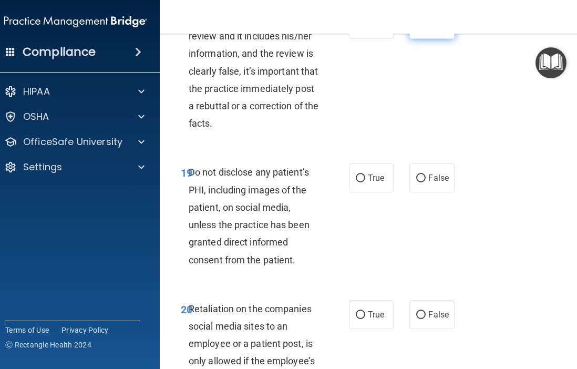
click at [445, 29] on span "False" at bounding box center [438, 24] width 20 height 10
click at [425, 29] on input "False" at bounding box center [420, 25] width 9 height 8
radio input "true"
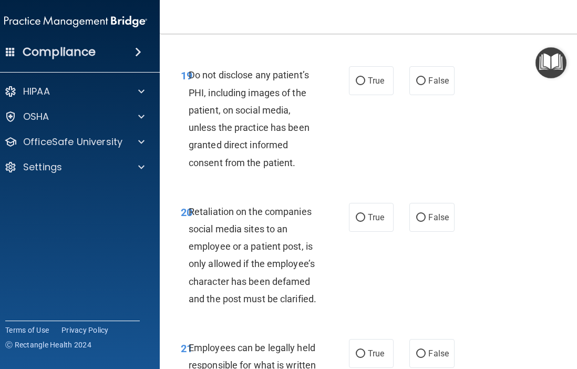
scroll to position [2673, 0]
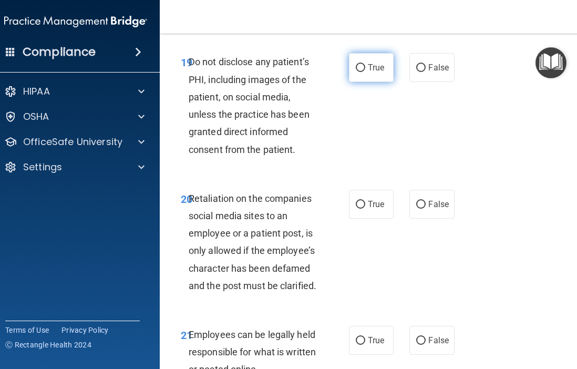
click at [357, 72] on input "True" at bounding box center [360, 68] width 9 height 8
radio input "true"
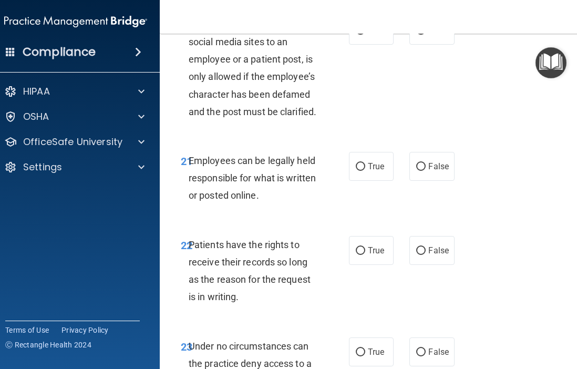
scroll to position [2849, 0]
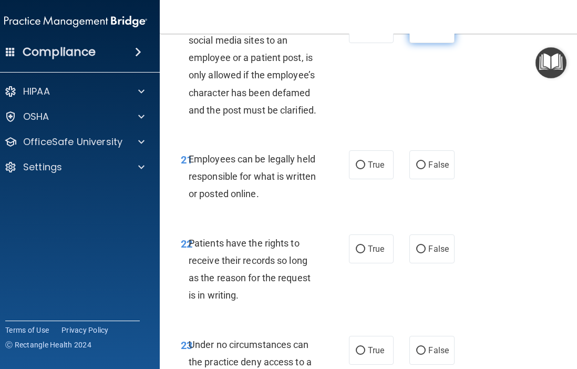
click at [430, 43] on label "False" at bounding box center [431, 28] width 45 height 29
click at [425, 33] on input "False" at bounding box center [420, 29] width 9 height 8
radio input "true"
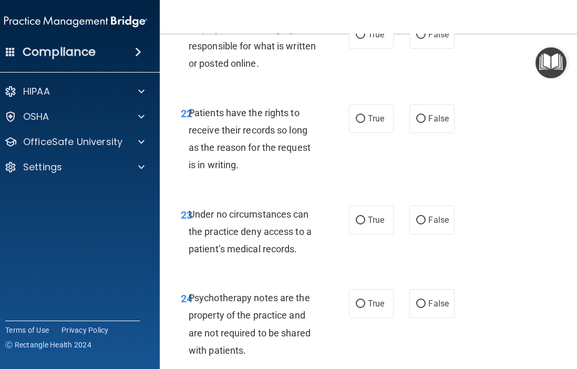
scroll to position [2980, 0]
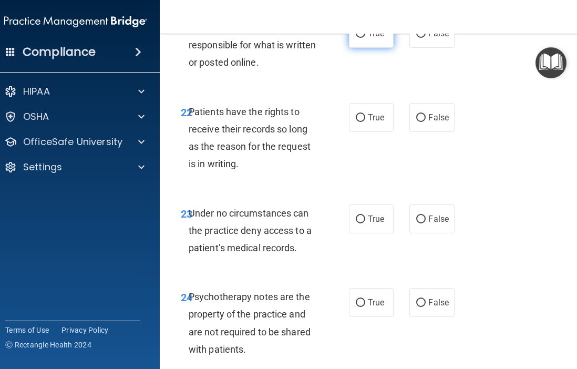
click at [376, 38] on span "True" at bounding box center [376, 33] width 16 height 10
click at [365, 38] on input "True" at bounding box center [360, 34] width 9 height 8
radio input "true"
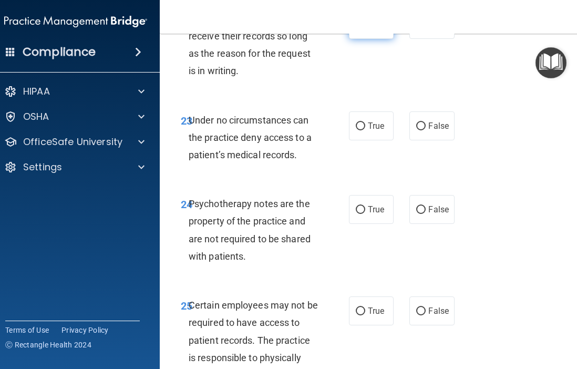
scroll to position [3075, 0]
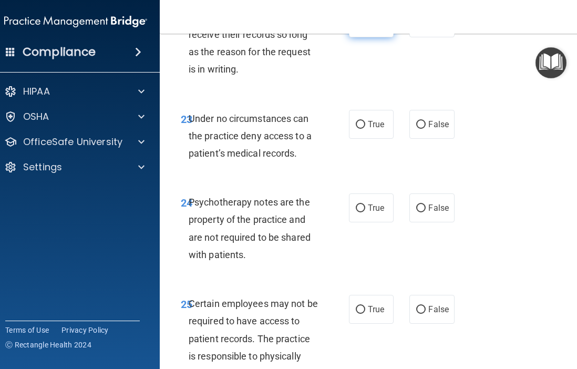
click at [370, 28] on span "True" at bounding box center [376, 23] width 16 height 10
click at [365, 27] on input "True" at bounding box center [360, 23] width 9 height 8
radio input "true"
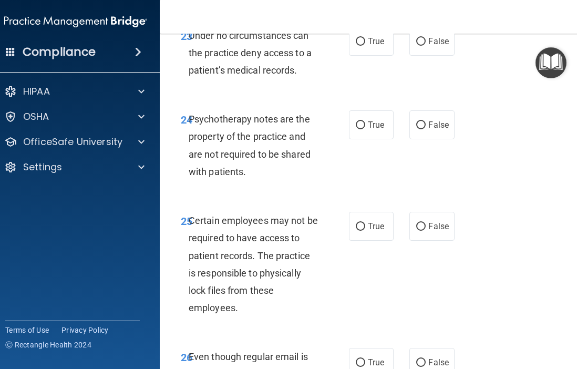
scroll to position [3164, 0]
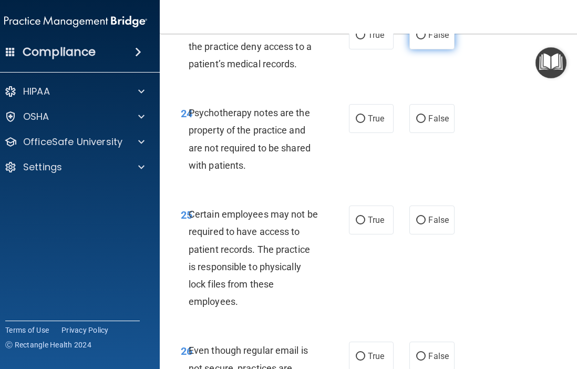
click at [433, 40] on span "False" at bounding box center [438, 35] width 20 height 10
click at [425, 39] on input "False" at bounding box center [420, 36] width 9 height 8
radio input "true"
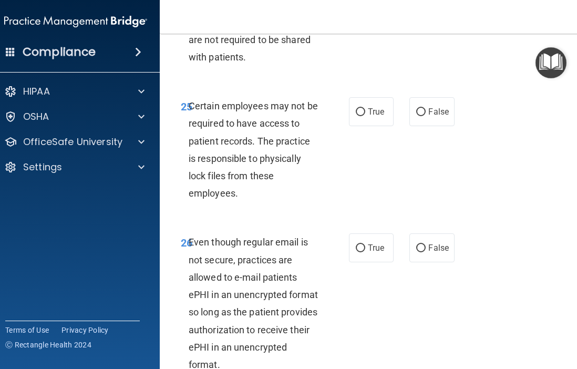
scroll to position [3269, 0]
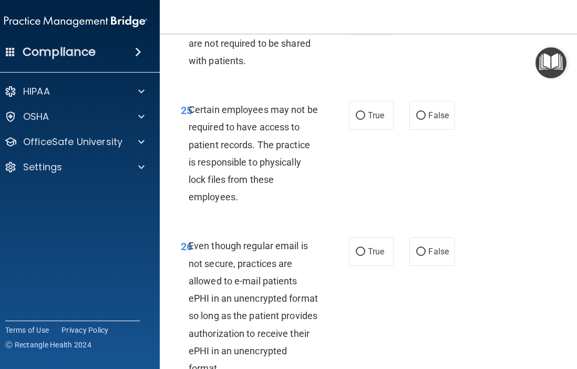
click at [381, 19] on span "True" at bounding box center [376, 14] width 16 height 10
click at [365, 18] on input "True" at bounding box center [360, 15] width 9 height 8
radio input "true"
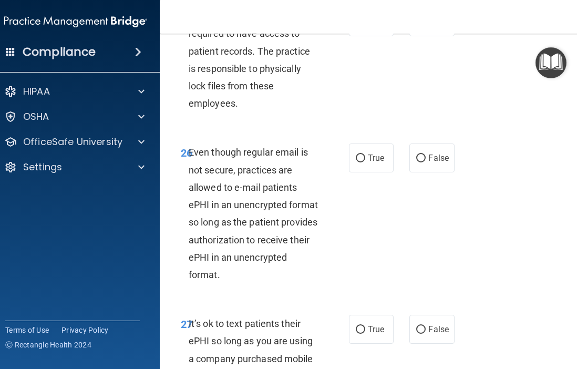
scroll to position [3367, 0]
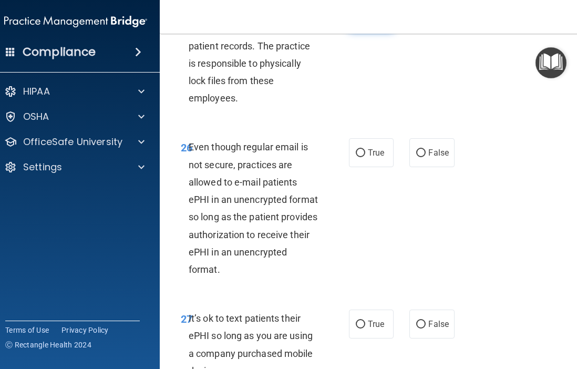
click at [381, 22] on span "True" at bounding box center [376, 17] width 16 height 10
click at [365, 21] on input "True" at bounding box center [360, 17] width 9 height 8
radio input "true"
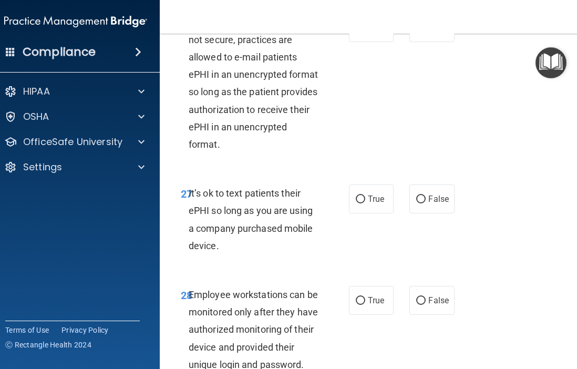
scroll to position [3490, 0]
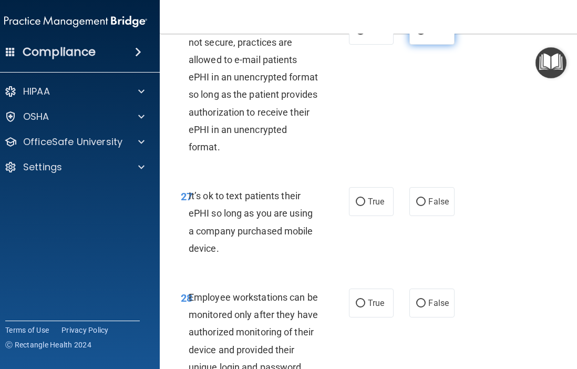
click at [423, 35] on input "False" at bounding box center [420, 31] width 9 height 8
radio input "true"
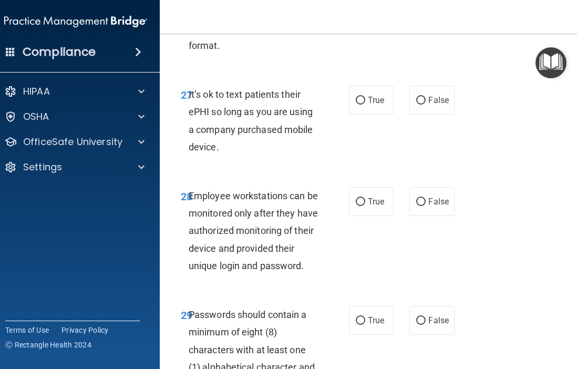
scroll to position [3601, 0]
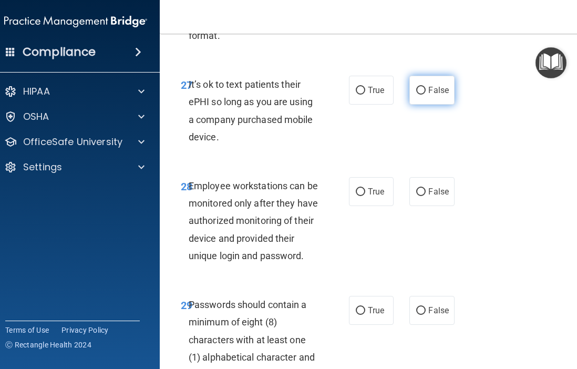
click at [424, 105] on label "False" at bounding box center [431, 90] width 45 height 29
click at [424, 95] on input "False" at bounding box center [420, 91] width 9 height 8
radio input "true"
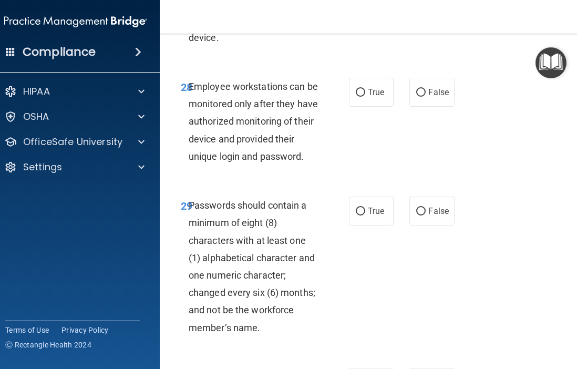
scroll to position [3706, 0]
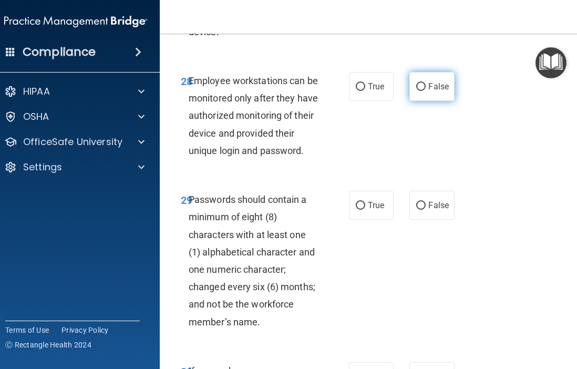
click at [432, 101] on label "False" at bounding box center [431, 86] width 45 height 29
click at [425, 91] on input "False" at bounding box center [420, 87] width 9 height 8
radio input "true"
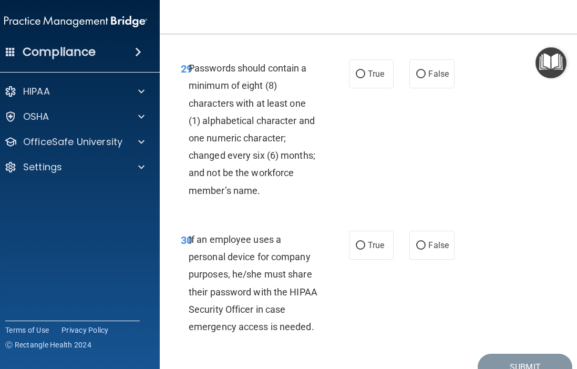
scroll to position [3838, 0]
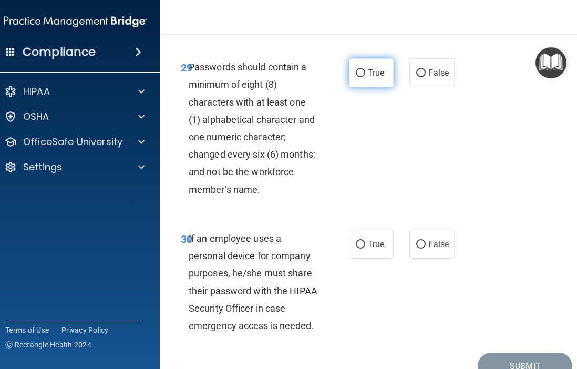
click at [365, 87] on label "True" at bounding box center [371, 72] width 45 height 29
click at [365, 77] on input "True" at bounding box center [360, 73] width 9 height 8
radio input "true"
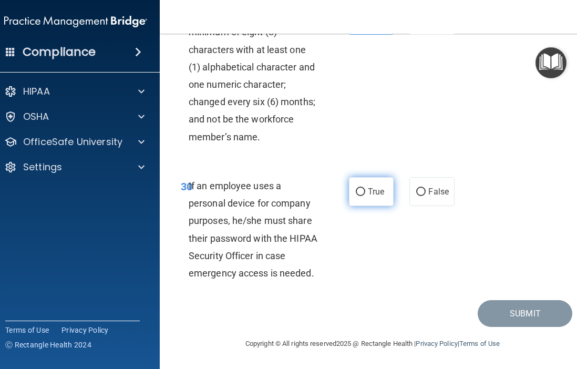
click at [373, 190] on span "True" at bounding box center [376, 191] width 16 height 10
click at [365, 190] on input "True" at bounding box center [360, 192] width 9 height 8
radio input "true"
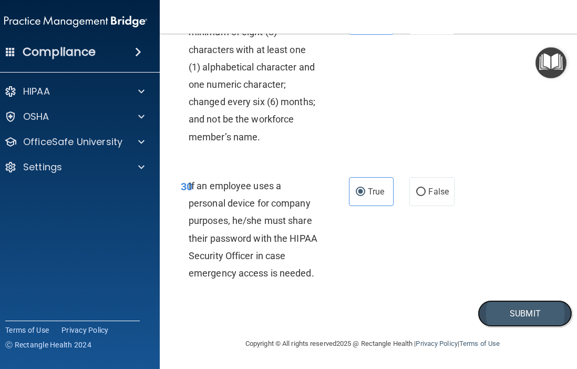
click at [495, 315] on button "Submit" at bounding box center [524, 313] width 95 height 27
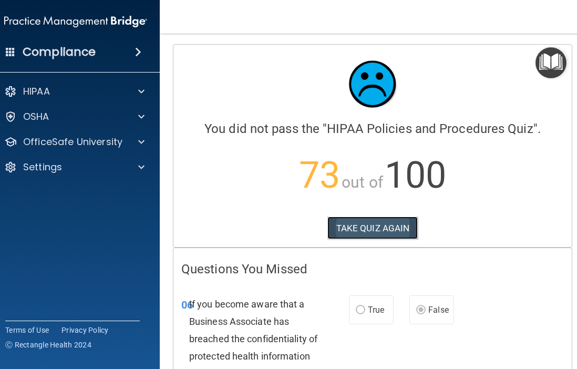
click at [396, 225] on button "TAKE QUIZ AGAIN" at bounding box center [372, 227] width 91 height 23
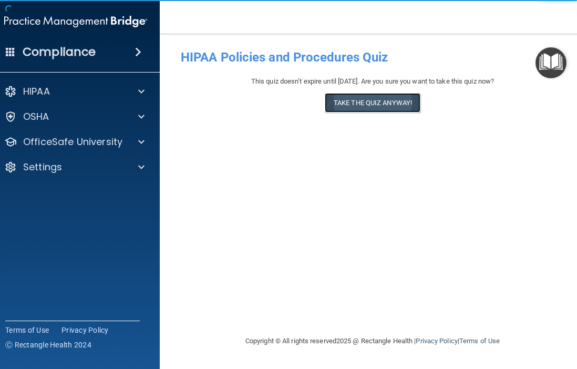
click at [393, 106] on button "Take the quiz anyway!" at bounding box center [373, 102] width 96 height 19
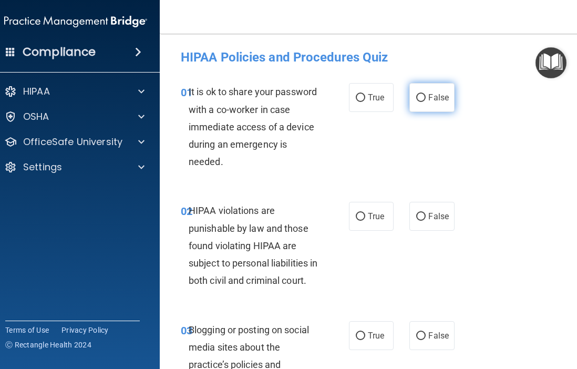
click at [430, 91] on label "False" at bounding box center [431, 97] width 45 height 29
click at [425, 94] on input "False" at bounding box center [420, 98] width 9 height 8
radio input "true"
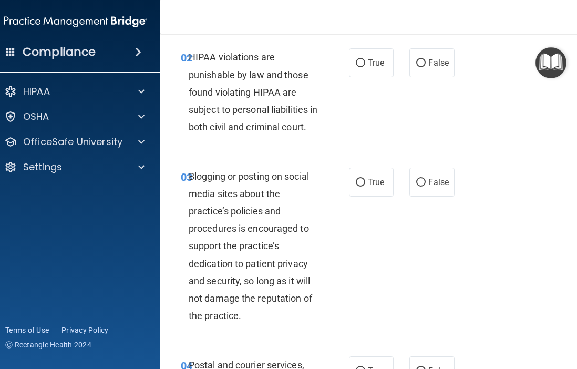
scroll to position [155, 0]
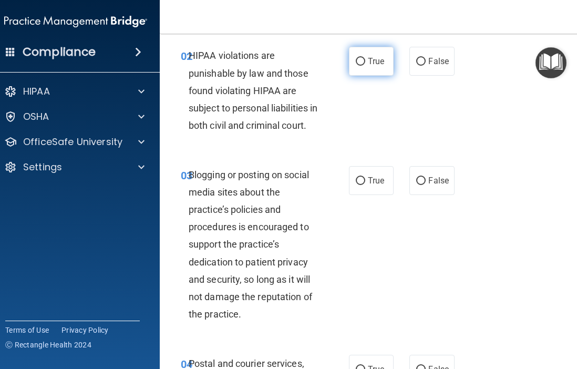
click at [370, 49] on label "True" at bounding box center [371, 61] width 45 height 29
click at [365, 58] on input "True" at bounding box center [360, 62] width 9 height 8
radio input "true"
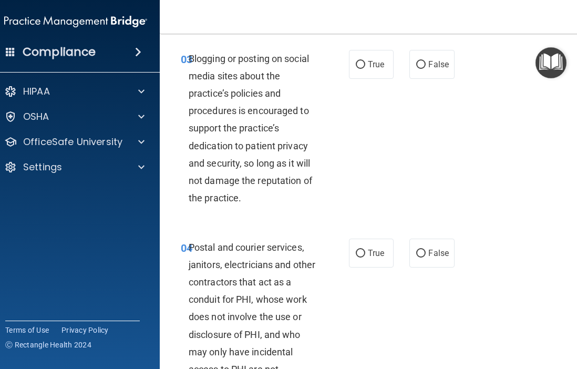
scroll to position [273, 0]
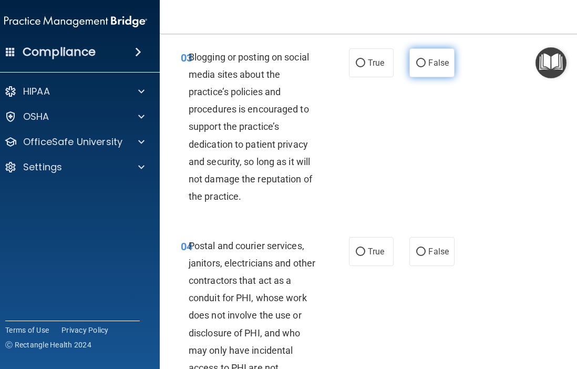
click at [432, 70] on label "False" at bounding box center [431, 62] width 45 height 29
click at [425, 67] on input "False" at bounding box center [420, 63] width 9 height 8
radio input "true"
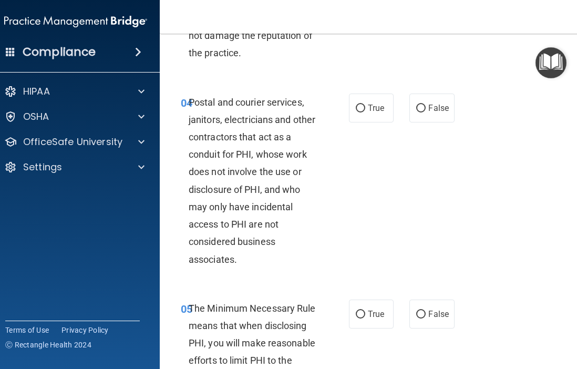
scroll to position [419, 0]
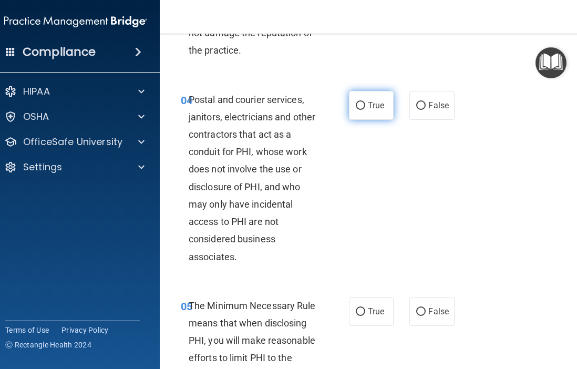
click at [368, 110] on span "True" at bounding box center [376, 105] width 16 height 10
click at [365, 110] on input "True" at bounding box center [360, 106] width 9 height 8
radio input "true"
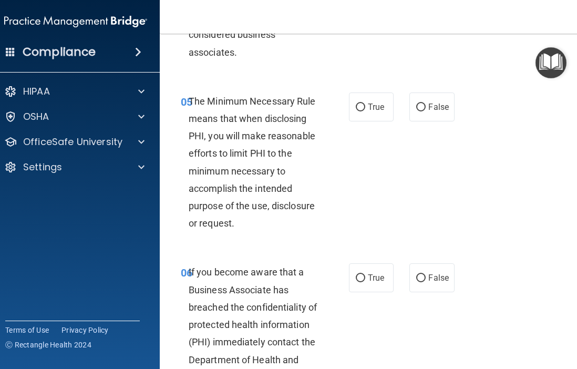
scroll to position [680, 0]
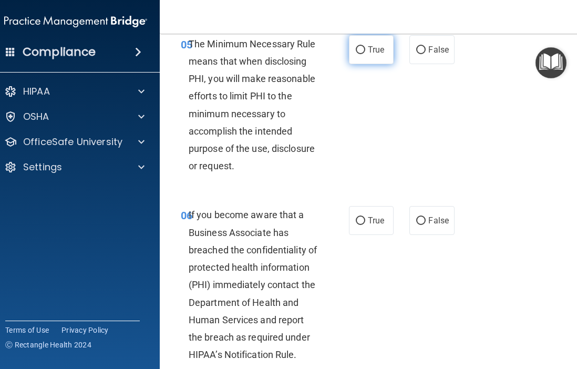
click at [357, 57] on label "True" at bounding box center [371, 49] width 45 height 29
click at [357, 54] on input "True" at bounding box center [360, 50] width 9 height 8
radio input "true"
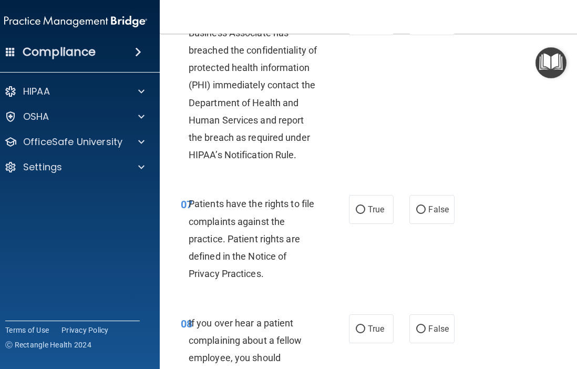
scroll to position [883, 0]
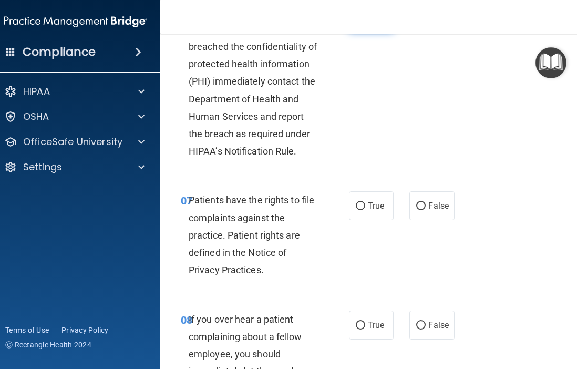
click at [360, 32] on label "True" at bounding box center [371, 17] width 45 height 29
click at [360, 22] on input "True" at bounding box center [360, 18] width 9 height 8
radio input "true"
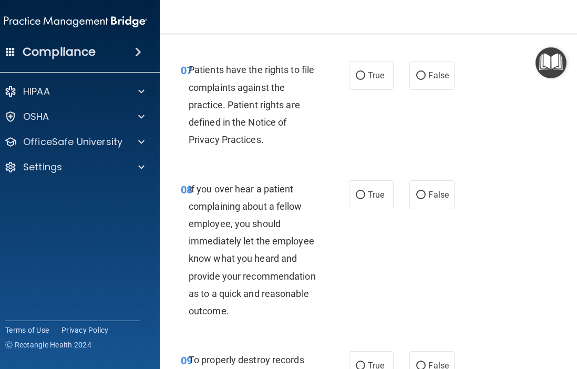
scroll to position [1021, 0]
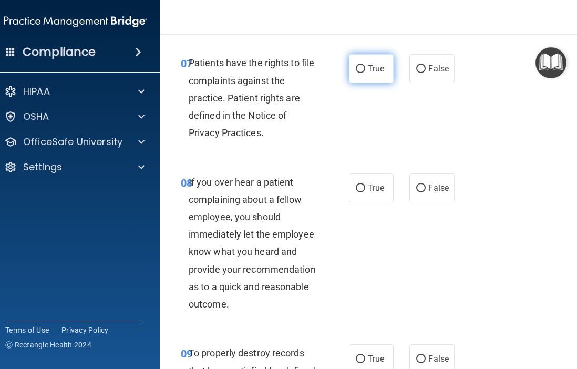
click at [362, 73] on input "True" at bounding box center [360, 69] width 9 height 8
radio input "true"
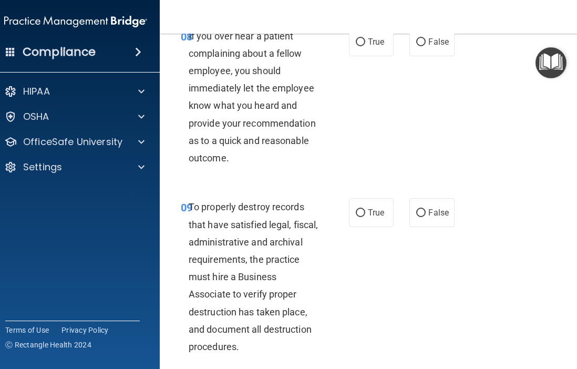
scroll to position [1169, 0]
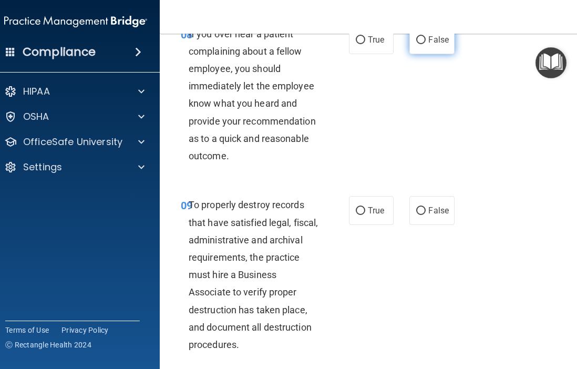
click at [431, 45] on span "False" at bounding box center [438, 40] width 20 height 10
click at [425, 44] on input "False" at bounding box center [420, 40] width 9 height 8
radio input "true"
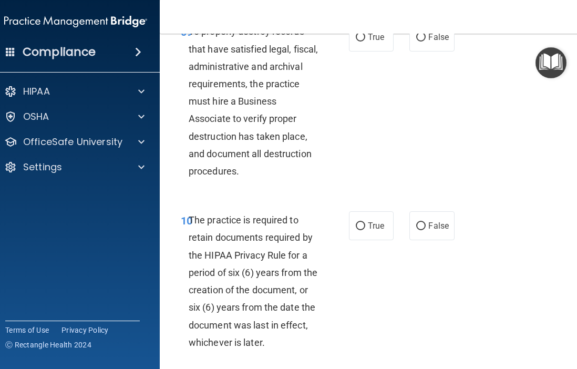
scroll to position [1342, 0]
click at [377, 41] on span "True" at bounding box center [376, 37] width 16 height 10
click at [365, 41] on input "True" at bounding box center [360, 37] width 9 height 8
radio input "true"
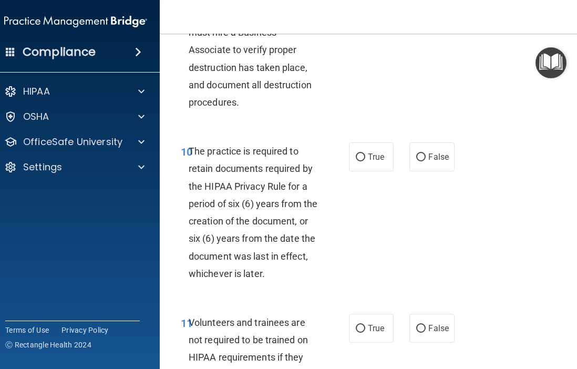
scroll to position [1496, 0]
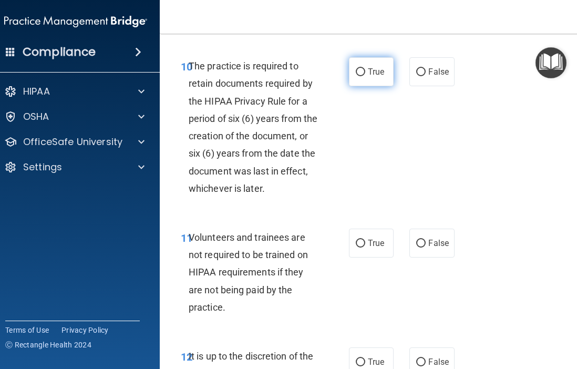
click at [377, 86] on label "True" at bounding box center [371, 71] width 45 height 29
click at [365, 76] on input "True" at bounding box center [360, 72] width 9 height 8
radio input "true"
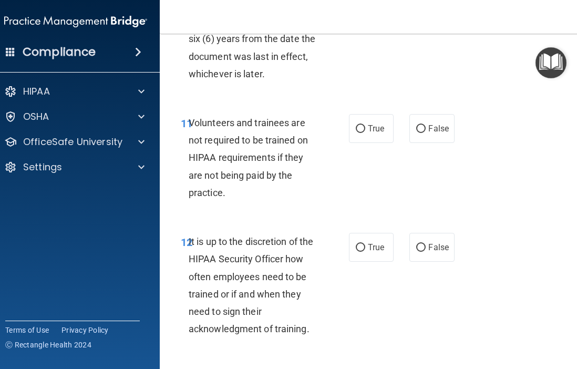
scroll to position [1615, 0]
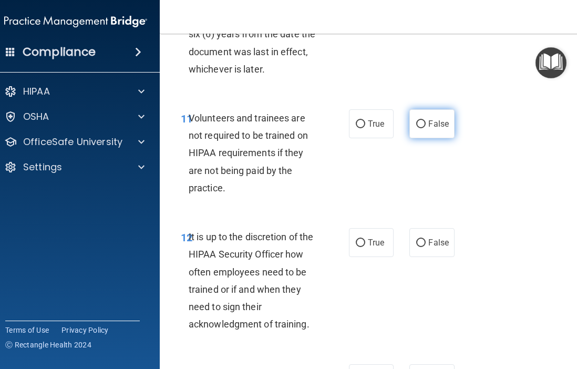
click at [446, 129] on span "False" at bounding box center [438, 124] width 20 height 10
click at [425, 128] on input "False" at bounding box center [420, 124] width 9 height 8
radio input "true"
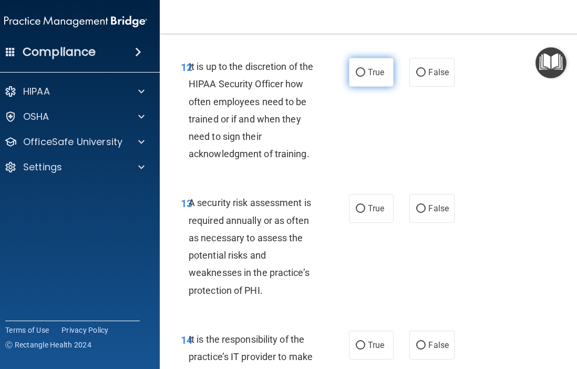
scroll to position [1792, 0]
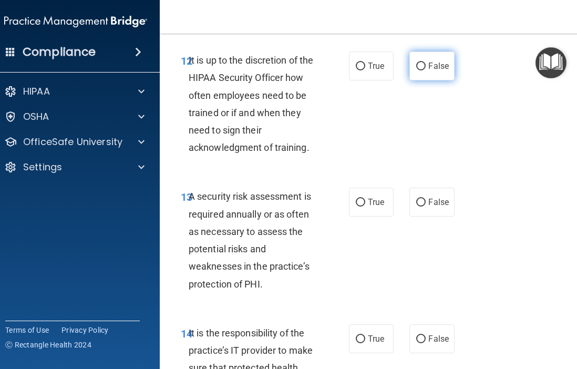
click at [429, 71] on span "False" at bounding box center [438, 66] width 20 height 10
click at [425, 70] on input "False" at bounding box center [420, 67] width 9 height 8
radio input "true"
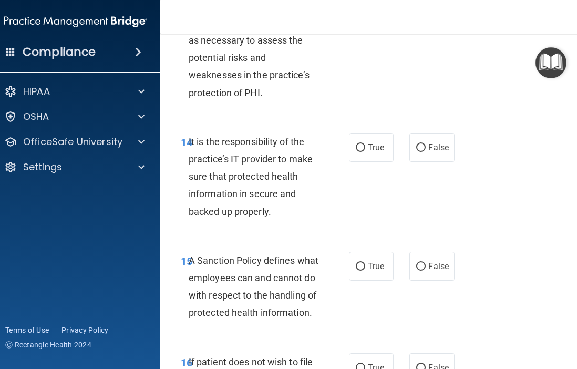
scroll to position [1944, 0]
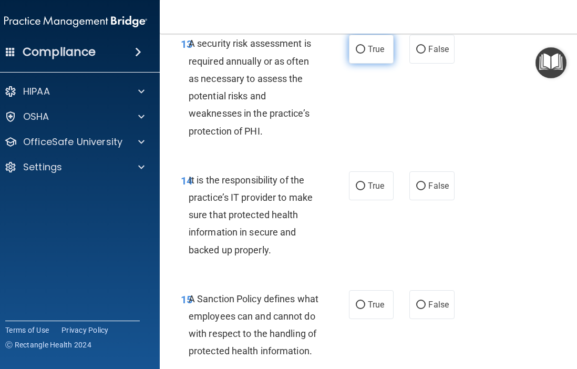
click at [360, 54] on input "True" at bounding box center [360, 50] width 9 height 8
radio input "true"
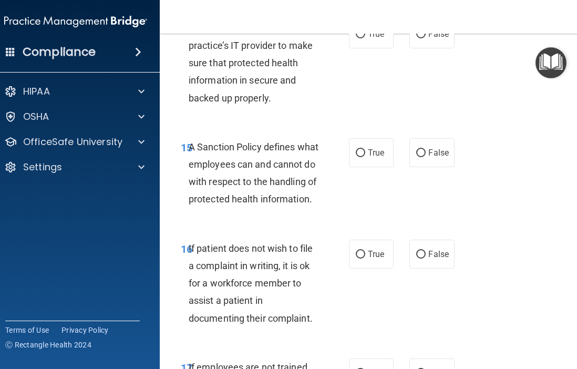
scroll to position [2097, 0]
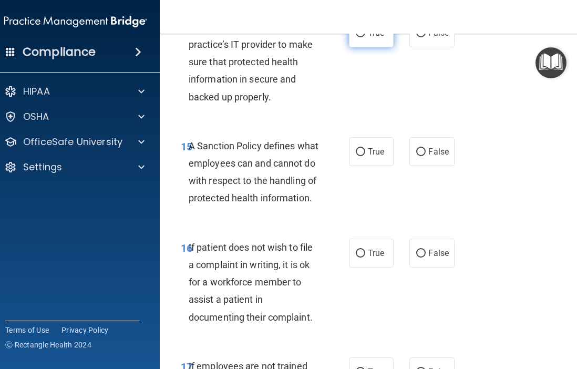
click at [360, 37] on input "True" at bounding box center [360, 33] width 9 height 8
radio input "true"
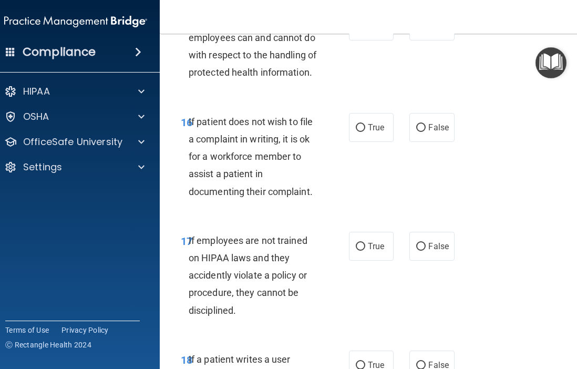
scroll to position [2220, 0]
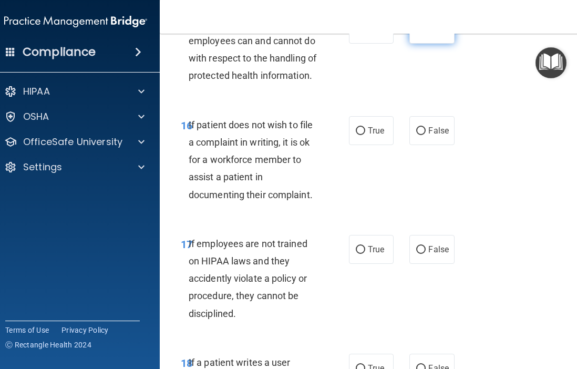
click at [432, 34] on span "False" at bounding box center [438, 29] width 20 height 10
click at [425, 34] on input "False" at bounding box center [420, 30] width 9 height 8
radio input "true"
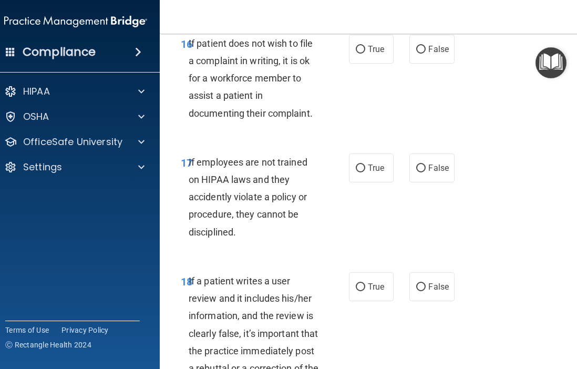
scroll to position [2325, 0]
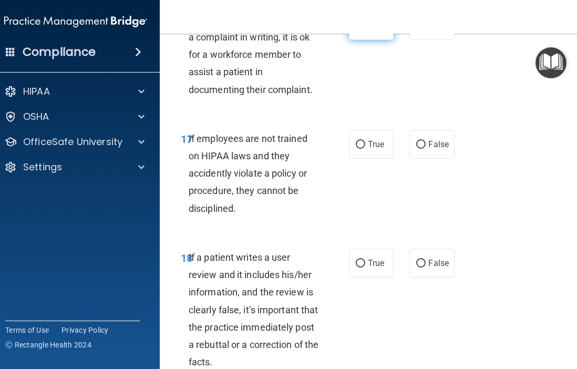
click at [379, 30] on span "True" at bounding box center [376, 25] width 16 height 10
click at [365, 30] on input "True" at bounding box center [360, 26] width 9 height 8
radio input "true"
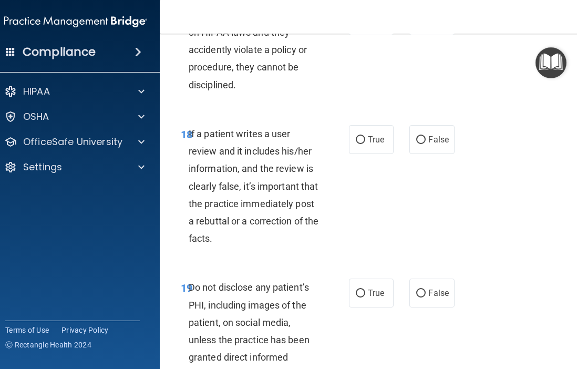
scroll to position [2455, 0]
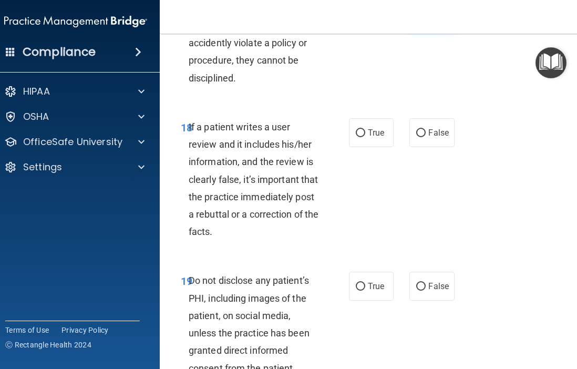
click at [424, 28] on label "False" at bounding box center [431, 13] width 45 height 29
click at [424, 18] on input "False" at bounding box center [420, 15] width 9 height 8
radio input "true"
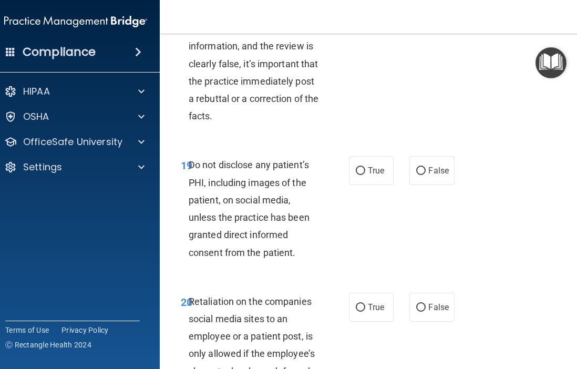
scroll to position [2573, 0]
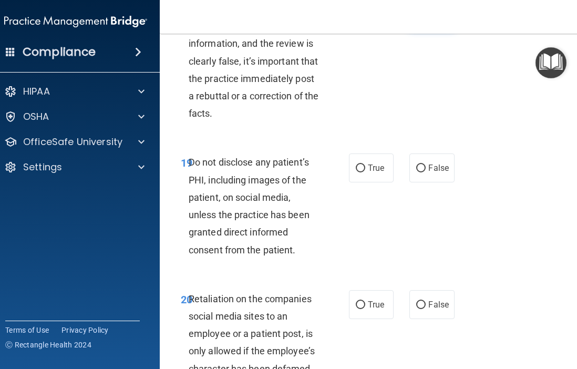
click at [440, 29] on label "False" at bounding box center [431, 14] width 45 height 29
click at [425, 19] on input "False" at bounding box center [420, 15] width 9 height 8
radio input "true"
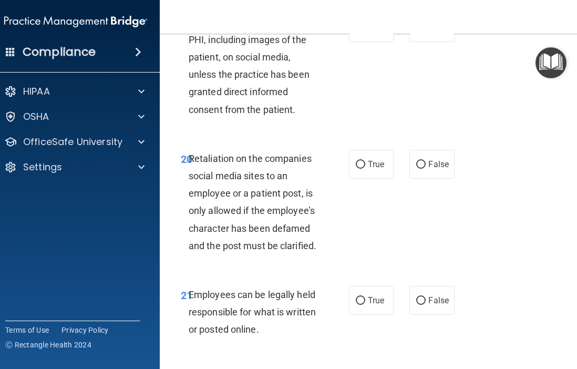
scroll to position [2714, 0]
click at [378, 32] on span "True" at bounding box center [376, 27] width 16 height 10
click at [365, 32] on input "True" at bounding box center [360, 28] width 9 height 8
radio input "true"
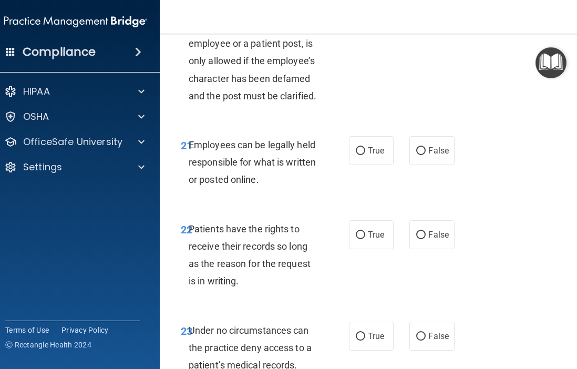
scroll to position [2864, 0]
click at [428, 28] on label "False" at bounding box center [431, 13] width 45 height 29
click at [425, 18] on input "False" at bounding box center [420, 15] width 9 height 8
radio input "true"
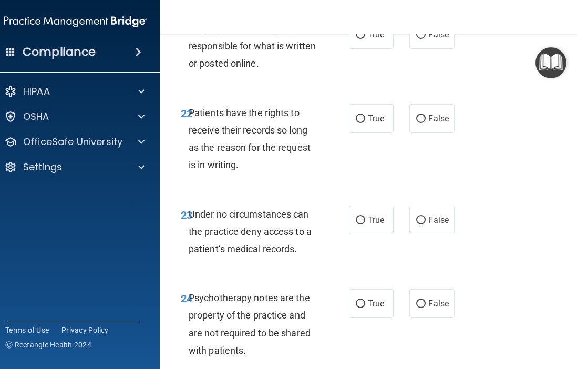
scroll to position [2998, 0]
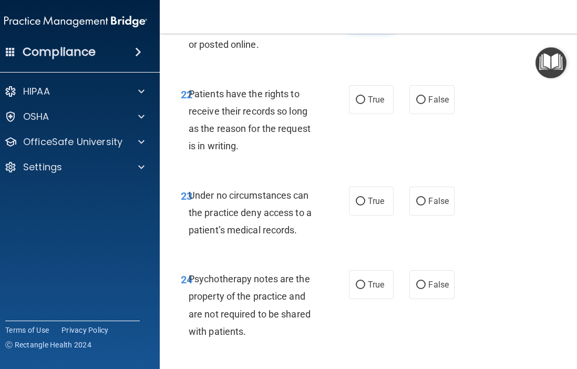
click at [366, 30] on label "True" at bounding box center [371, 15] width 45 height 29
click at [365, 20] on input "True" at bounding box center [360, 16] width 9 height 8
radio input "true"
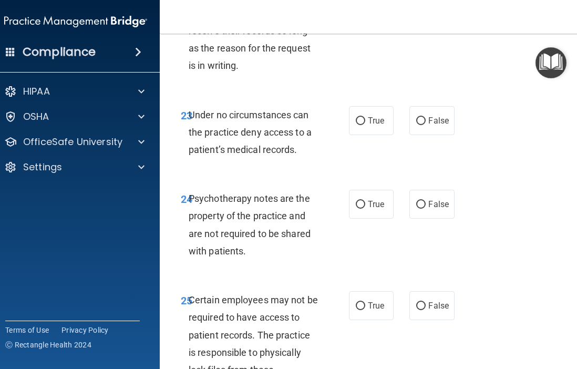
scroll to position [3069, 0]
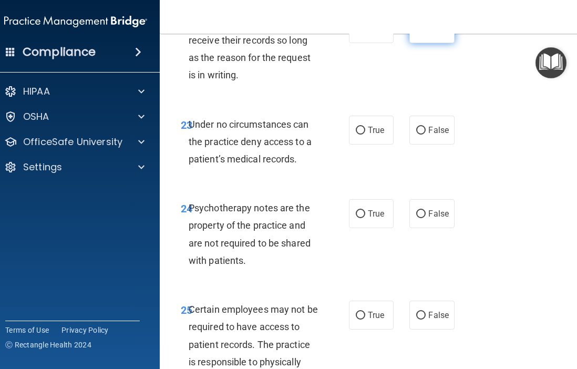
click at [426, 43] on label "False" at bounding box center [431, 28] width 45 height 29
click at [425, 33] on input "False" at bounding box center [420, 29] width 9 height 8
radio input "true"
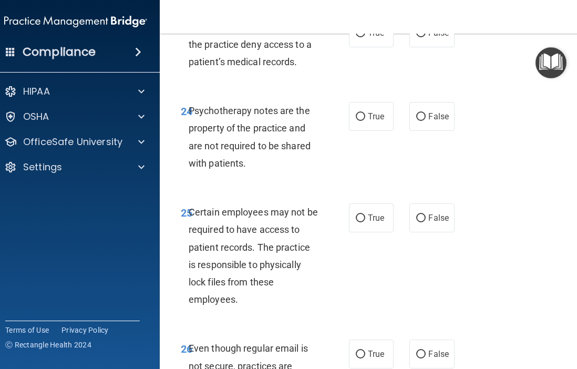
scroll to position [3188, 0]
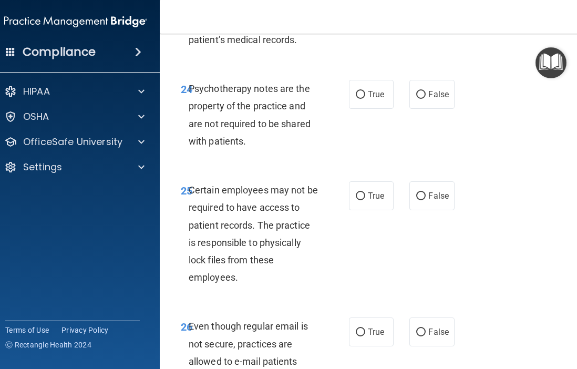
click at [414, 25] on label "False" at bounding box center [431, 10] width 45 height 29
click at [416, 15] on input "False" at bounding box center [420, 11] width 9 height 8
radio input "true"
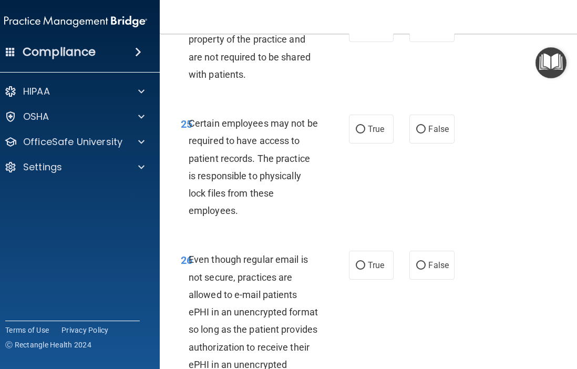
scroll to position [3256, 0]
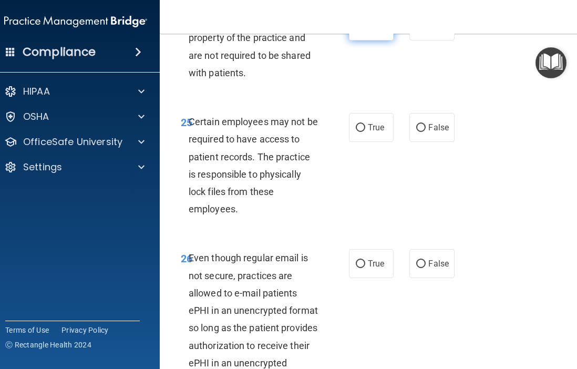
click at [373, 40] on label "True" at bounding box center [371, 26] width 45 height 29
click at [365, 30] on input "True" at bounding box center [360, 27] width 9 height 8
radio input "true"
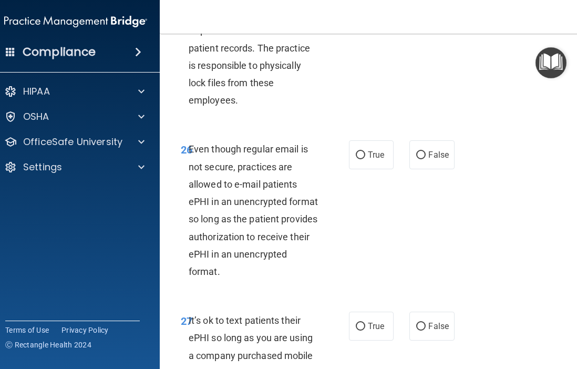
scroll to position [3366, 0]
click at [363, 33] on label "True" at bounding box center [371, 18] width 45 height 29
click at [363, 23] on input "True" at bounding box center [360, 19] width 9 height 8
radio input "true"
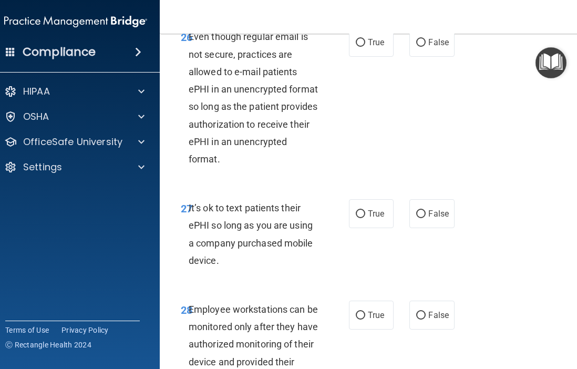
scroll to position [3479, 0]
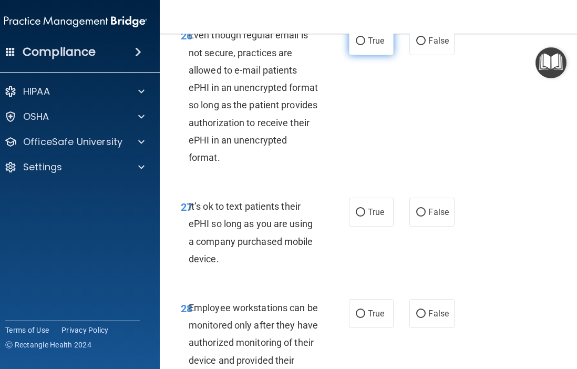
click at [359, 55] on label "True" at bounding box center [371, 40] width 45 height 29
click at [359, 45] on input "True" at bounding box center [360, 41] width 9 height 8
radio input "true"
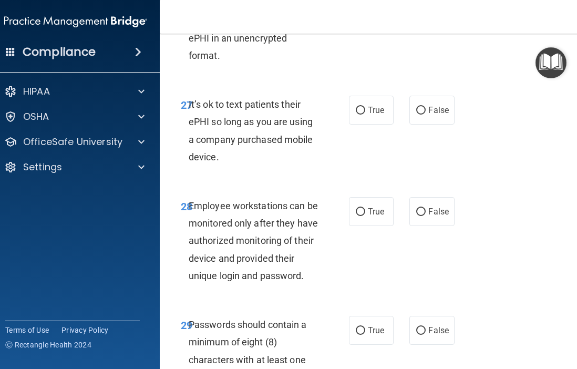
scroll to position [3598, 0]
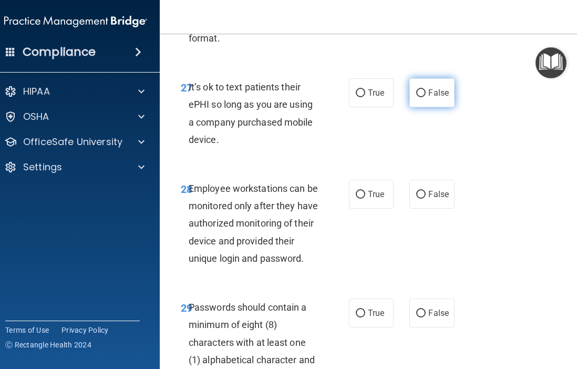
click at [421, 97] on input "False" at bounding box center [420, 93] width 9 height 8
radio input "true"
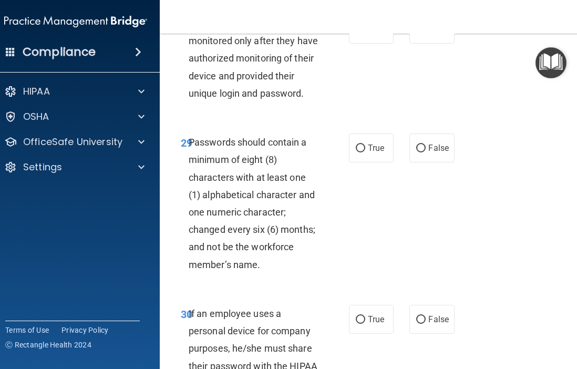
scroll to position [3771, 0]
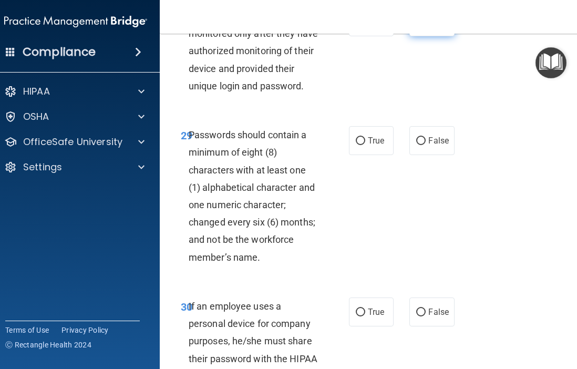
click at [422, 36] on label "False" at bounding box center [431, 21] width 45 height 29
click at [422, 26] on input "False" at bounding box center [420, 22] width 9 height 8
radio input "true"
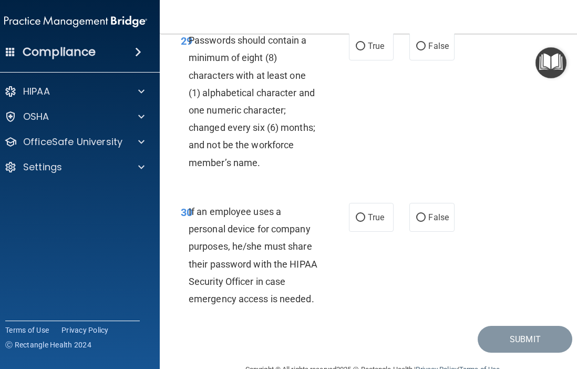
scroll to position [3874, 0]
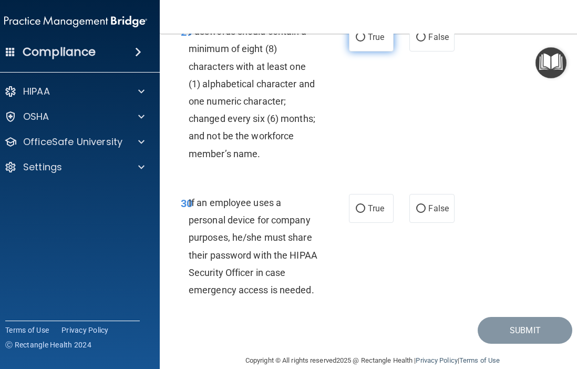
click at [373, 42] on span "True" at bounding box center [376, 37] width 16 height 10
click at [365, 41] on input "True" at bounding box center [360, 38] width 9 height 8
radio input "true"
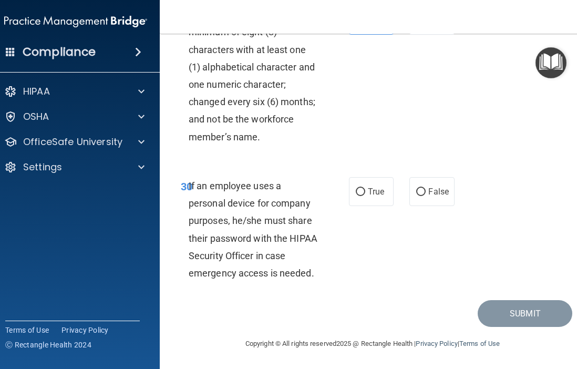
scroll to position [3926, 0]
click at [428, 185] on label "False" at bounding box center [431, 191] width 45 height 29
click at [425, 188] on input "False" at bounding box center [420, 192] width 9 height 8
radio input "true"
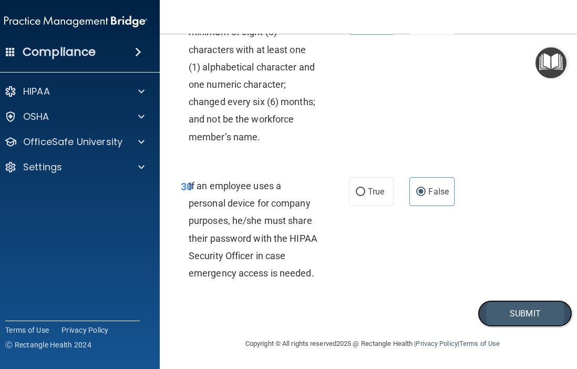
click at [504, 325] on button "Submit" at bounding box center [524, 313] width 95 height 27
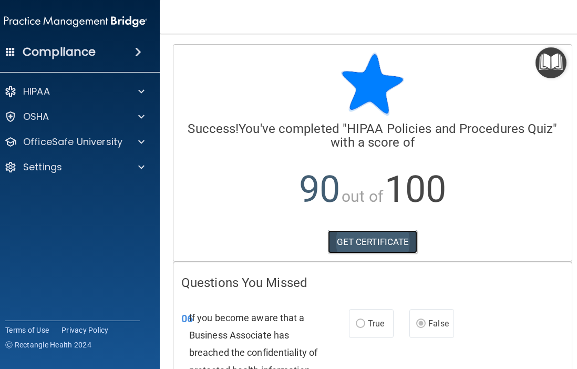
click at [380, 243] on link "GET CERTIFICATE" at bounding box center [373, 241] width 90 height 23
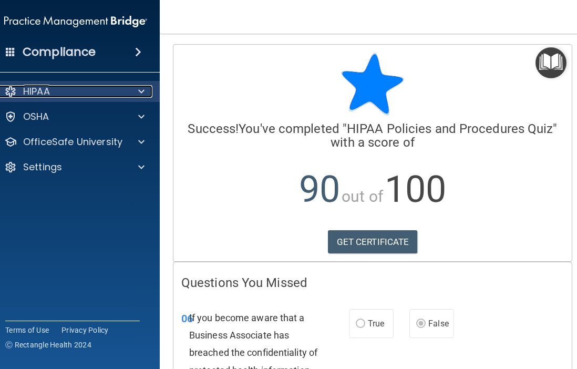
click at [105, 87] on div "HIPAA" at bounding box center [61, 91] width 130 height 13
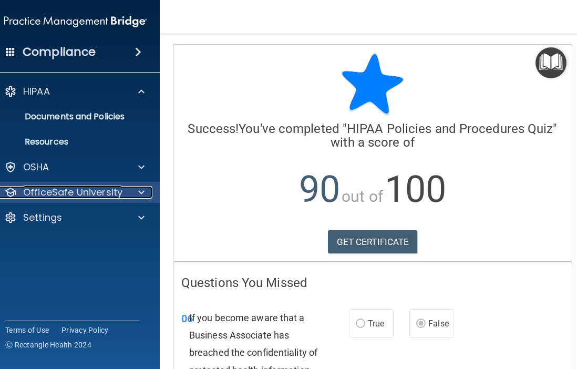
click at [54, 194] on p "OfficeSafe University" at bounding box center [72, 192] width 99 height 13
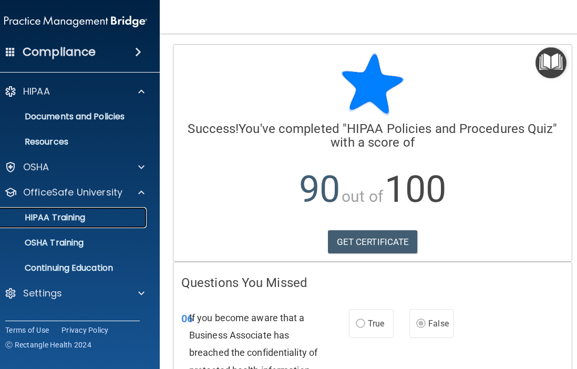
click at [48, 216] on p "HIPAA Training" at bounding box center [41, 217] width 87 height 11
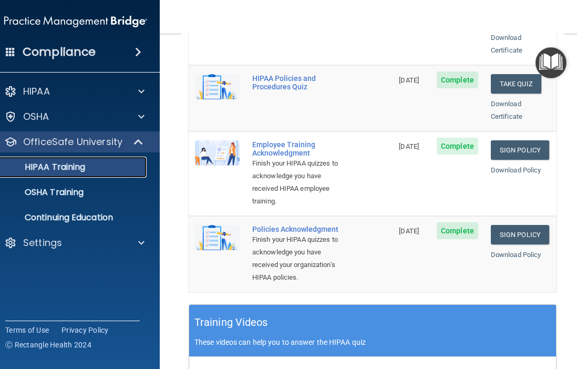
scroll to position [268, 0]
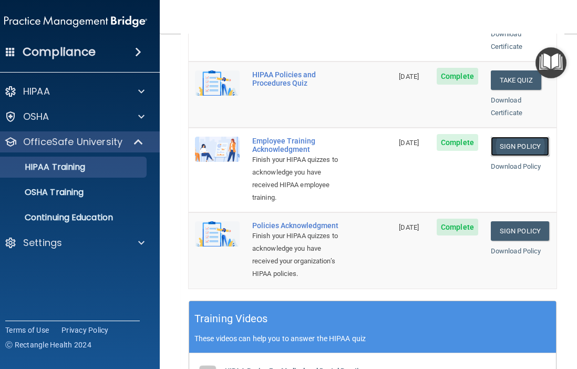
click at [531, 137] on link "Sign Policy" at bounding box center [520, 146] width 58 height 19
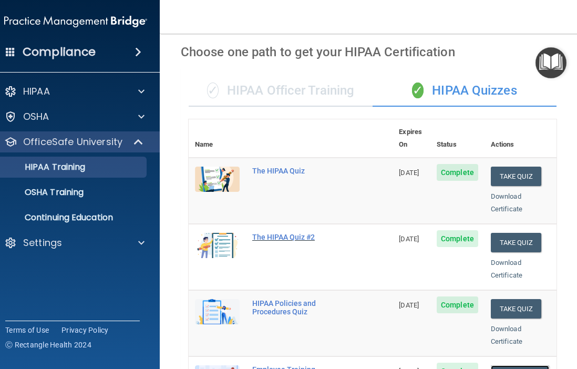
scroll to position [0, 0]
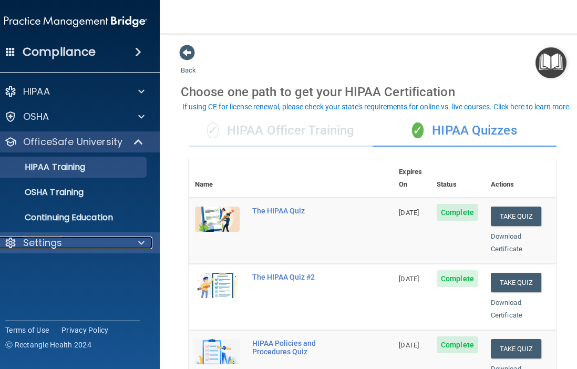
click at [81, 241] on div "Settings" at bounding box center [61, 242] width 130 height 13
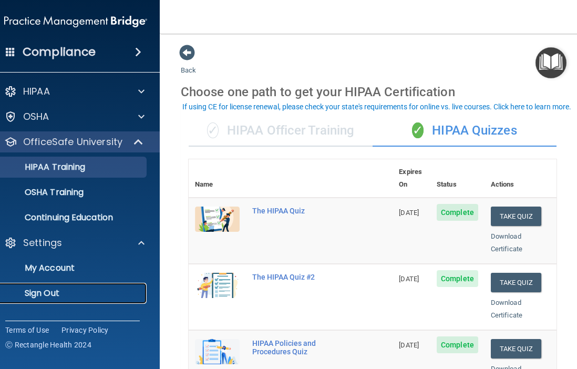
click at [48, 300] on link "Sign Out" at bounding box center [63, 293] width 165 height 21
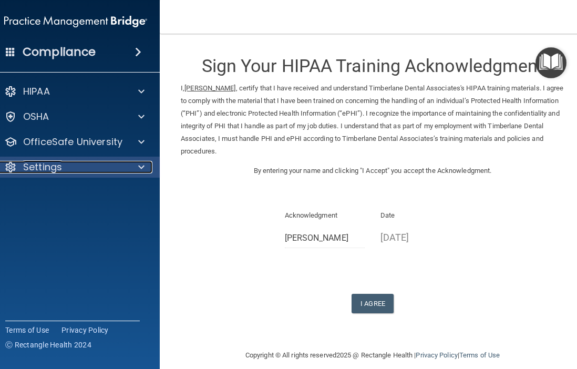
click at [142, 163] on span at bounding box center [141, 167] width 6 height 13
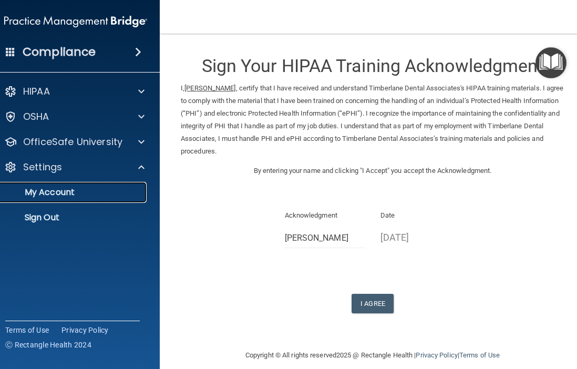
click at [56, 189] on p "My Account" at bounding box center [69, 192] width 143 height 11
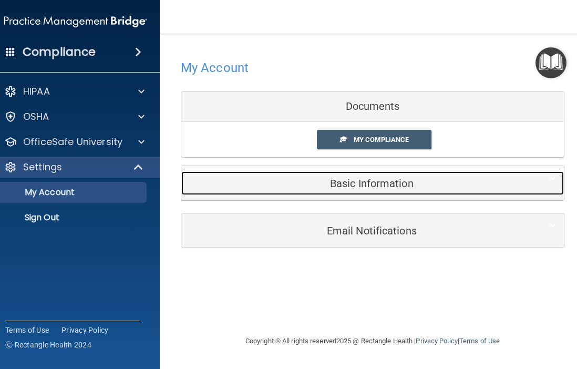
click at [327, 182] on h5 "Basic Information" at bounding box center [356, 184] width 335 height 12
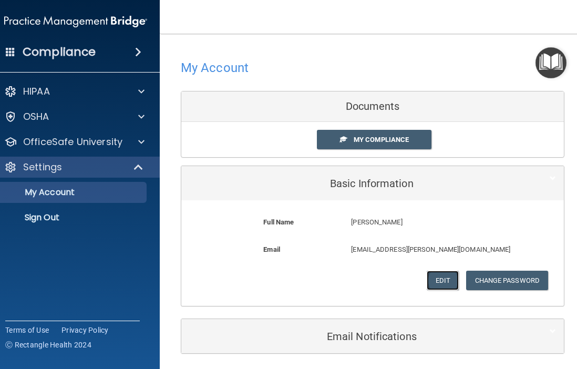
click at [451, 273] on button "Edit" at bounding box center [442, 279] width 32 height 19
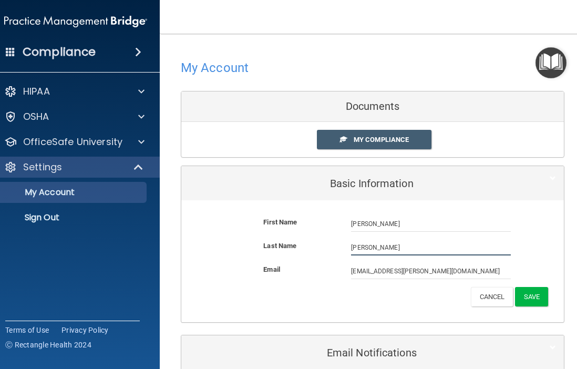
click at [393, 249] on input "Piette" at bounding box center [431, 248] width 160 height 16
type input "Petrie"
click at [541, 295] on button "Save" at bounding box center [531, 296] width 33 height 19
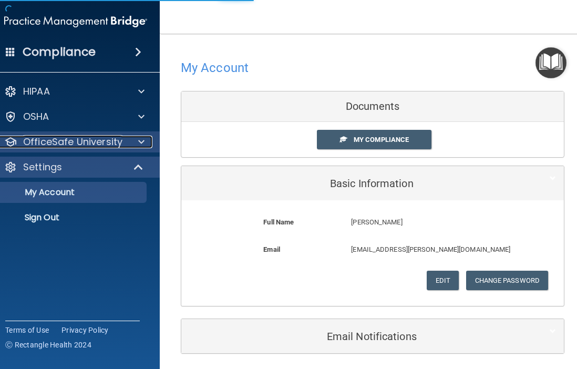
click at [141, 142] on span at bounding box center [141, 142] width 6 height 13
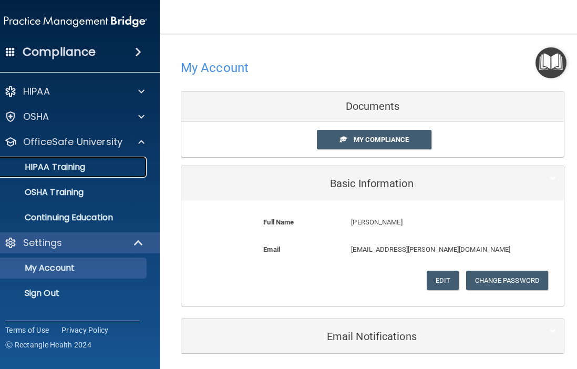
click at [75, 169] on p "HIPAA Training" at bounding box center [41, 167] width 87 height 11
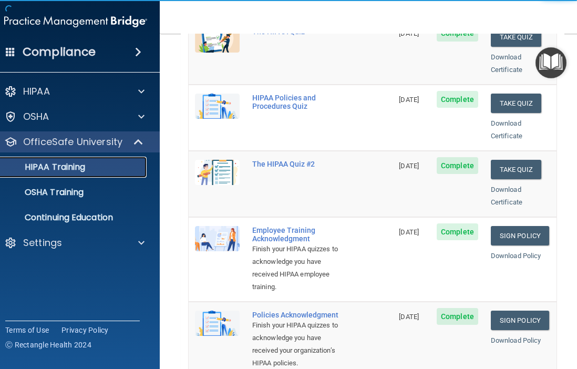
scroll to position [200, 0]
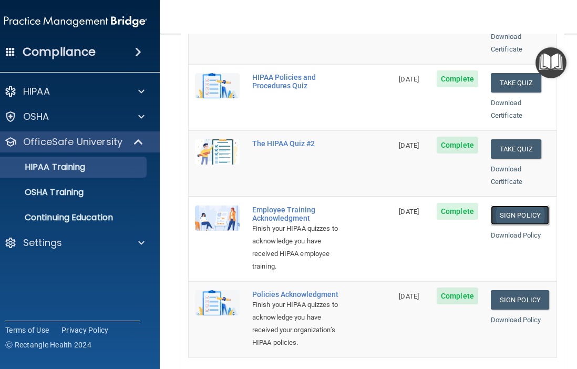
click at [524, 205] on link "Sign Policy" at bounding box center [520, 214] width 58 height 19
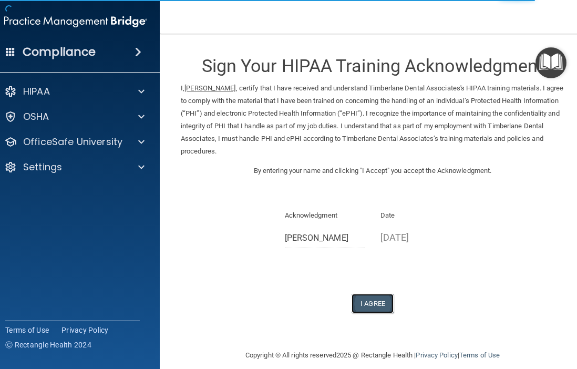
click at [371, 302] on button "I Agree" at bounding box center [372, 303] width 42 height 19
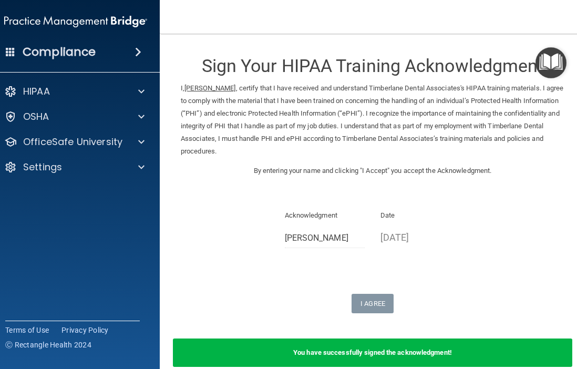
click at [84, 152] on div "HIPAA Documents and Policies Report an Incident Business Associates Emergency P…" at bounding box center [76, 131] width 169 height 109
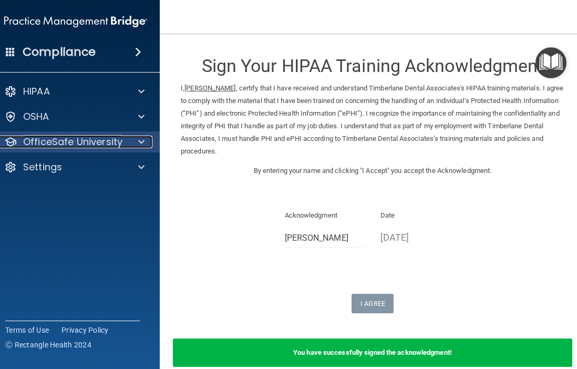
click at [98, 136] on p "OfficeSafe University" at bounding box center [72, 142] width 99 height 13
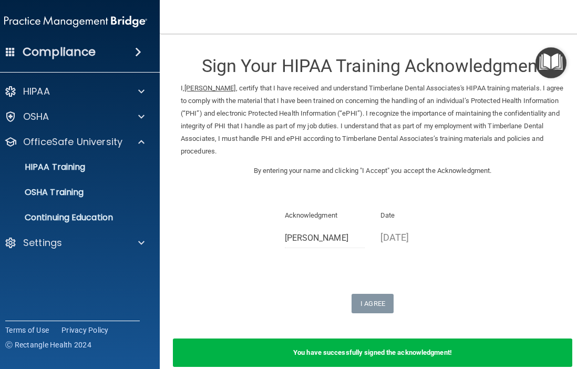
click at [102, 155] on ul "HIPAA Training OSHA Training Continuing Education" at bounding box center [76, 190] width 190 height 76
click at [91, 165] on div "HIPAA Training" at bounding box center [69, 167] width 143 height 11
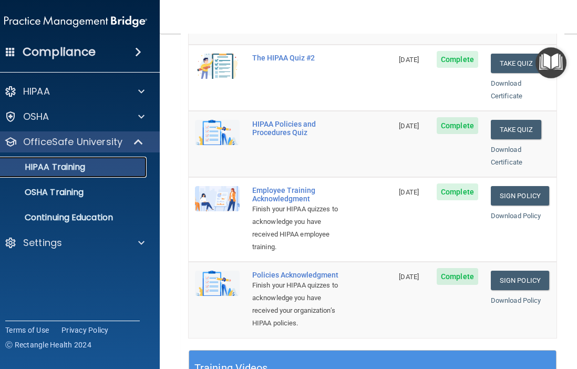
scroll to position [245, 0]
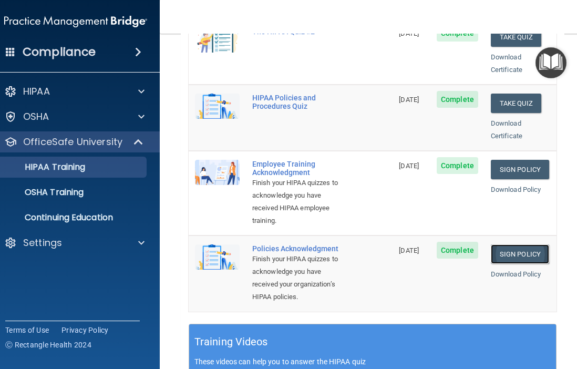
click at [494, 244] on link "Sign Policy" at bounding box center [520, 253] width 58 height 19
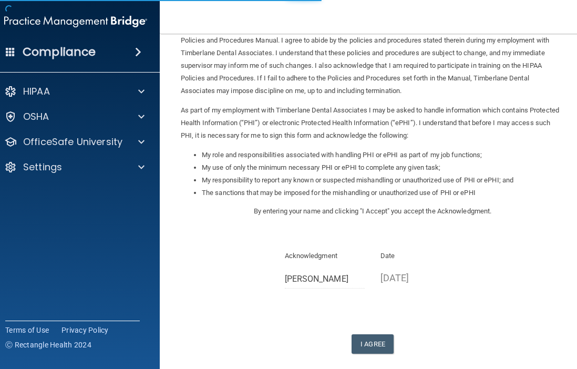
scroll to position [112, 0]
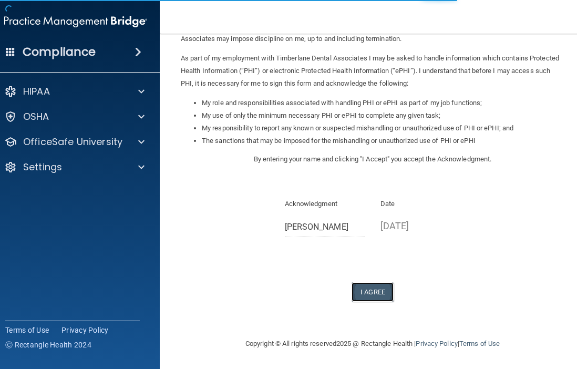
click at [377, 295] on button "I Agree" at bounding box center [372, 291] width 42 height 19
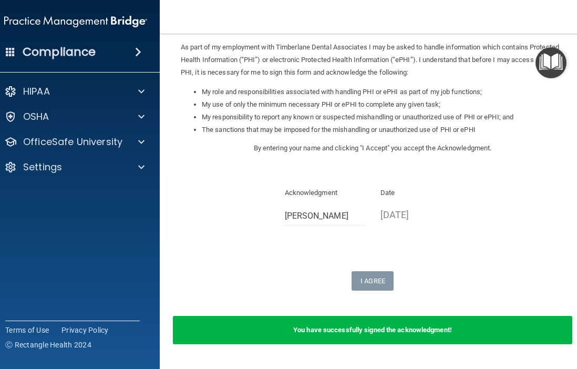
scroll to position [153, 0]
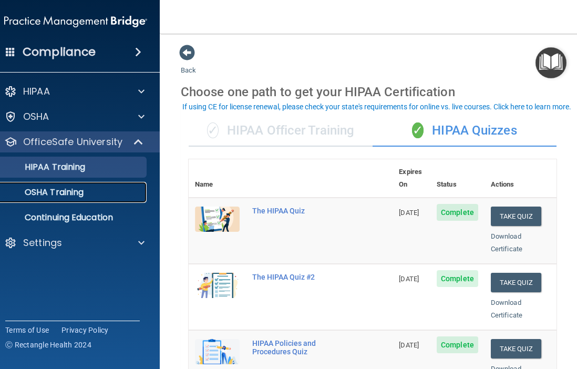
click at [74, 194] on p "OSHA Training" at bounding box center [40, 192] width 85 height 11
